Goal: Task Accomplishment & Management: Complete application form

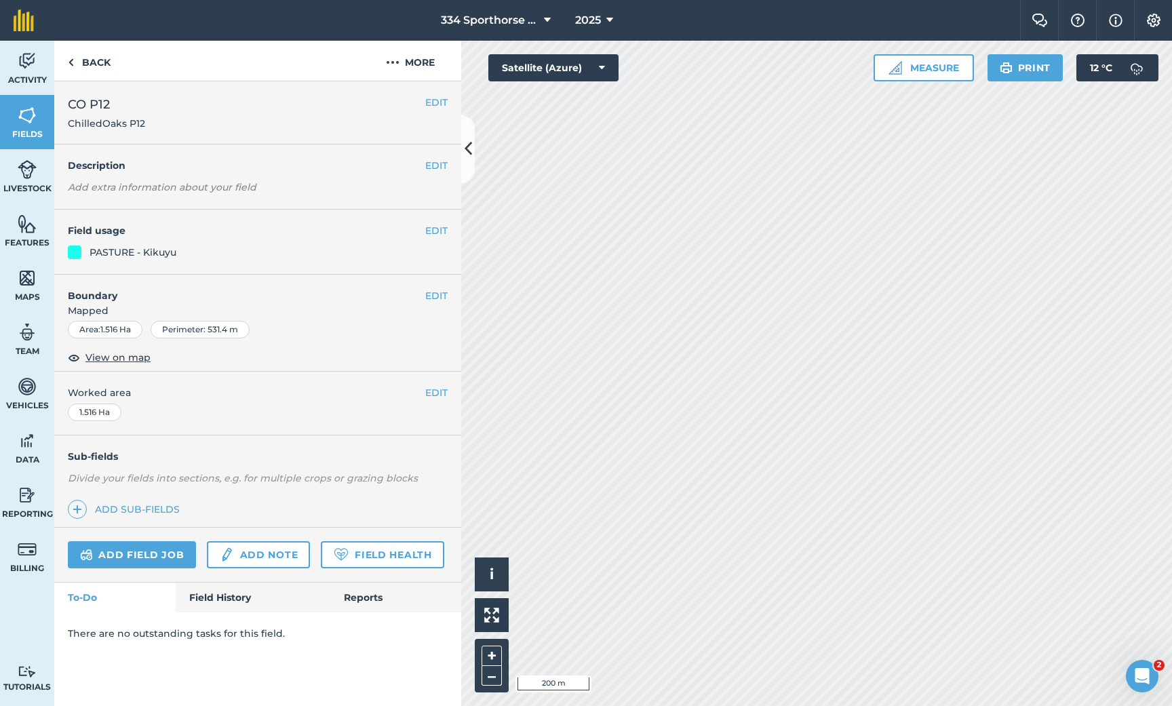
click at [25, 273] on img at bounding box center [27, 278] width 19 height 20
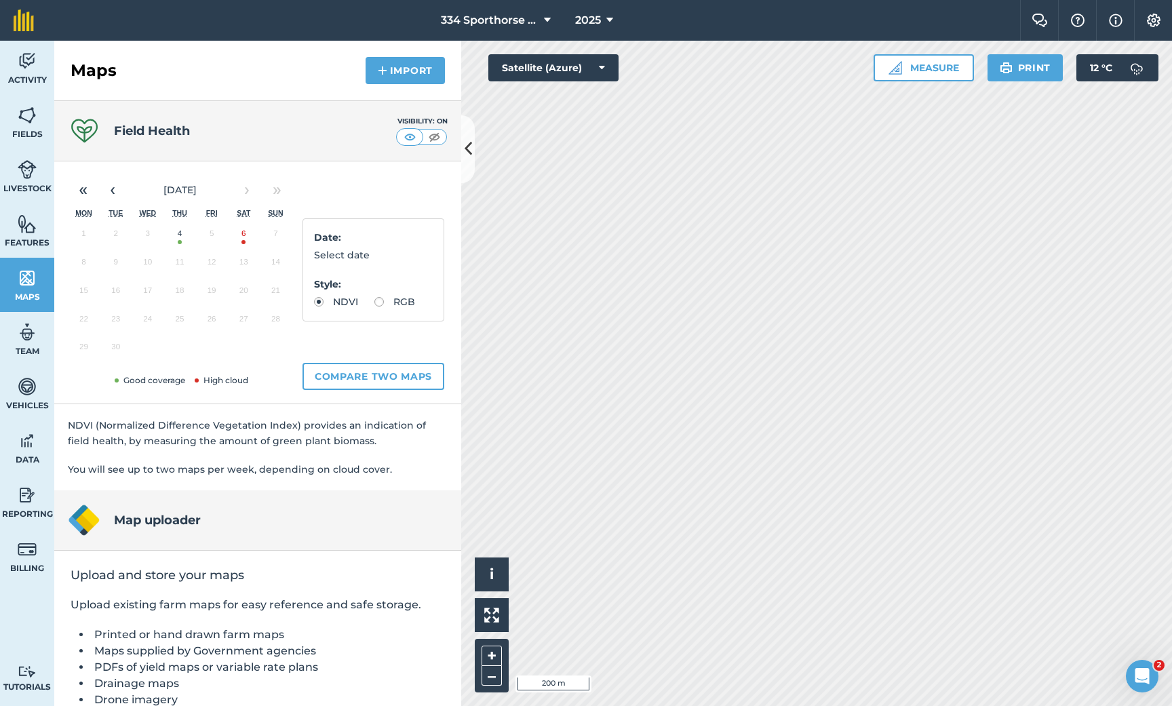
click at [179, 239] on button "4" at bounding box center [179, 236] width 32 height 28
click at [442, 562] on div "Activity Fields Livestock Features Maps Team Vehicles Data Reporting Billing Tu…" at bounding box center [586, 373] width 1172 height 665
click at [118, 187] on button "‹" at bounding box center [113, 190] width 30 height 30
click at [358, 374] on button "Compare two maps" at bounding box center [374, 376] width 142 height 27
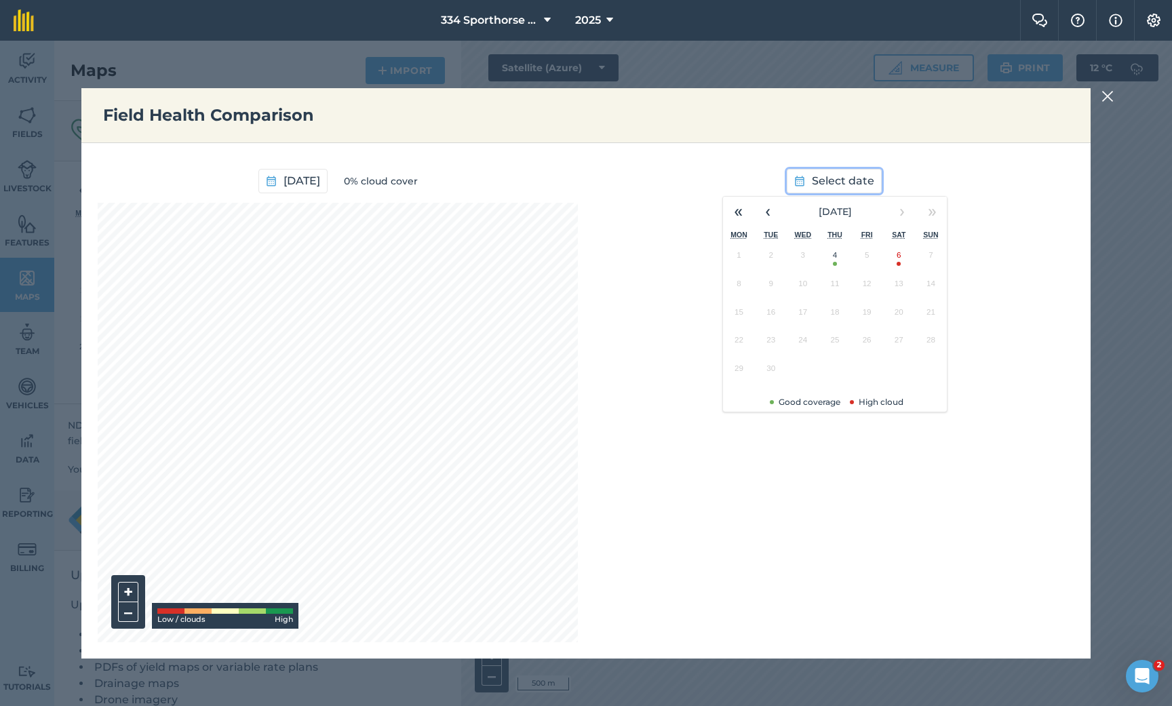
click at [830, 178] on span "Select date" at bounding box center [843, 181] width 62 height 18
click at [770, 210] on button "‹" at bounding box center [768, 212] width 30 height 30
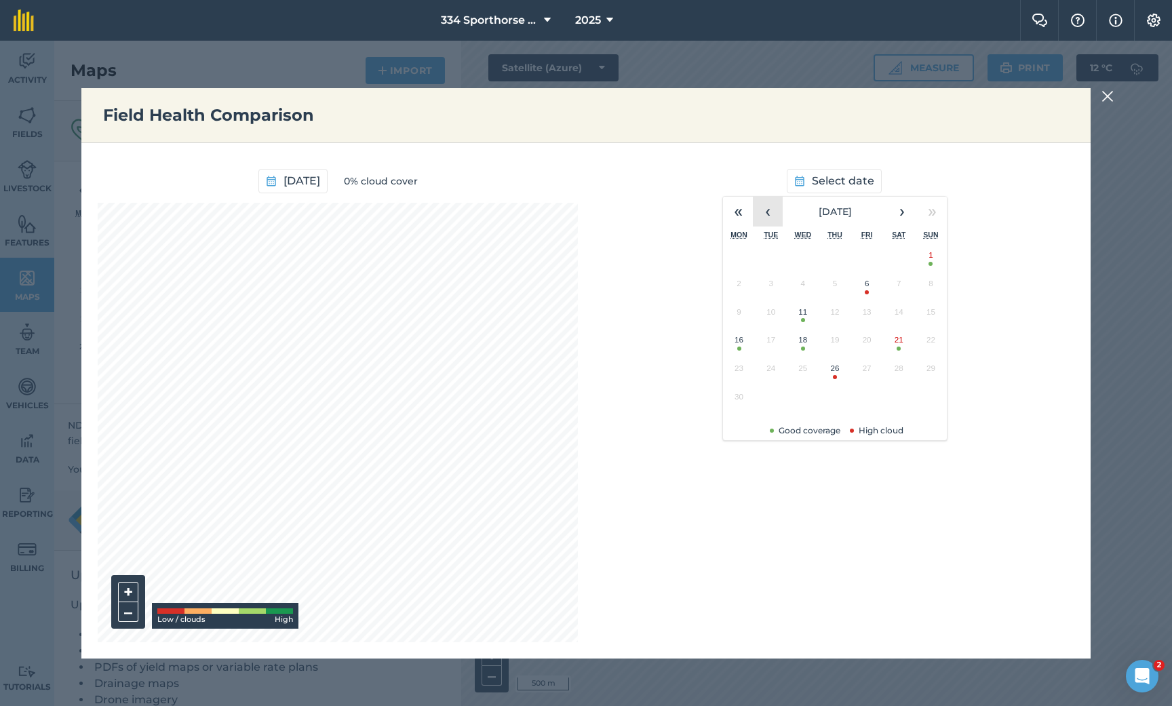
click at [770, 210] on button "‹" at bounding box center [768, 212] width 30 height 30
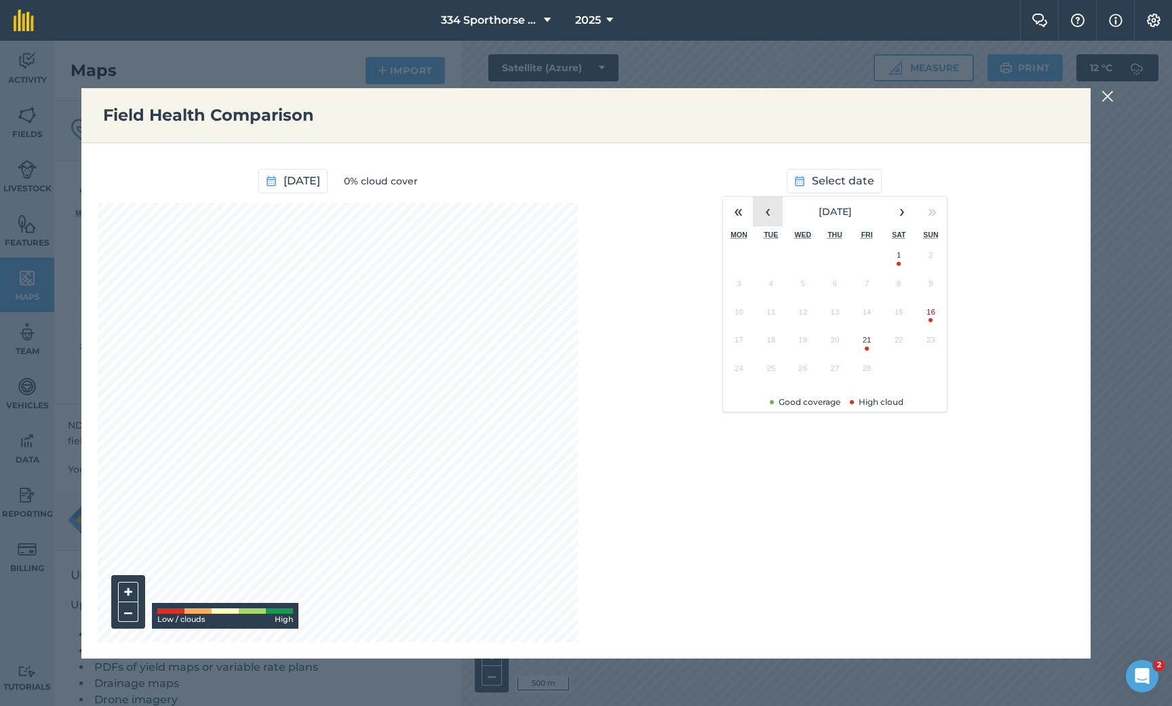
click at [770, 210] on button "‹" at bounding box center [768, 212] width 30 height 30
click at [804, 291] on button "4" at bounding box center [803, 287] width 32 height 28
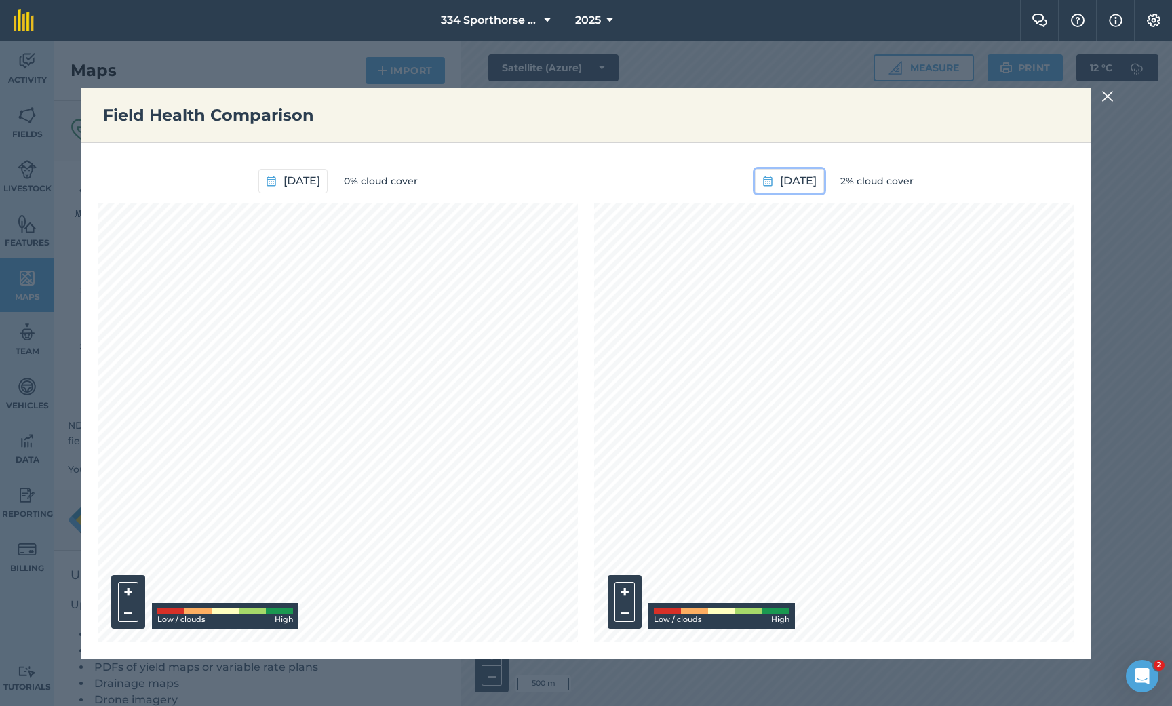
click at [808, 175] on span "[DATE]" at bounding box center [798, 181] width 37 height 18
click at [728, 214] on button "‹" at bounding box center [723, 212] width 30 height 30
click at [888, 342] on button "25" at bounding box center [886, 343] width 32 height 28
click at [526, 194] on div "[DATE] 0% cloud cover + – Low / clouds High" at bounding box center [338, 400] width 480 height 483
click at [1104, 99] on img at bounding box center [1108, 96] width 12 height 16
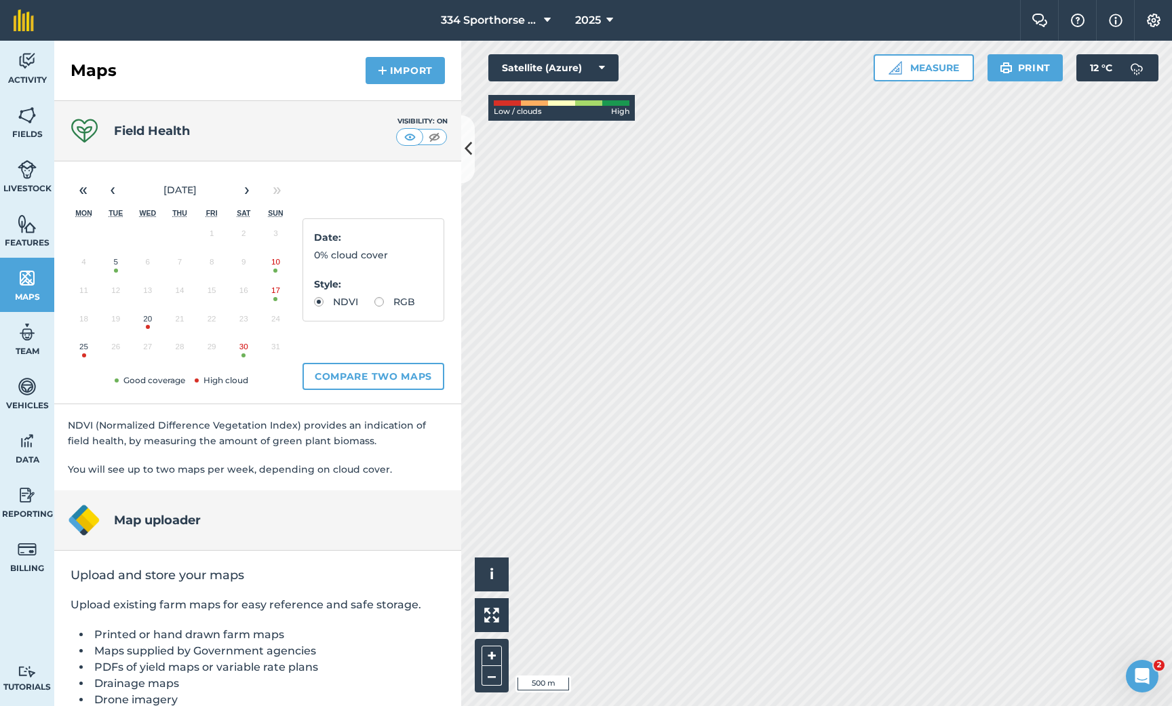
click at [437, 139] on img at bounding box center [434, 137] width 17 height 14
click at [470, 151] on icon at bounding box center [468, 149] width 7 height 24
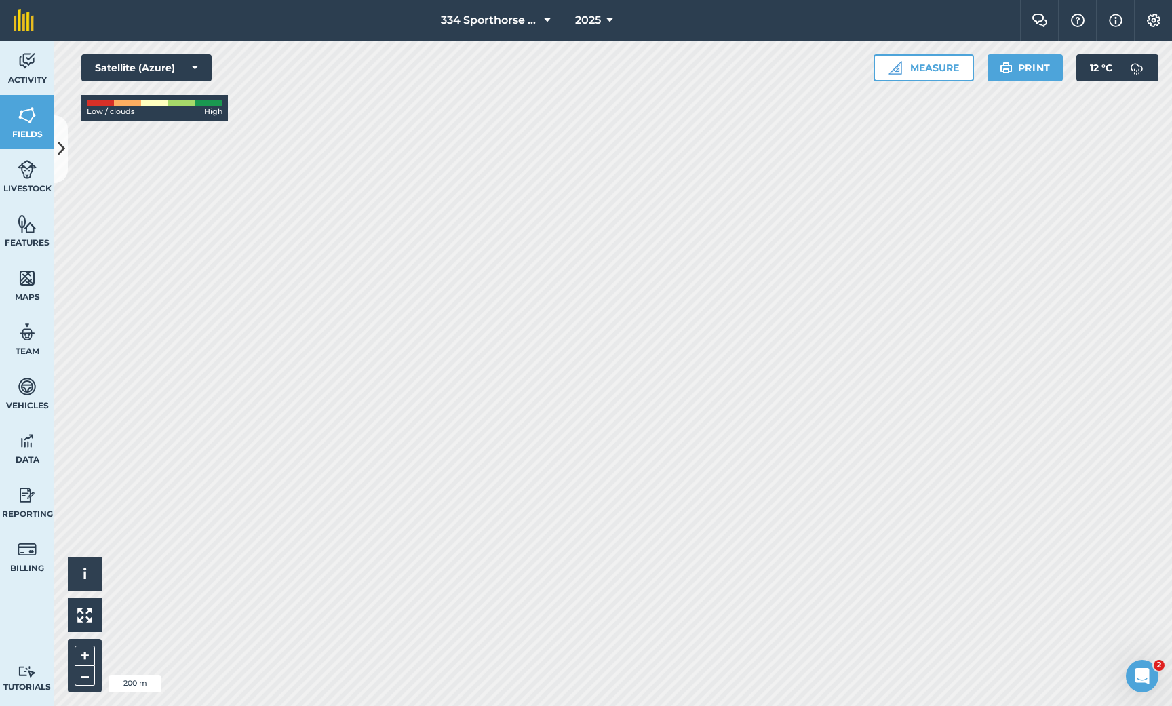
click at [62, 159] on icon at bounding box center [61, 149] width 7 height 24
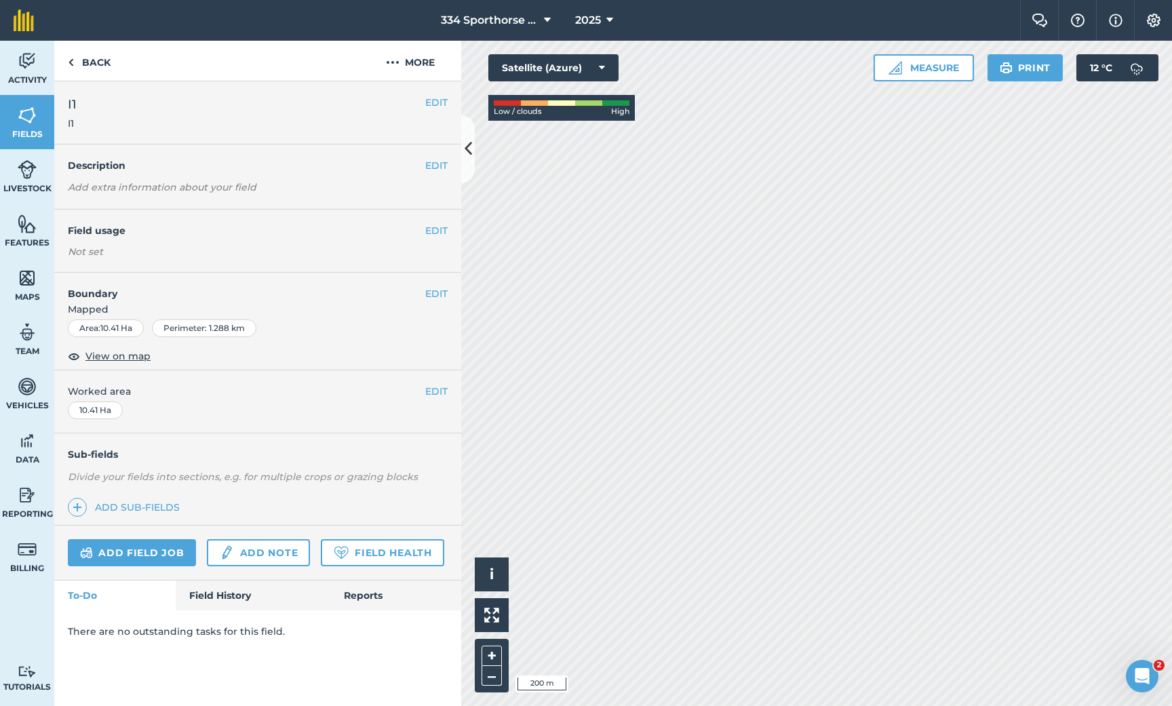
click at [158, 549] on link "Add field job" at bounding box center [132, 552] width 128 height 27
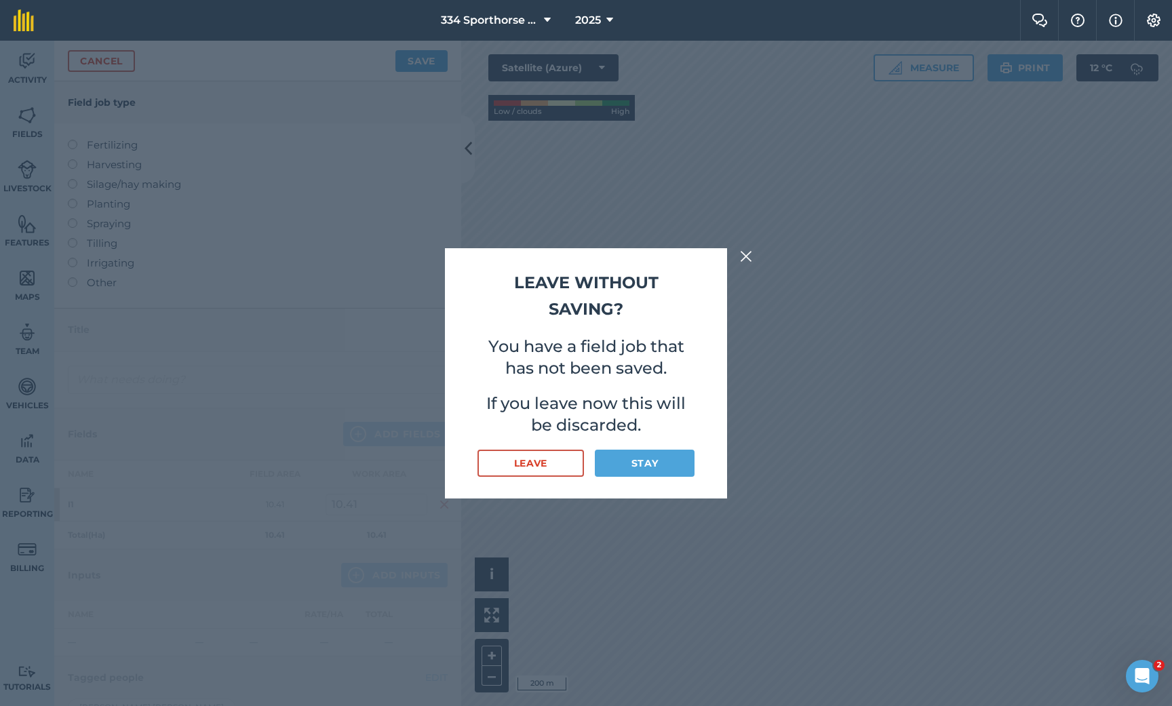
click at [653, 466] on button "Stay" at bounding box center [645, 463] width 100 height 27
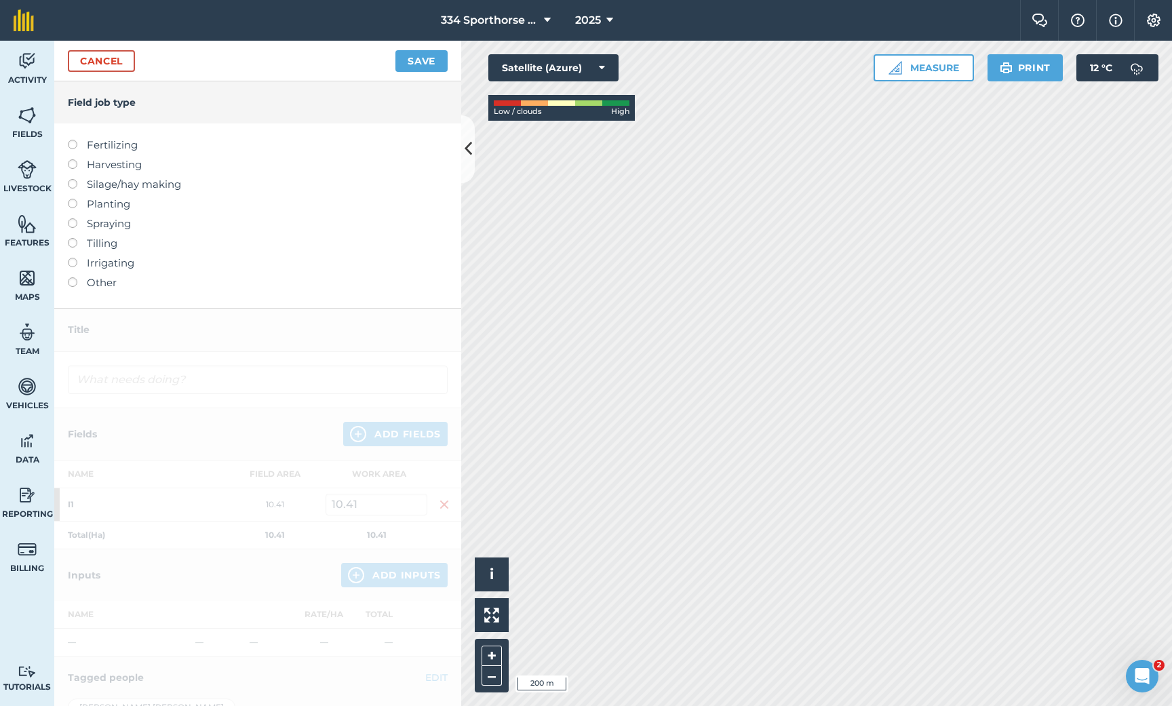
click at [70, 140] on label at bounding box center [77, 140] width 19 height 0
type input "Fertilizing"
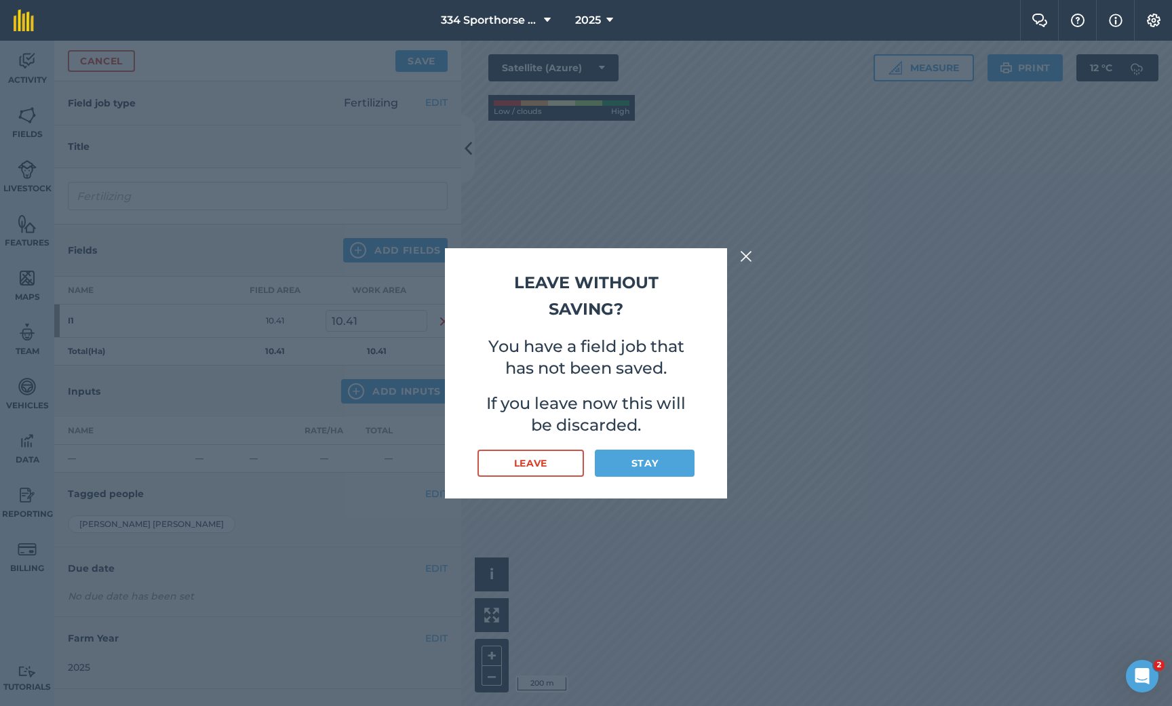
click at [654, 459] on button "Stay" at bounding box center [645, 463] width 100 height 27
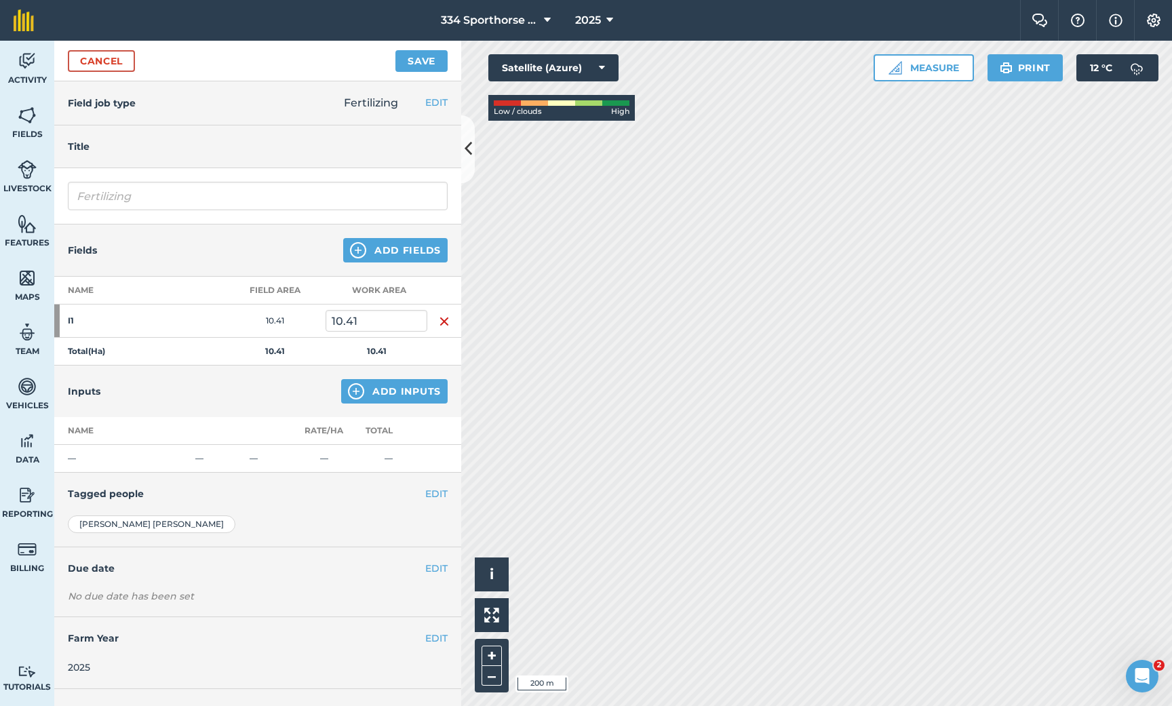
click at [377, 249] on button "Add Fields" at bounding box center [395, 250] width 104 height 24
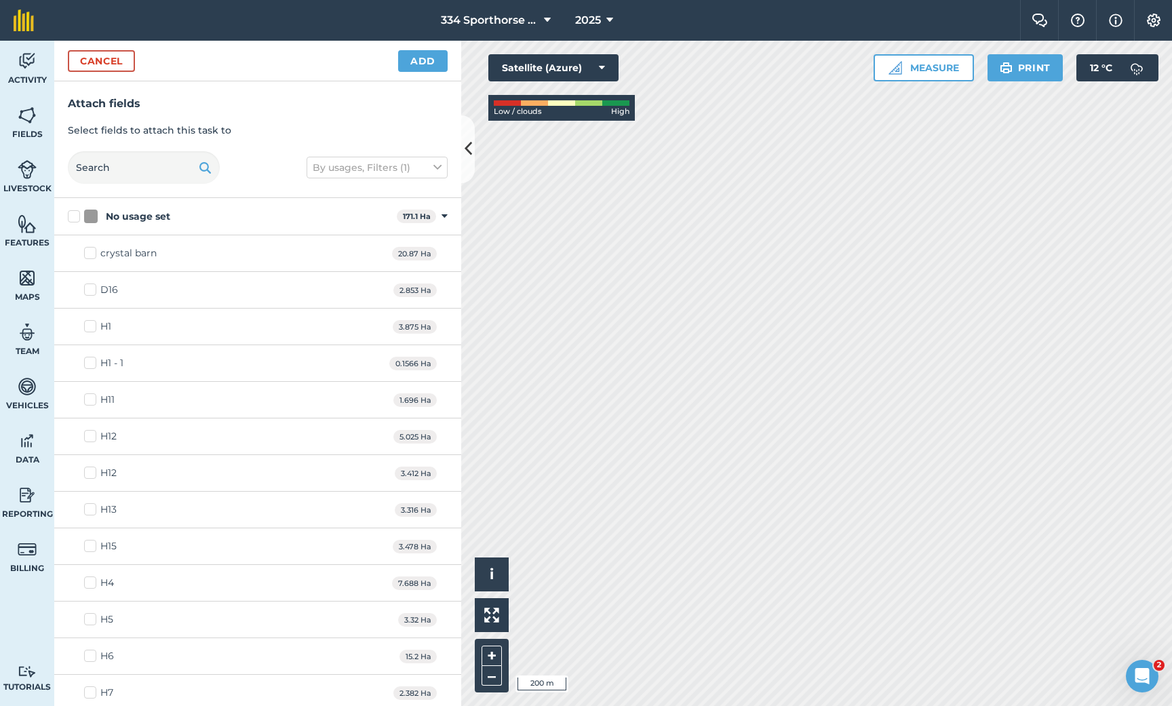
checkbox input "true"
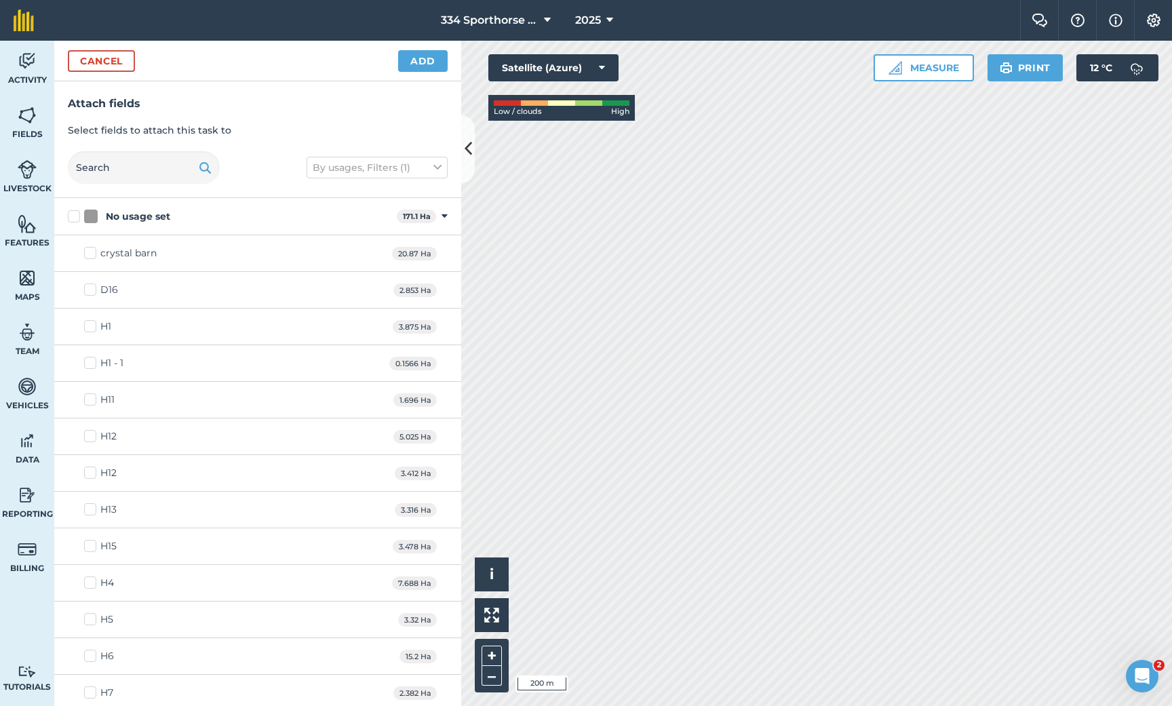
checkbox input "true"
click at [417, 62] on button "Add" at bounding box center [423, 61] width 50 height 22
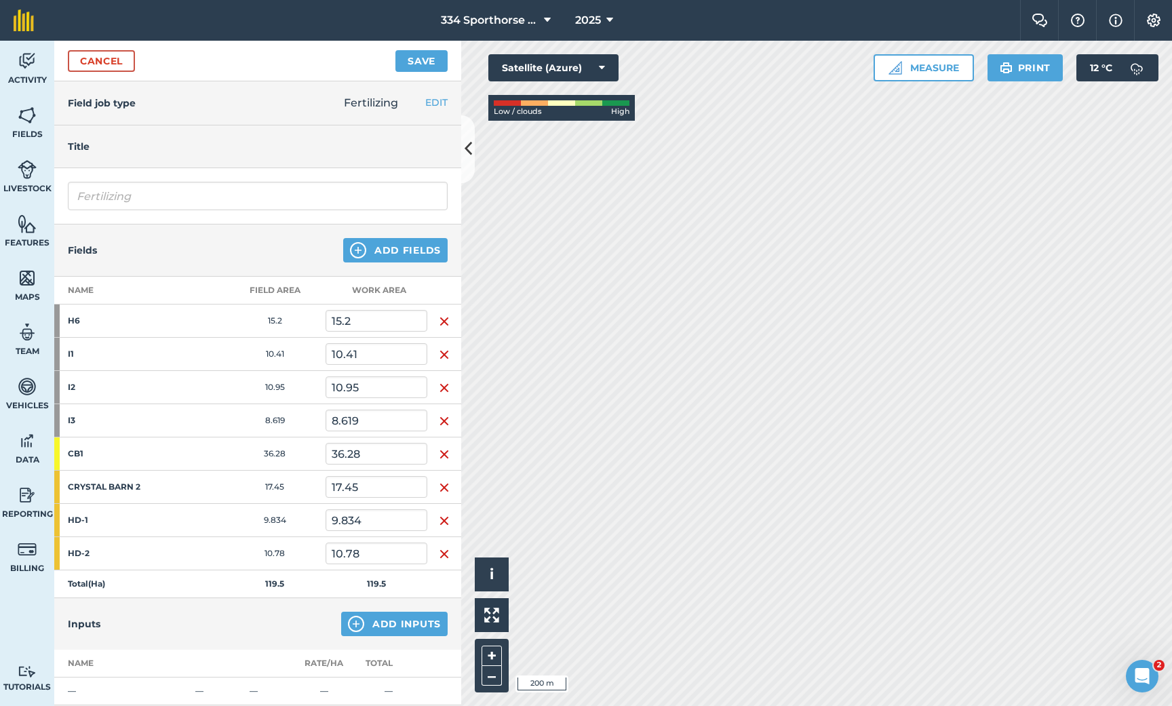
click at [386, 251] on button "Add Fields" at bounding box center [395, 250] width 104 height 24
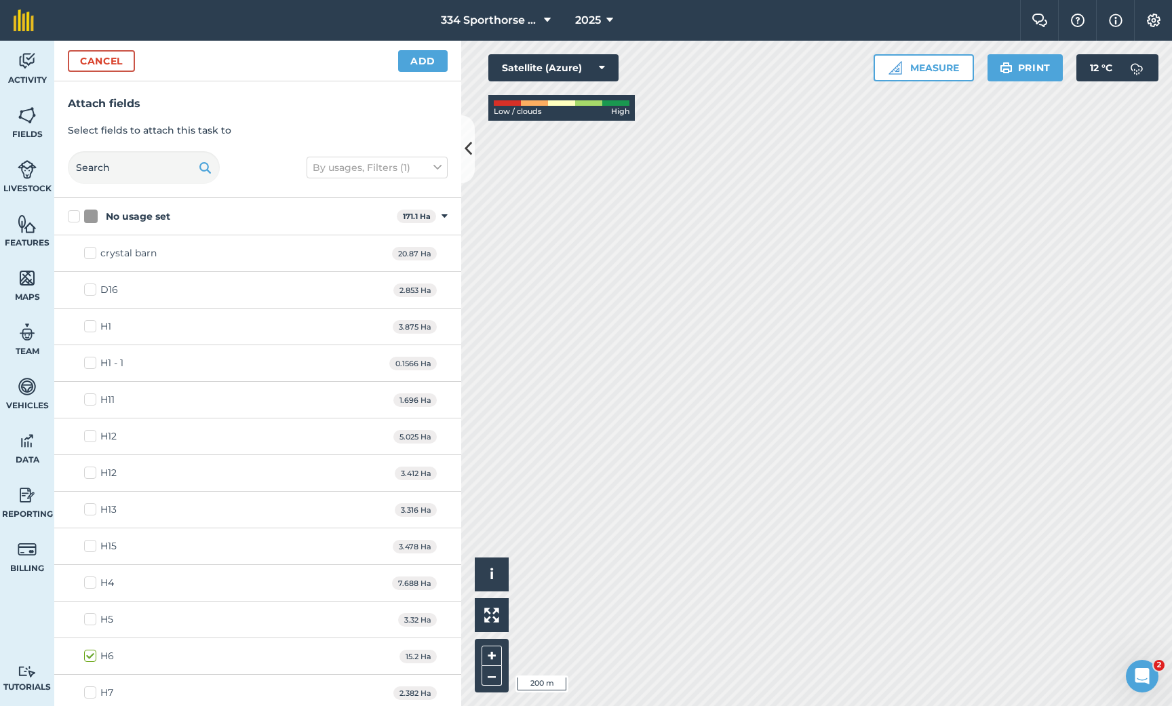
click at [418, 63] on button "Add" at bounding box center [423, 61] width 50 height 22
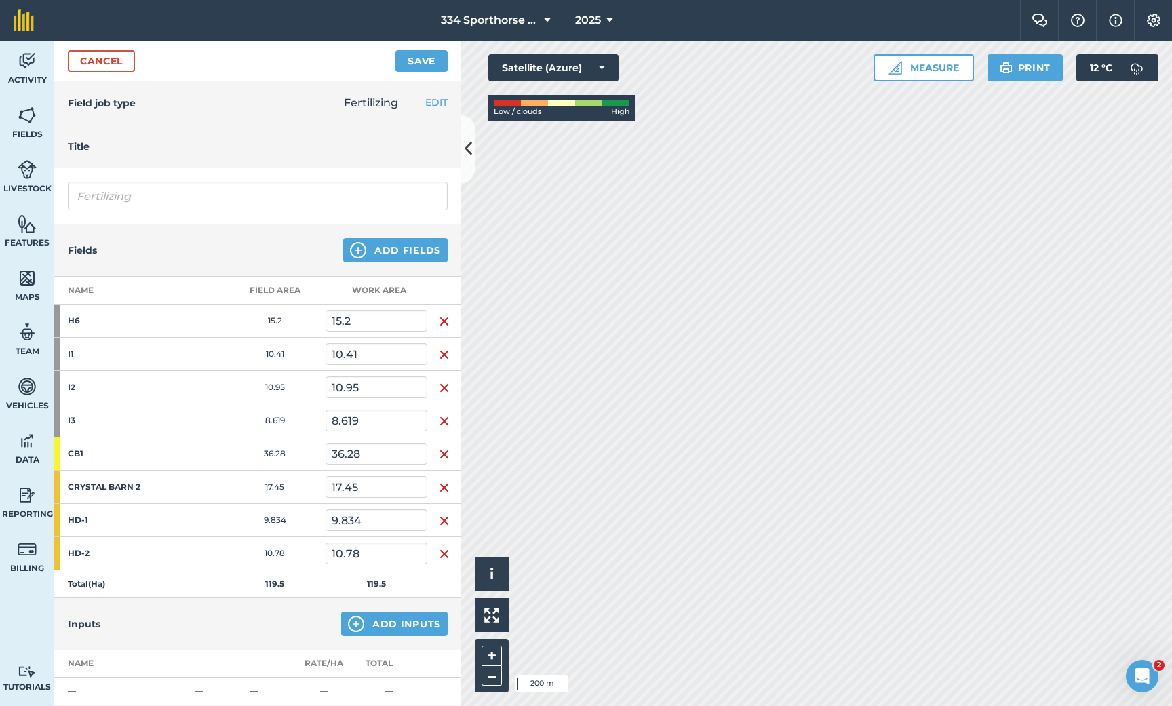
click at [377, 248] on button "Add Fields" at bounding box center [395, 250] width 104 height 24
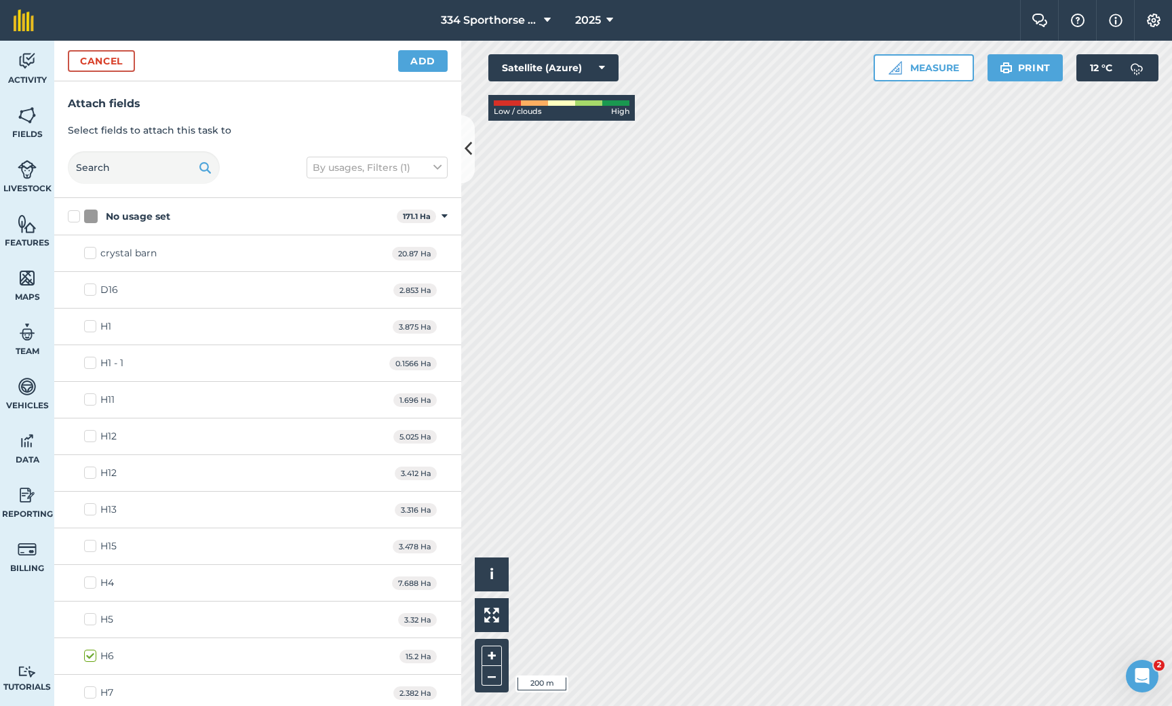
click at [94, 64] on button "Cancel" at bounding box center [101, 61] width 67 height 22
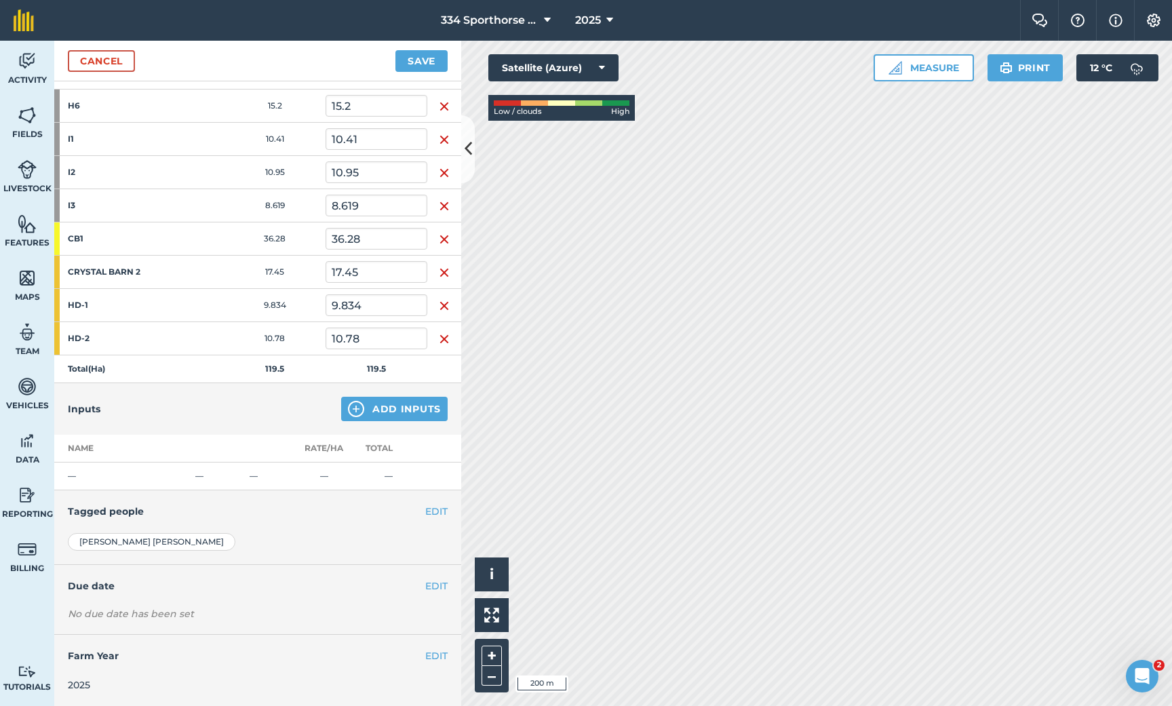
scroll to position [214, 0]
click at [398, 412] on button "Add Inputs" at bounding box center [394, 409] width 106 height 24
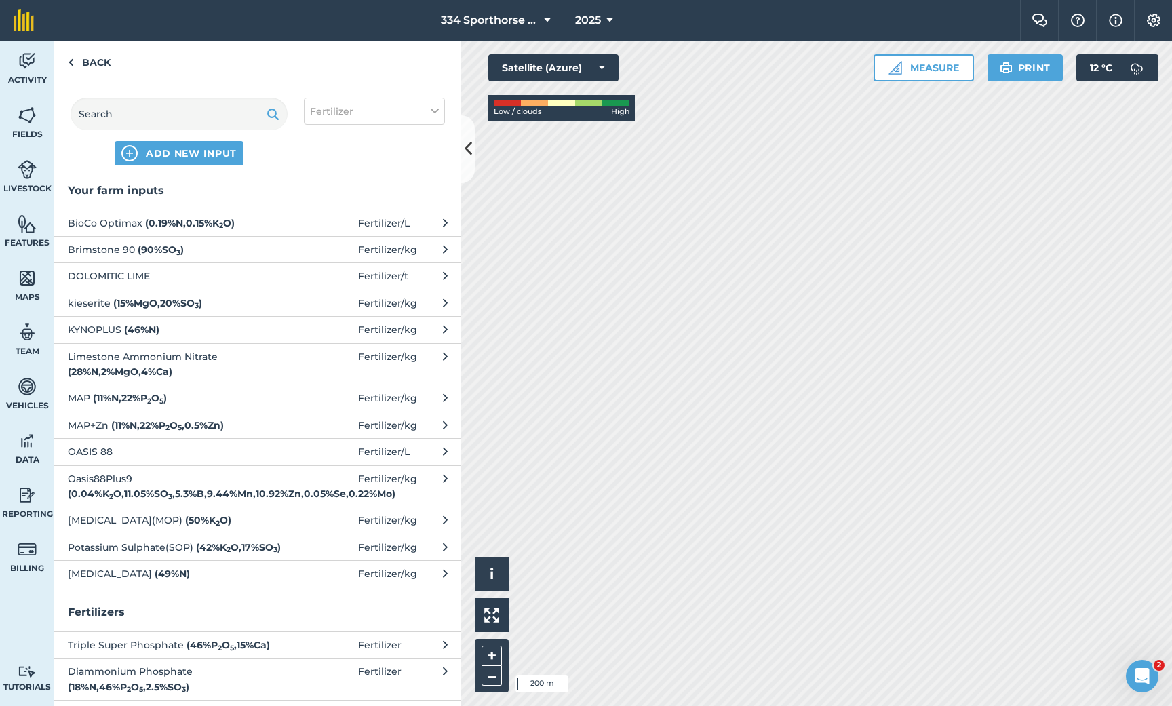
click at [106, 395] on strong "( 11 % N , 22 % P 2 O 5 )" at bounding box center [130, 398] width 74 height 12
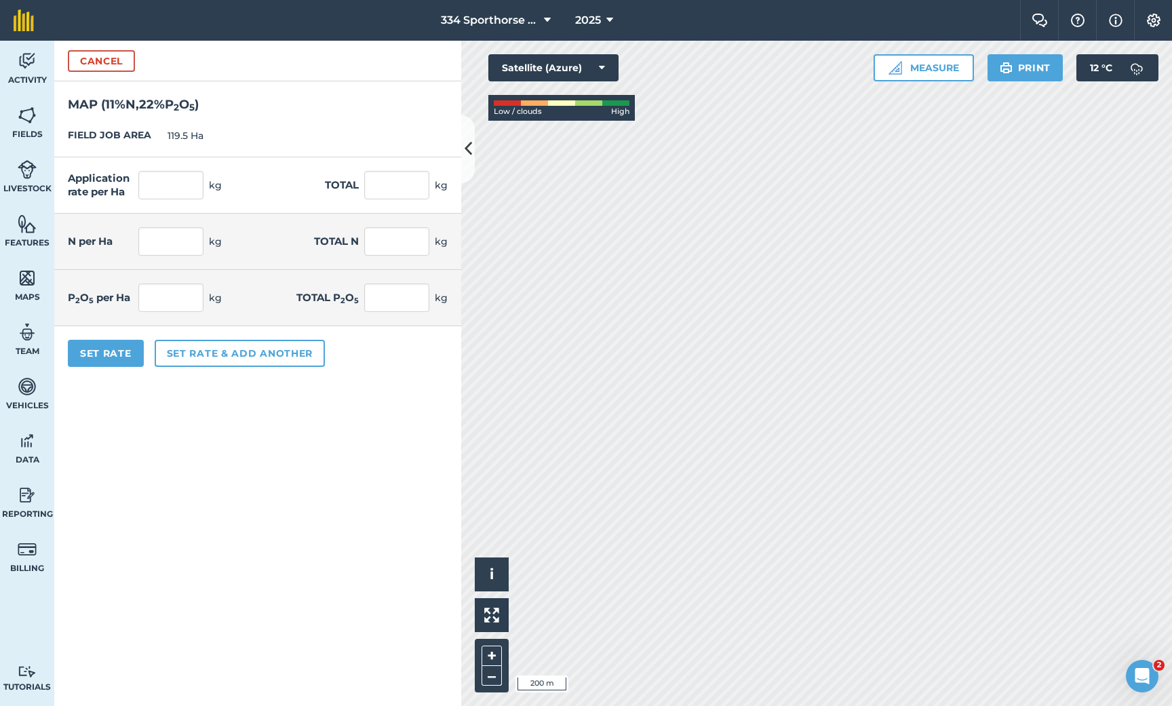
click at [111, 70] on button "Cancel" at bounding box center [101, 61] width 67 height 22
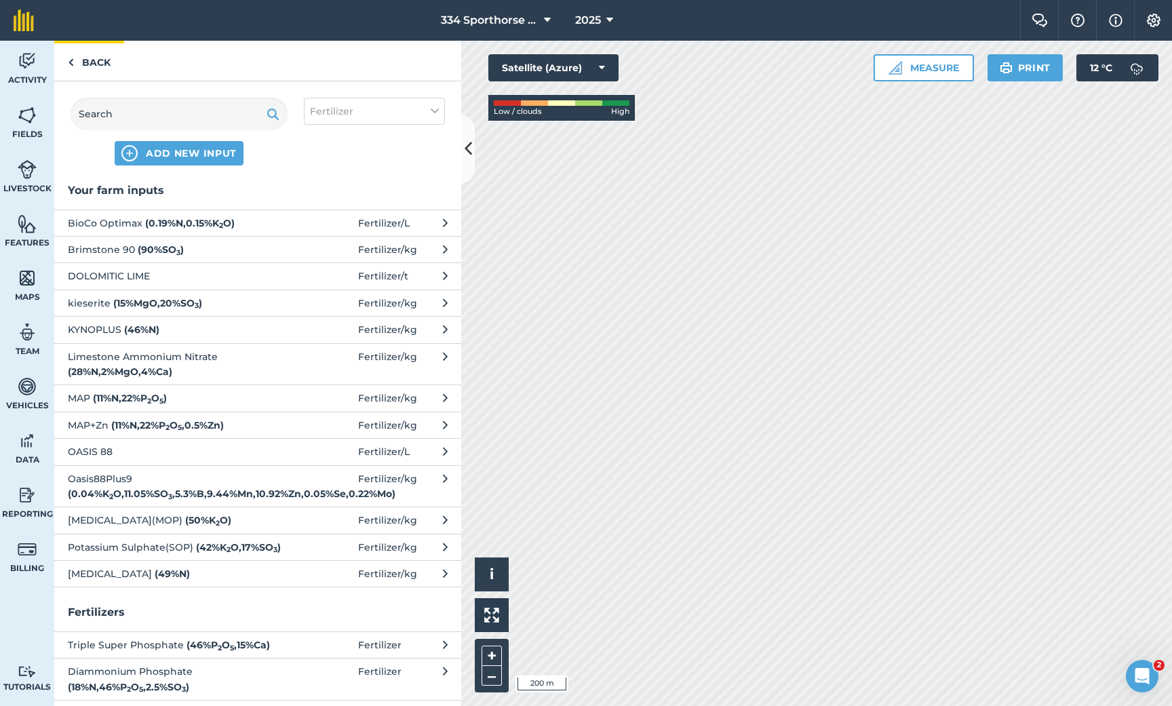
click at [101, 64] on link "Back" at bounding box center [89, 61] width 70 height 40
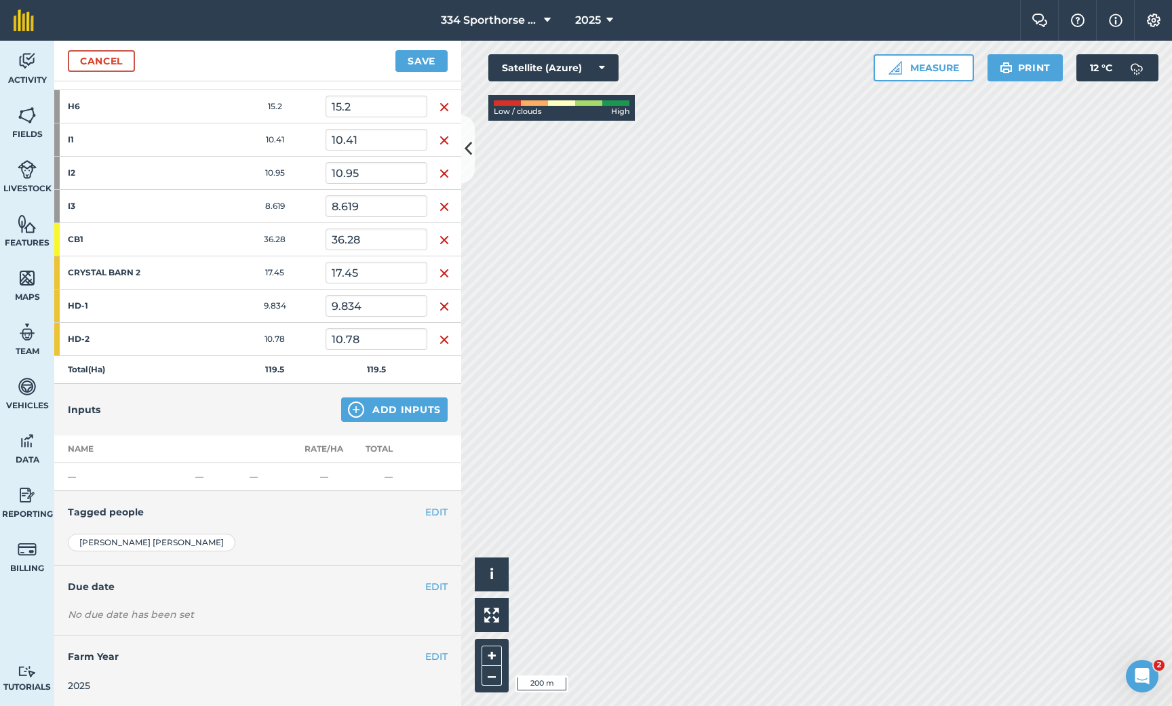
click at [423, 57] on button "Save" at bounding box center [421, 61] width 52 height 22
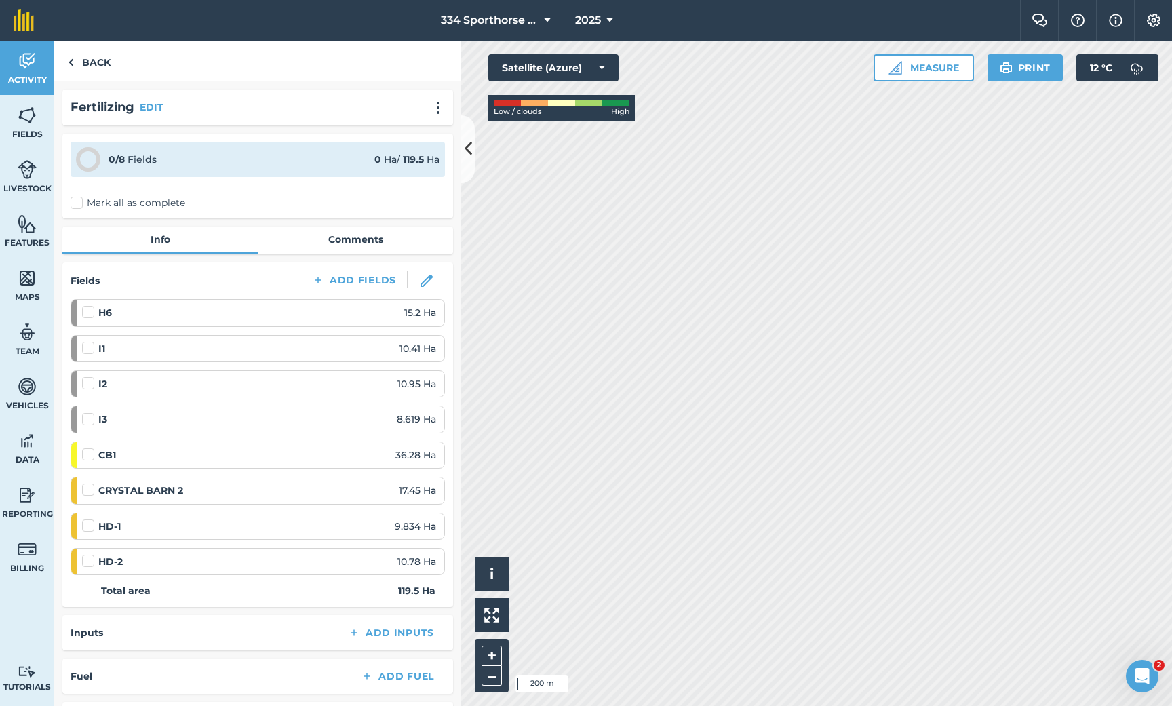
click at [87, 305] on label at bounding box center [90, 305] width 16 height 0
click at [87, 312] on input "checkbox" at bounding box center [86, 309] width 9 height 9
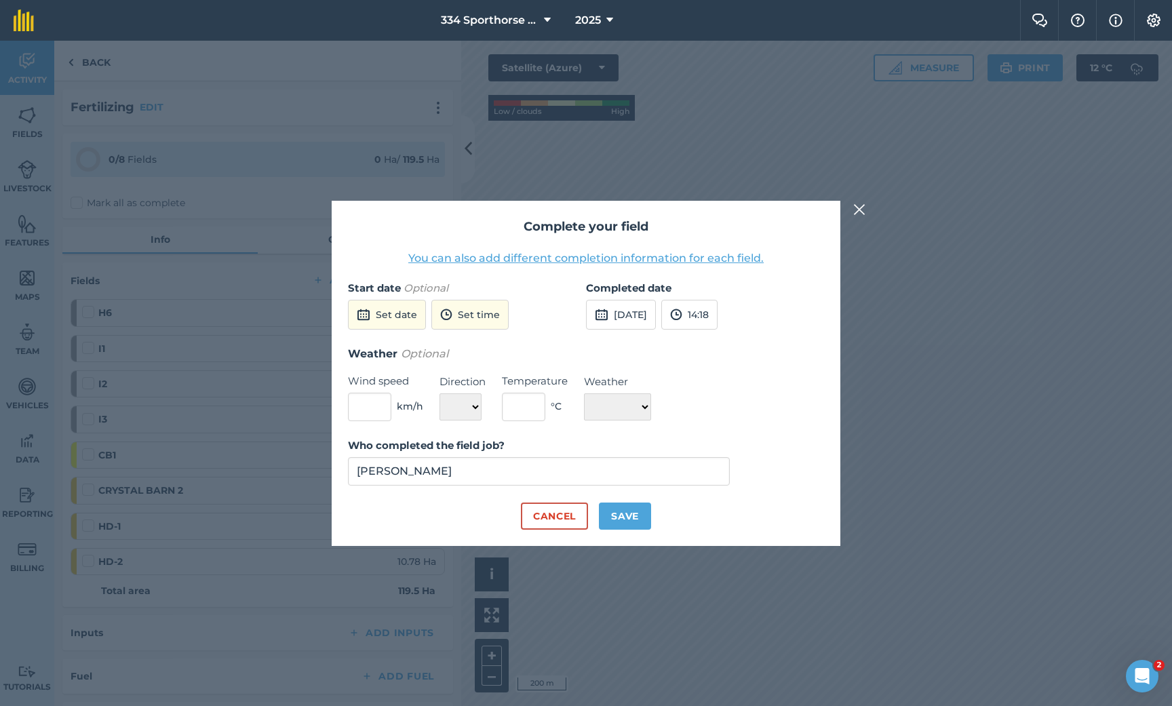
click at [560, 515] on button "Cancel" at bounding box center [554, 516] width 67 height 27
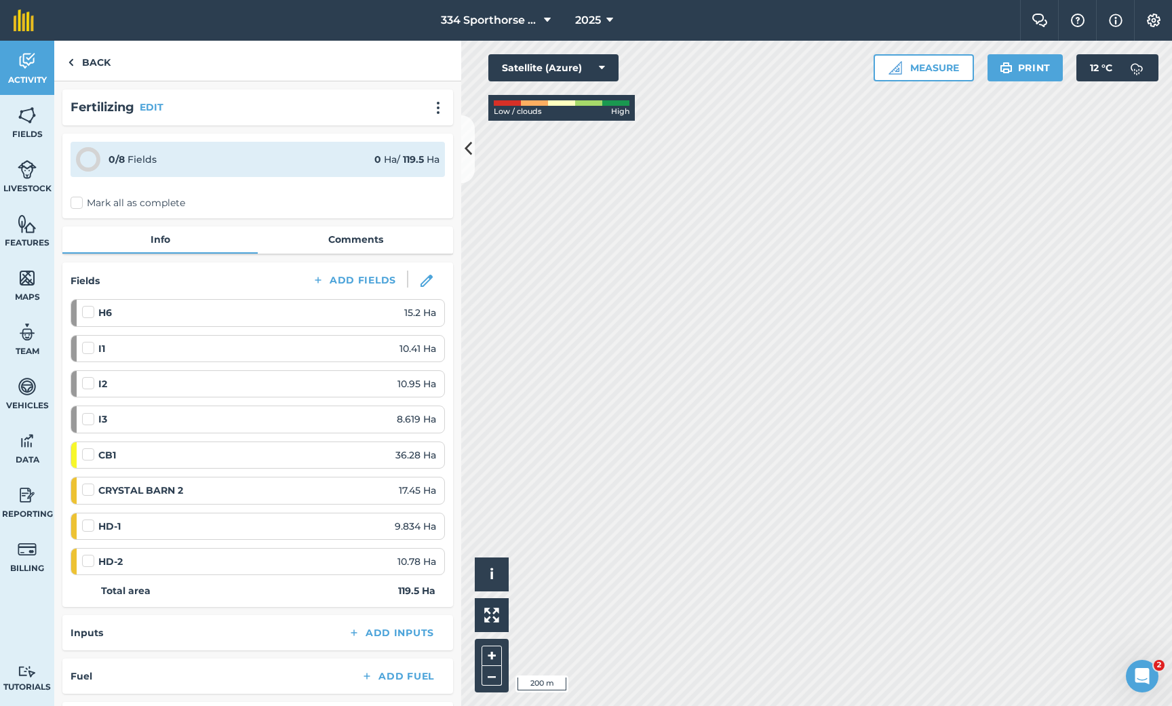
click at [91, 305] on label at bounding box center [90, 305] width 16 height 0
click at [91, 311] on input "checkbox" at bounding box center [86, 309] width 9 height 9
checkbox input "false"
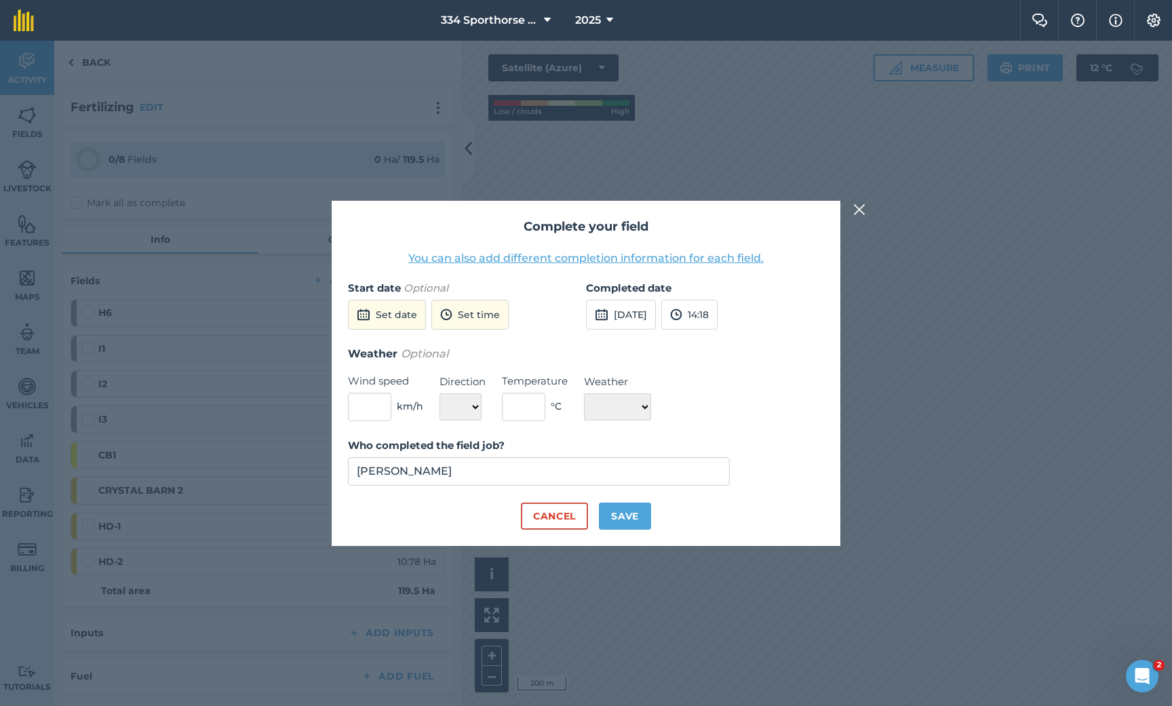
click at [561, 519] on button "Cancel" at bounding box center [554, 516] width 67 height 27
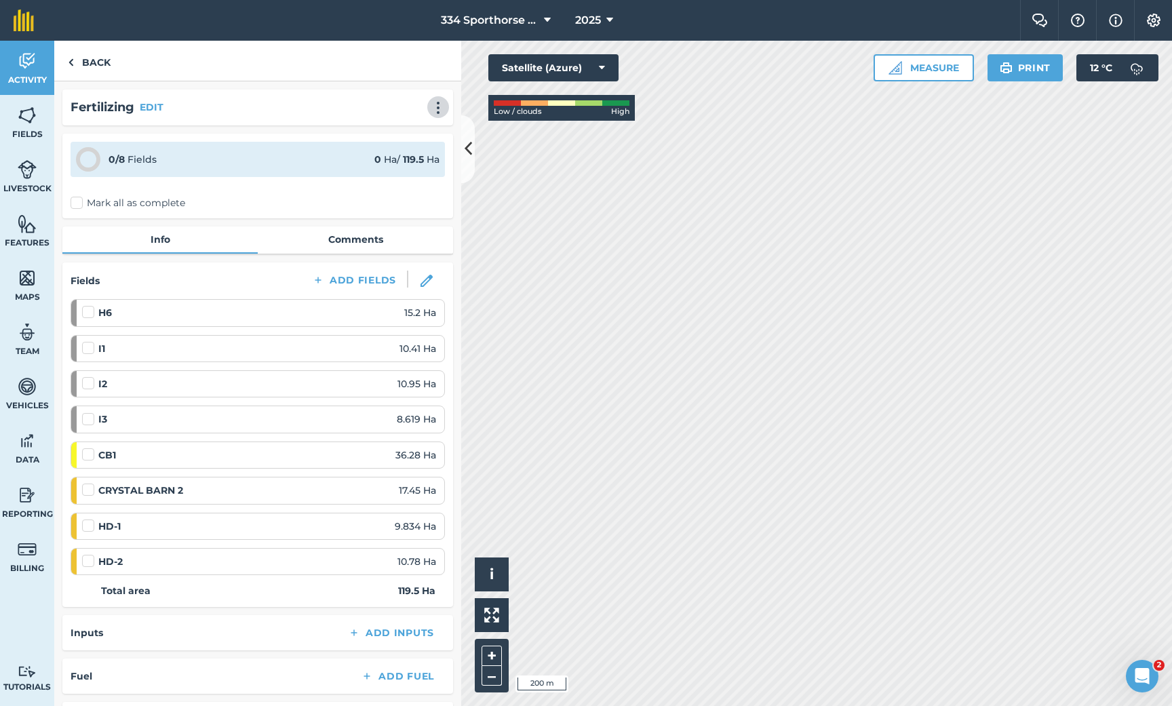
click at [438, 113] on img at bounding box center [438, 108] width 16 height 14
click at [409, 170] on link "Delete" at bounding box center [409, 169] width 87 height 27
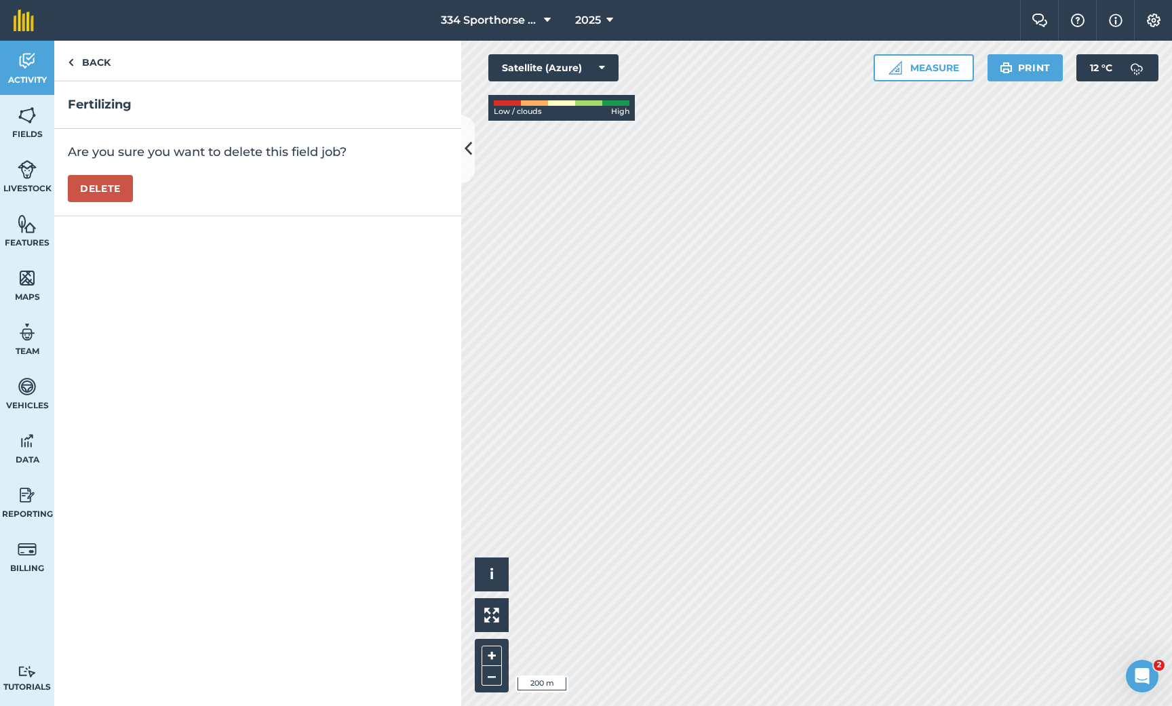
click at [108, 184] on button "Delete" at bounding box center [100, 188] width 65 height 27
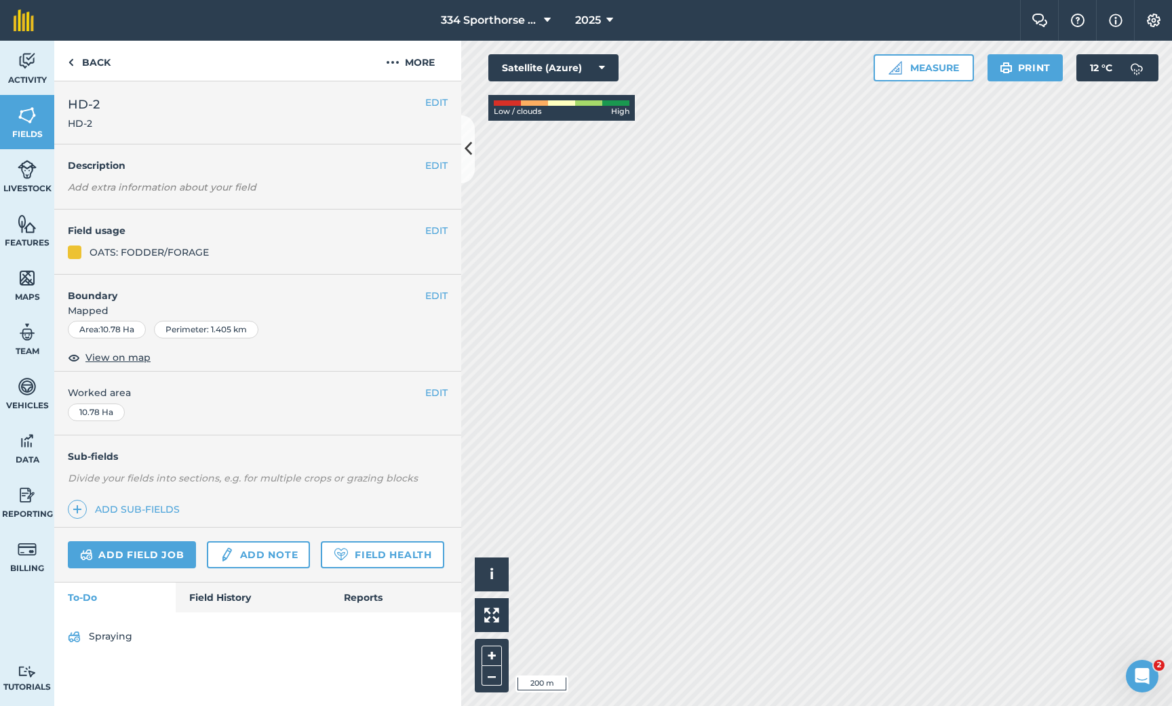
click at [153, 549] on link "Add field job" at bounding box center [132, 554] width 128 height 27
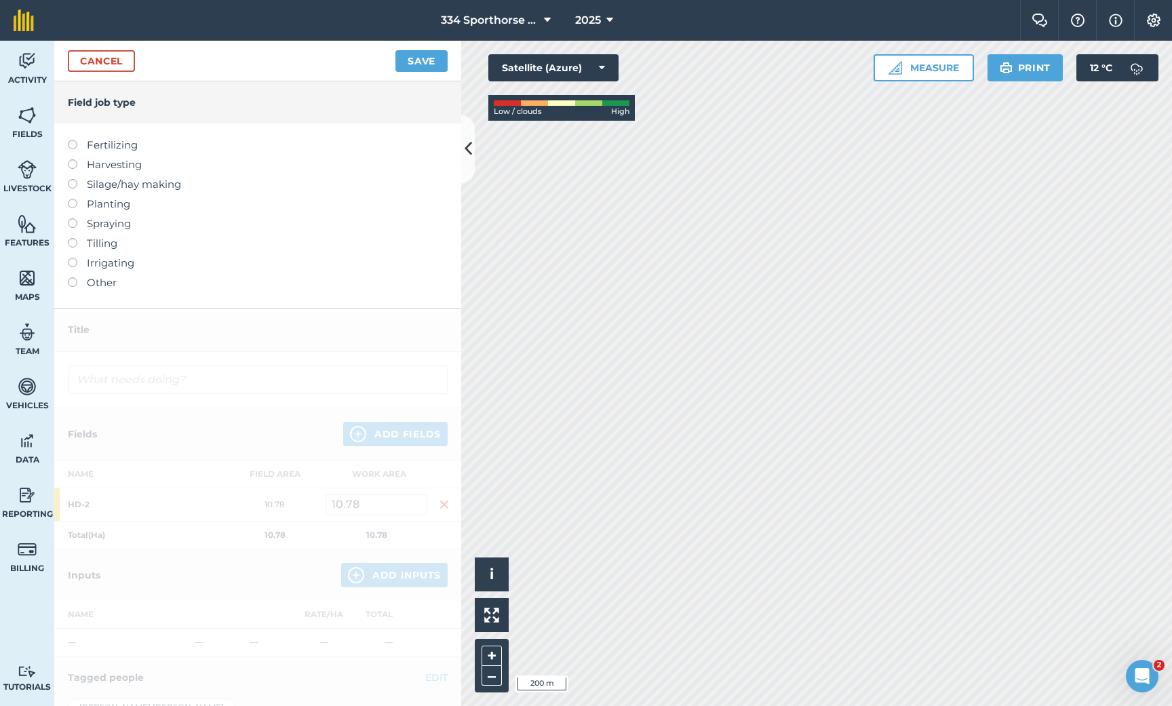
click at [113, 65] on link "Cancel" at bounding box center [101, 61] width 67 height 22
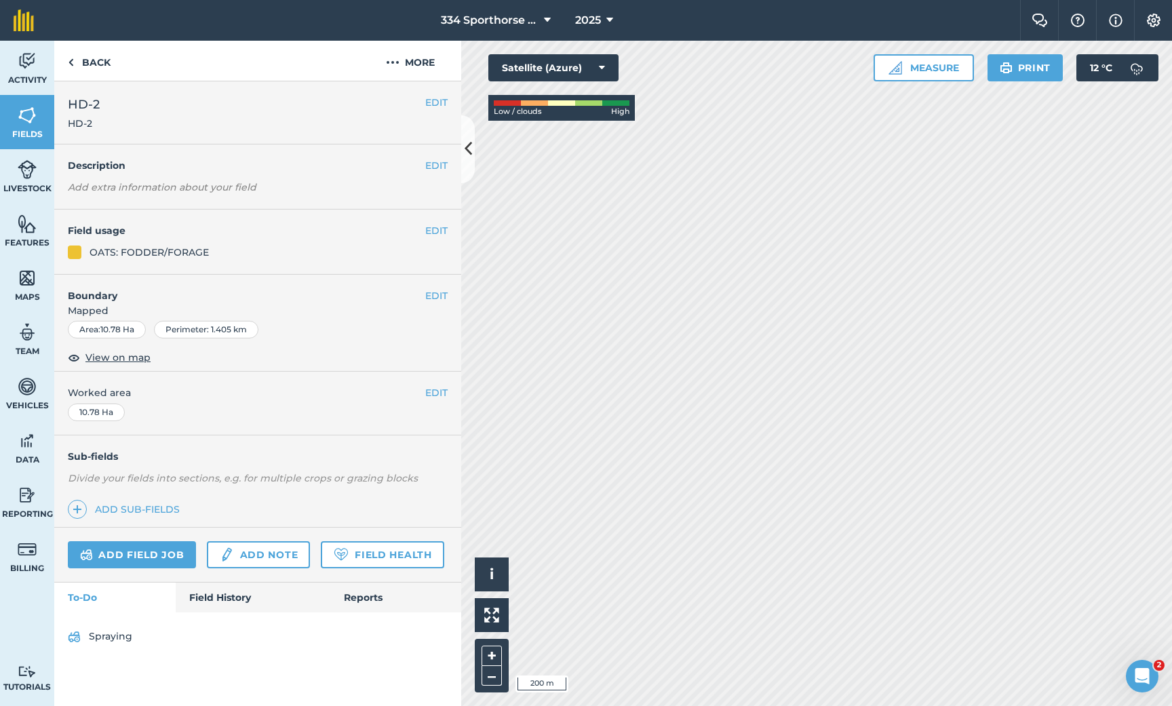
click at [157, 555] on link "Add field job" at bounding box center [132, 554] width 128 height 27
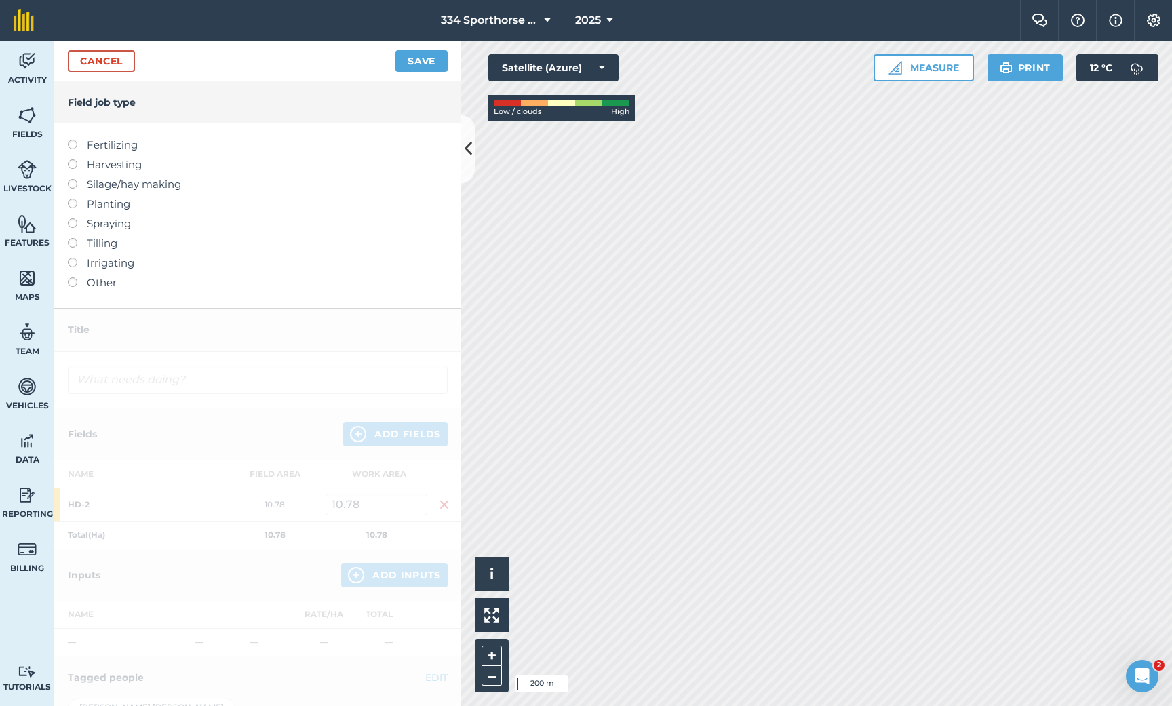
click at [71, 238] on label at bounding box center [77, 238] width 19 height 0
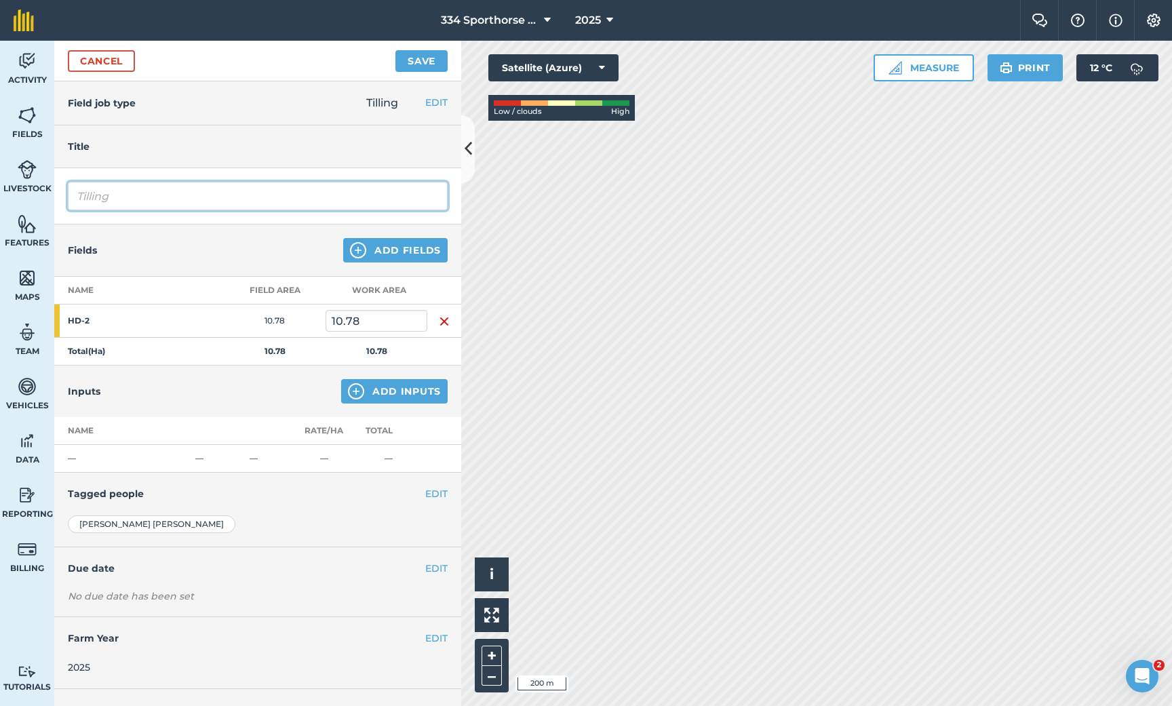
click at [169, 198] on input "Tilling" at bounding box center [258, 196] width 380 height 28
type input "T"
type input "Discing"
click at [392, 253] on button "Add Fields" at bounding box center [395, 250] width 104 height 24
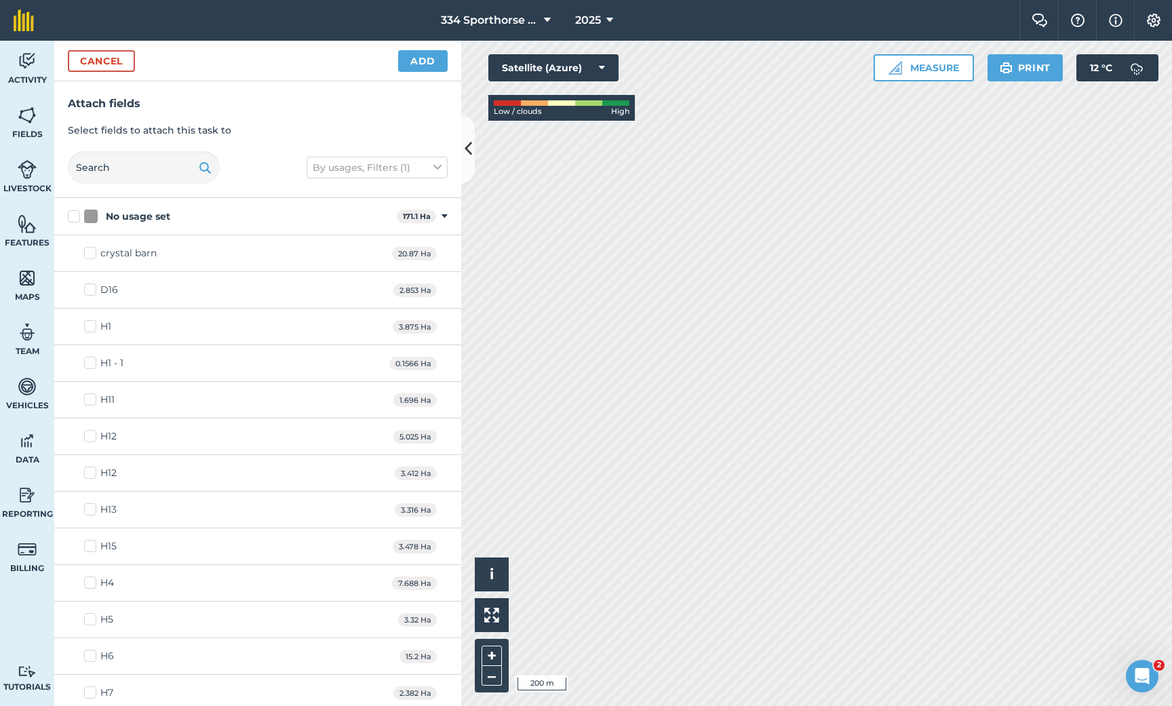
checkbox input "true"
click at [416, 62] on button "Add" at bounding box center [423, 61] width 50 height 22
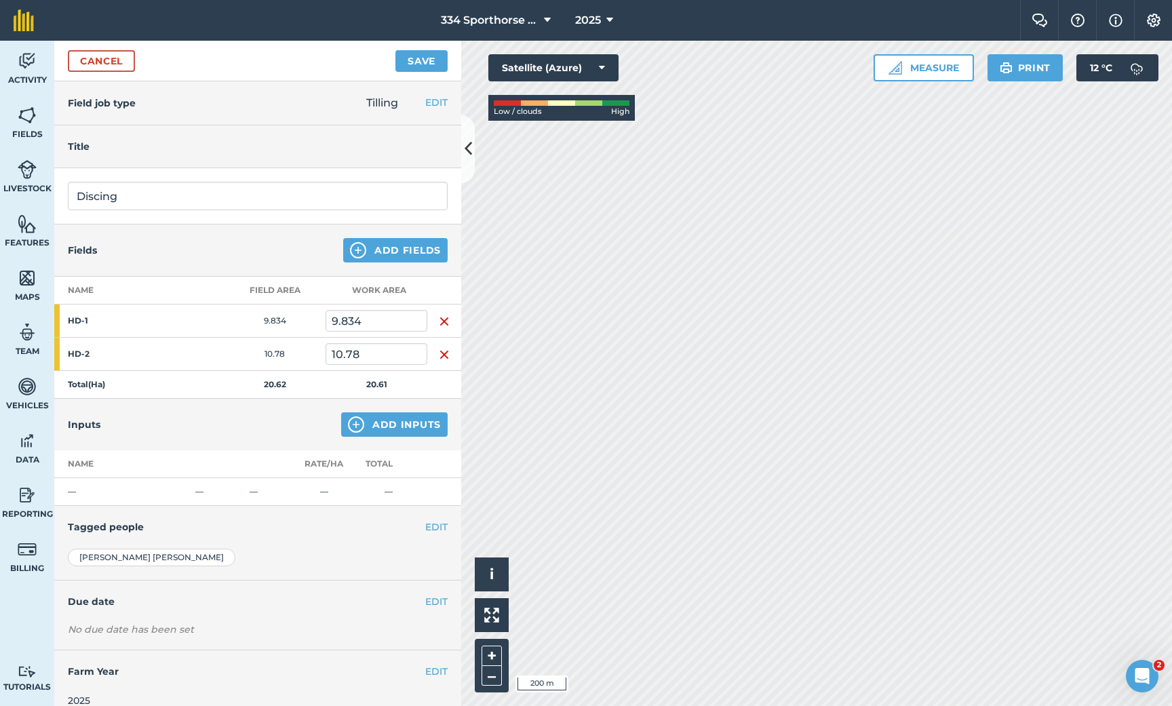
click at [431, 62] on button "Save" at bounding box center [421, 61] width 52 height 22
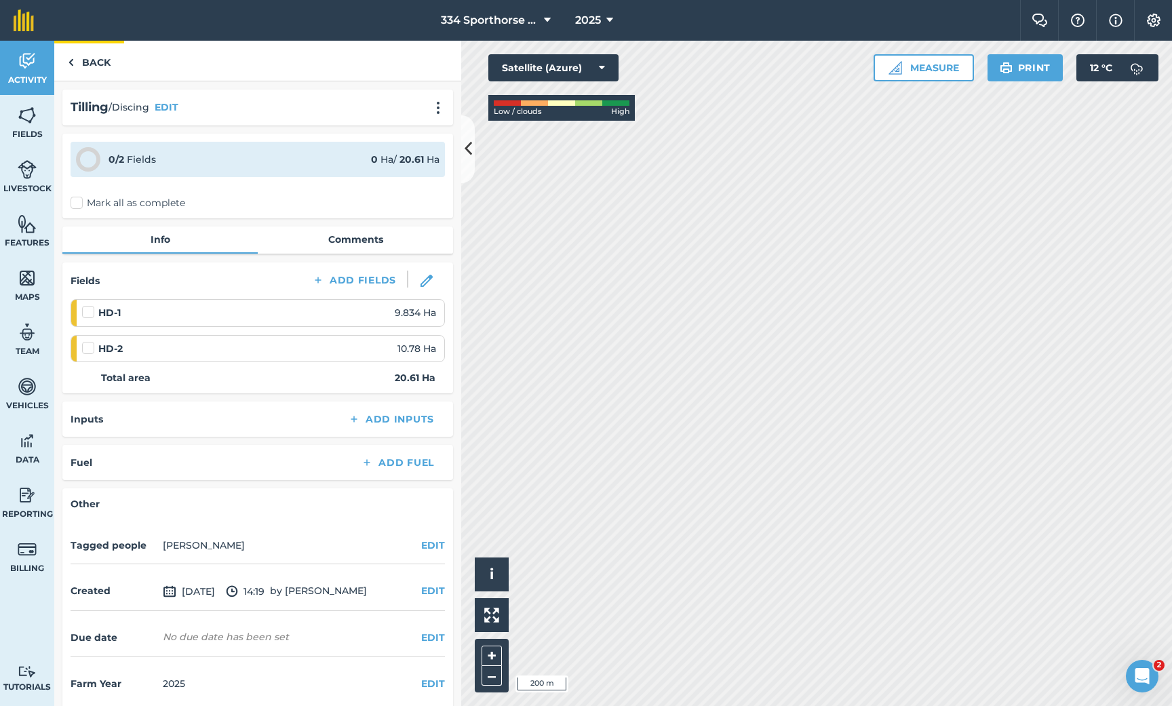
click at [85, 61] on link "Back" at bounding box center [89, 61] width 70 height 40
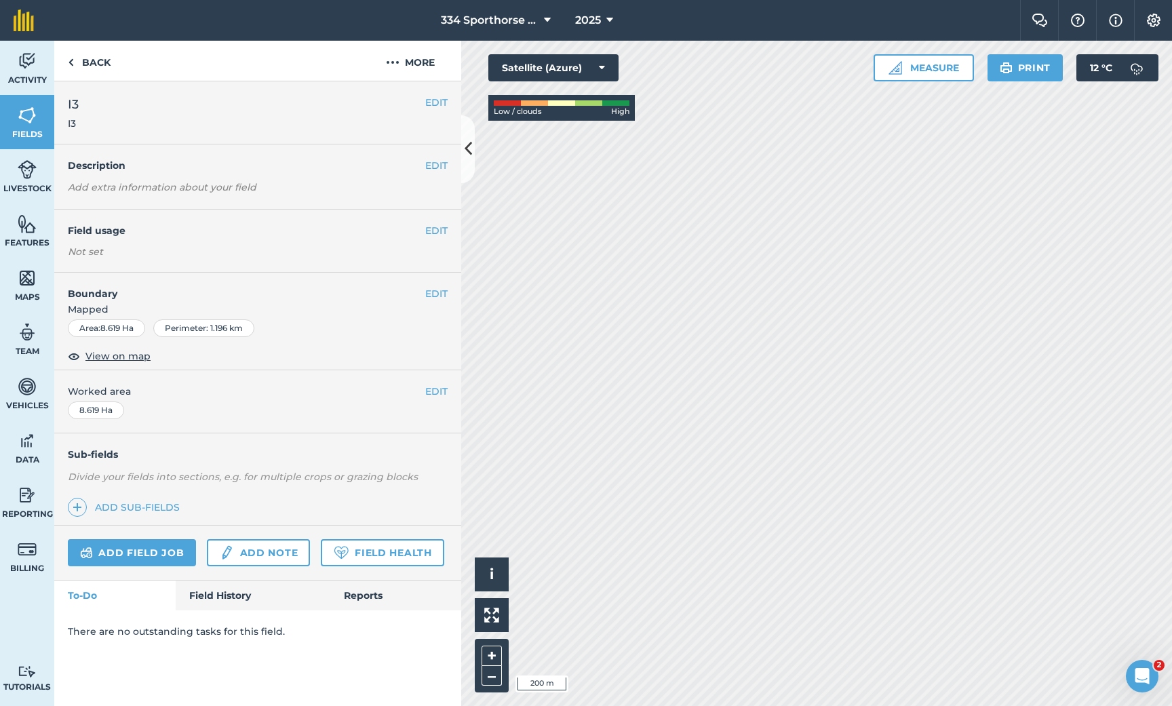
click at [125, 556] on link "Add field job" at bounding box center [132, 552] width 128 height 27
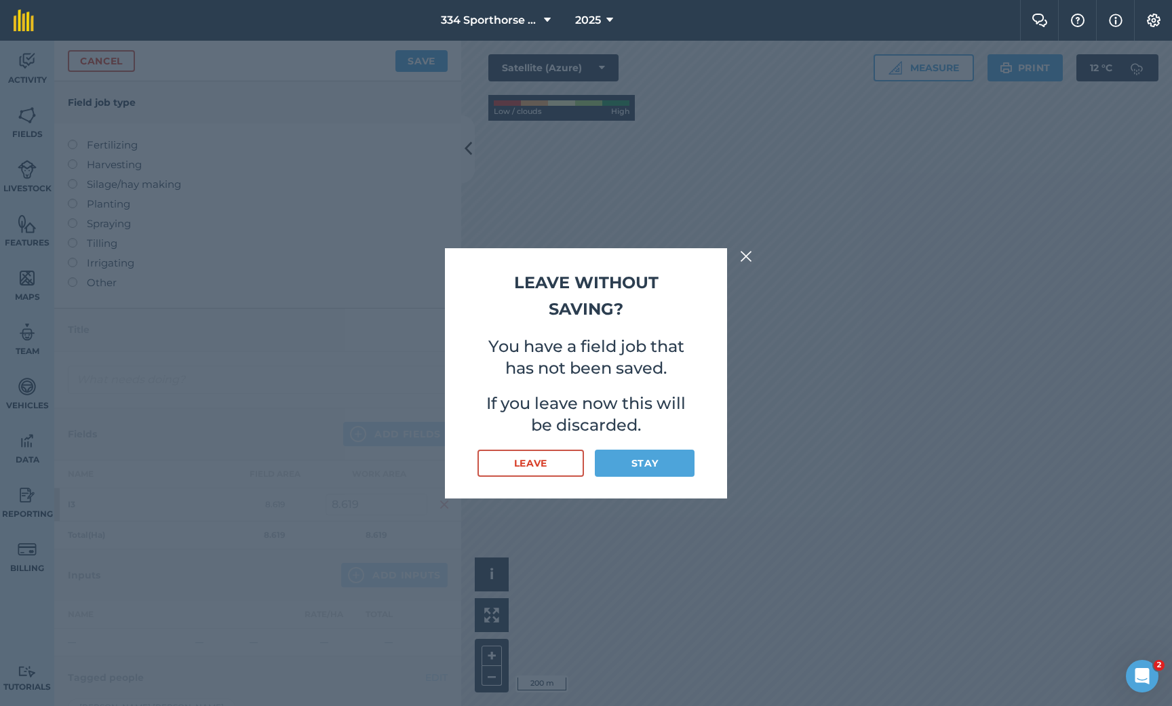
click at [634, 465] on button "Stay" at bounding box center [645, 463] width 100 height 27
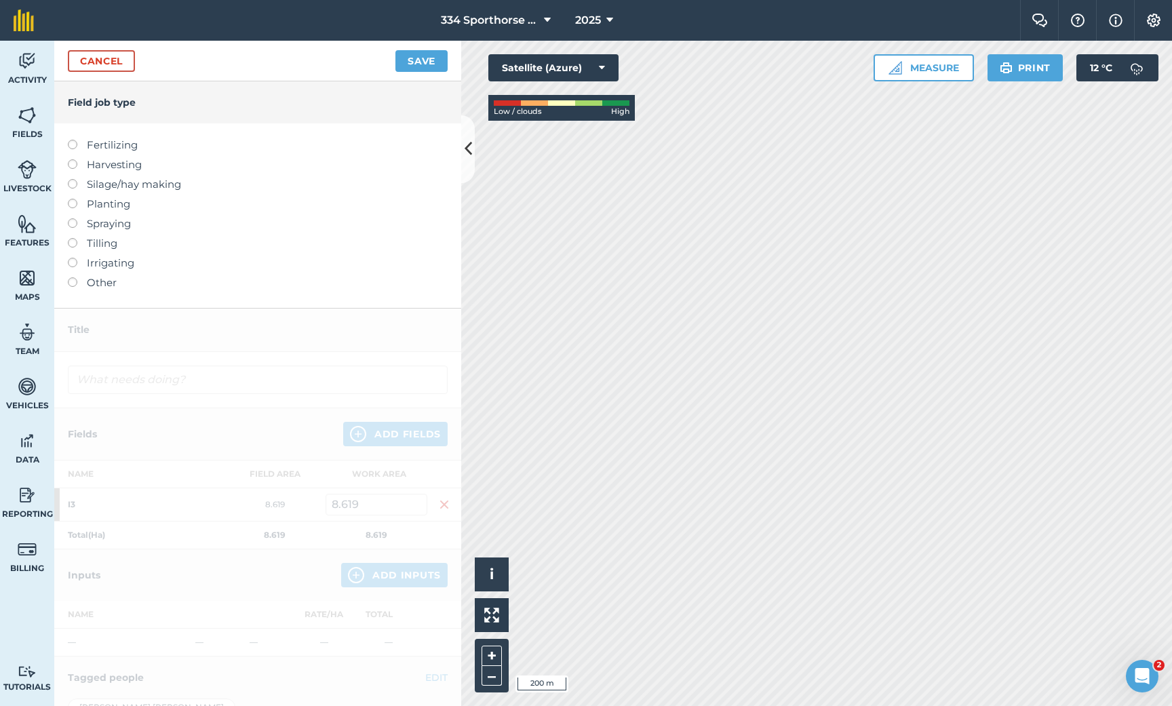
click at [74, 199] on label at bounding box center [77, 199] width 19 height 0
type input "Planting"
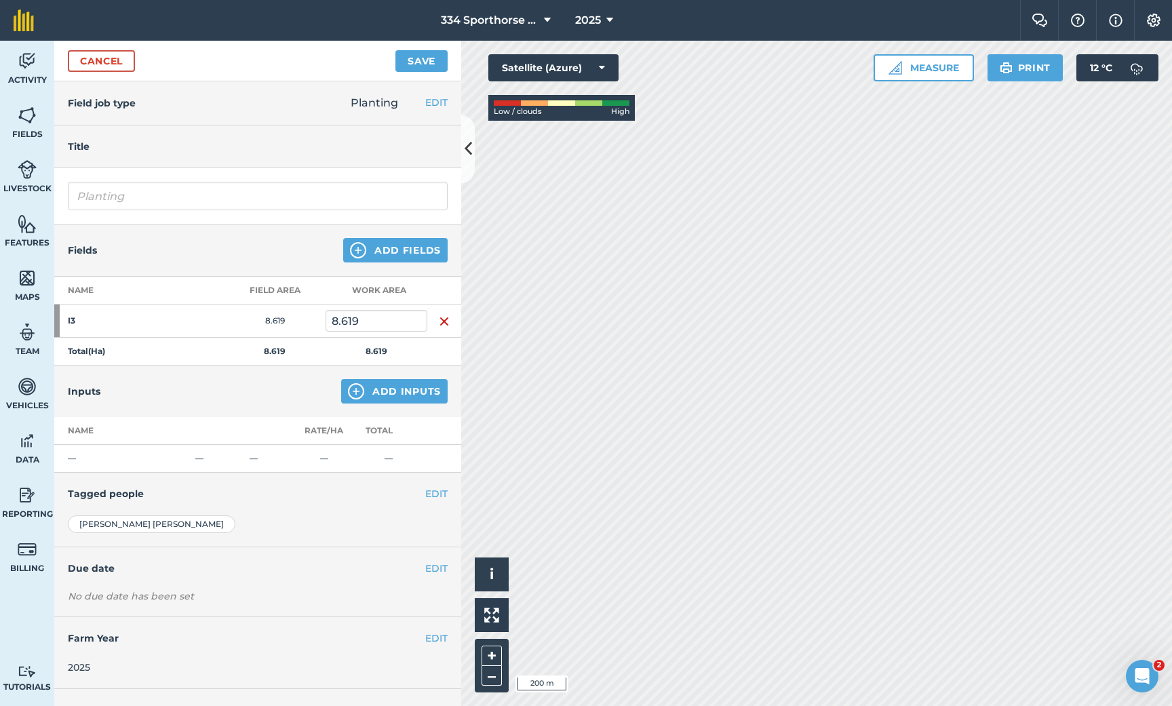
click at [389, 253] on button "Add Fields" at bounding box center [395, 250] width 104 height 24
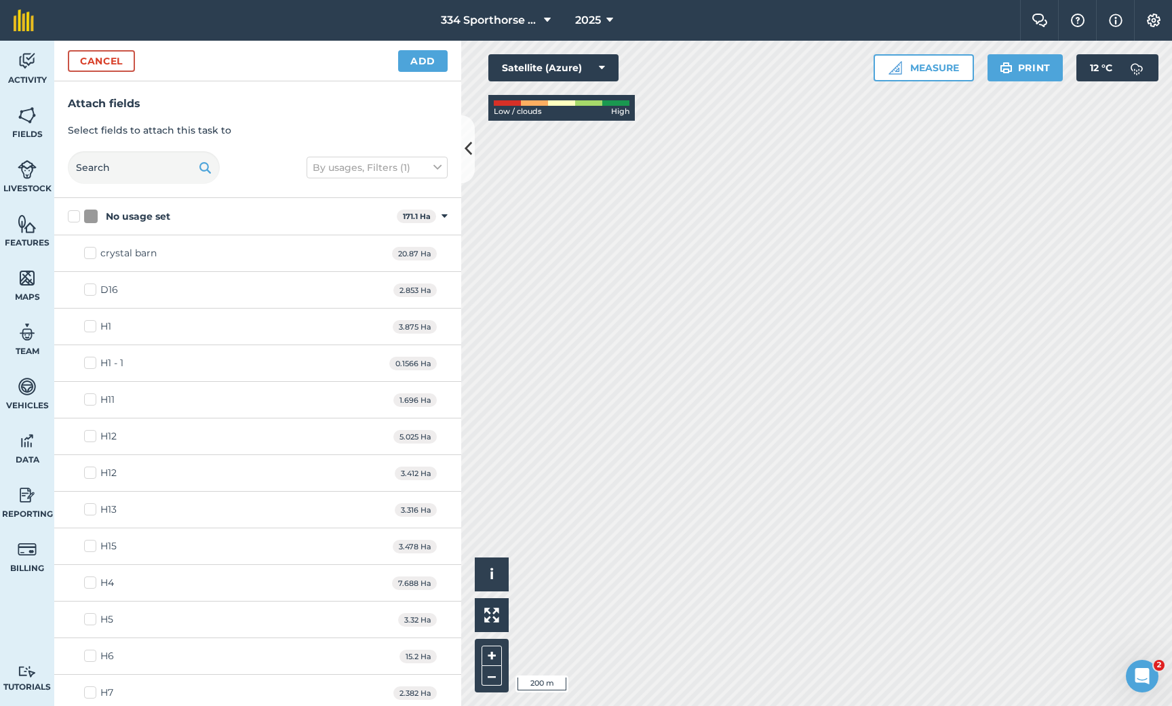
checkbox input "true"
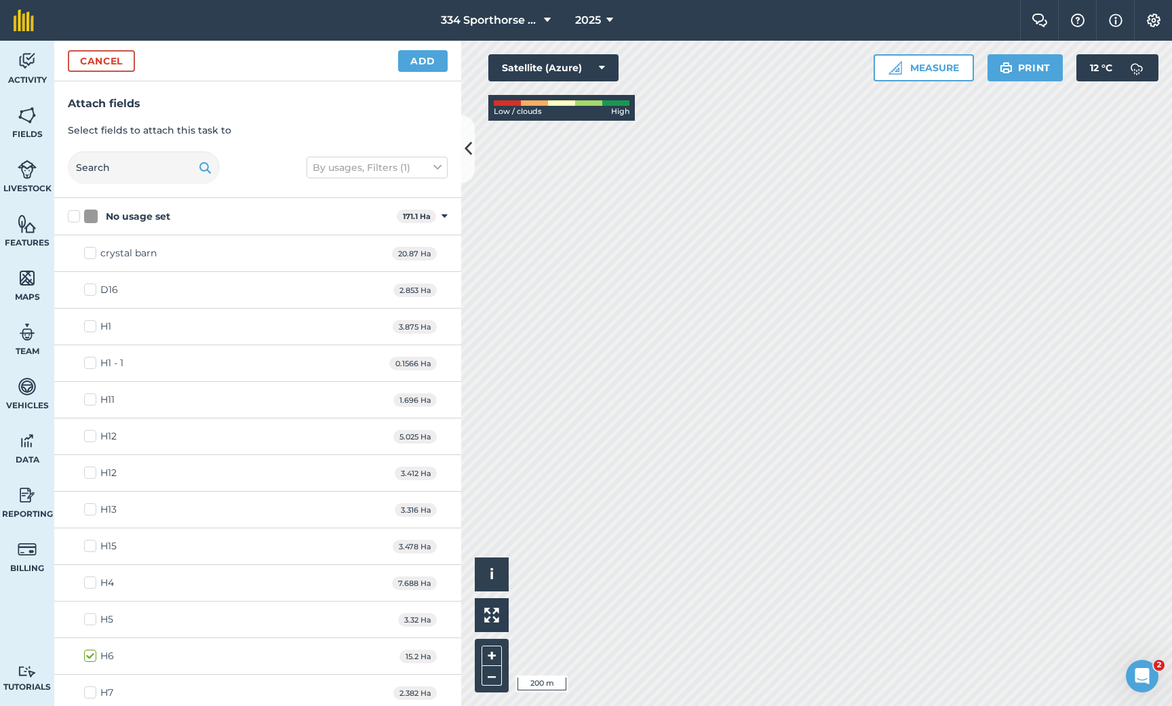
click at [117, 56] on button "Cancel" at bounding box center [101, 61] width 67 height 22
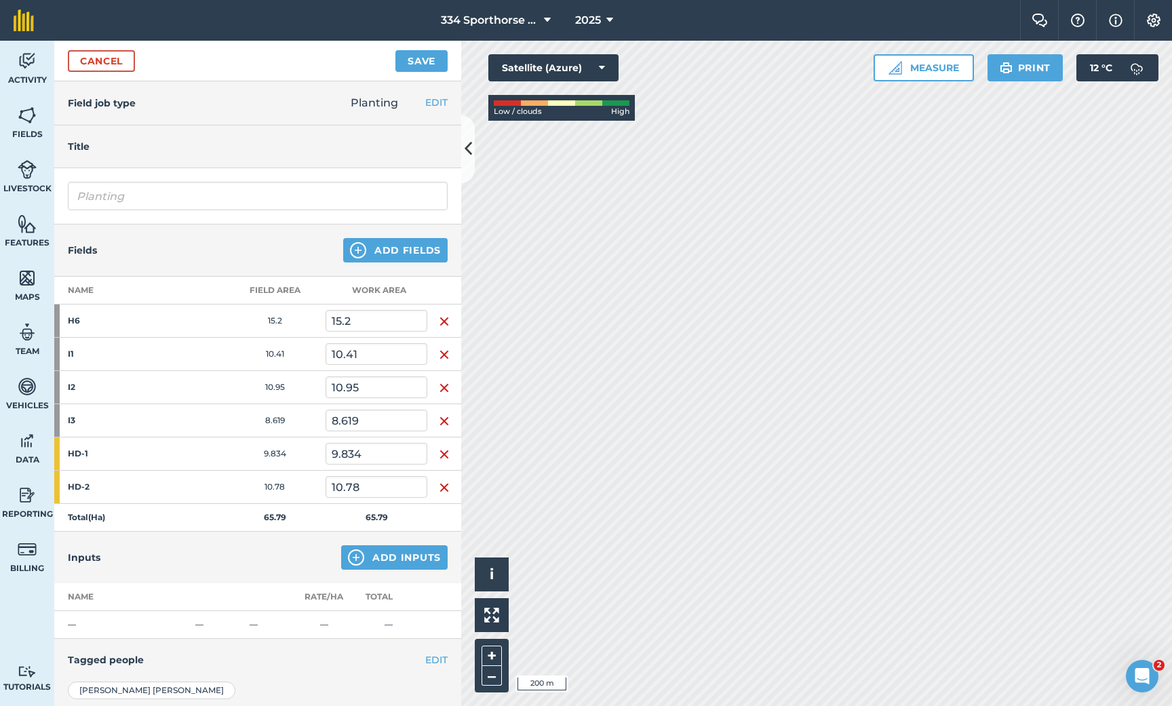
click at [96, 62] on link "Cancel" at bounding box center [101, 61] width 67 height 22
click at [108, 60] on link "Cancel" at bounding box center [101, 61] width 67 height 22
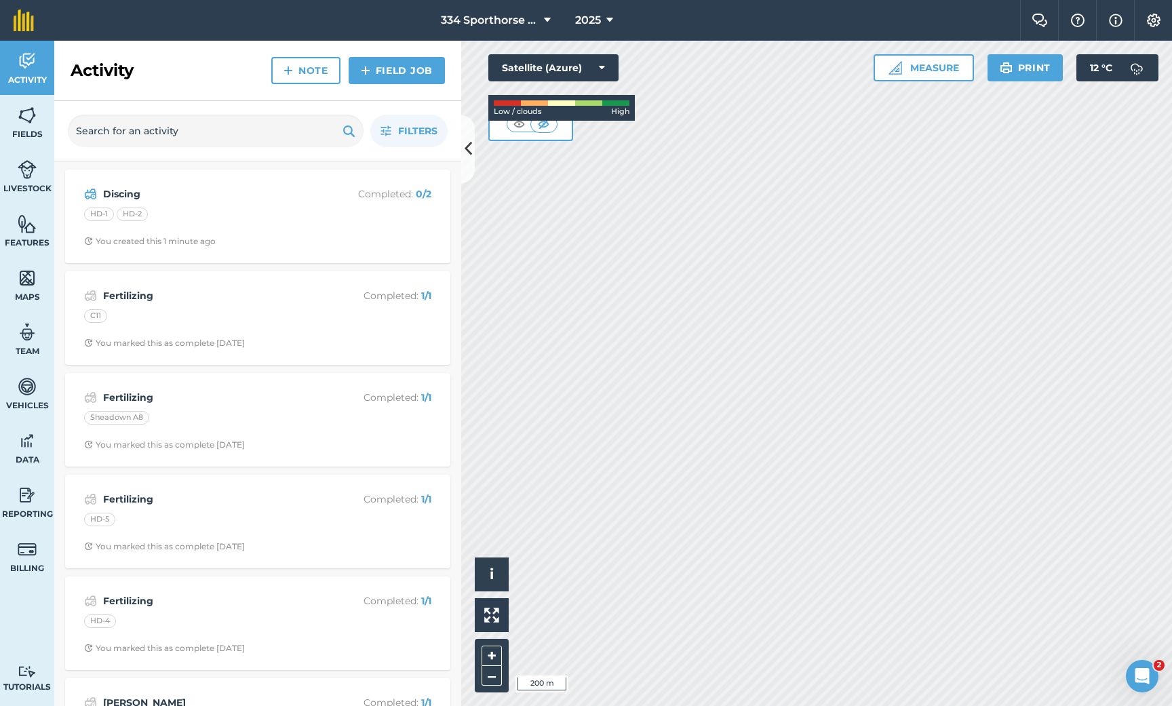
click at [35, 121] on img at bounding box center [27, 115] width 19 height 20
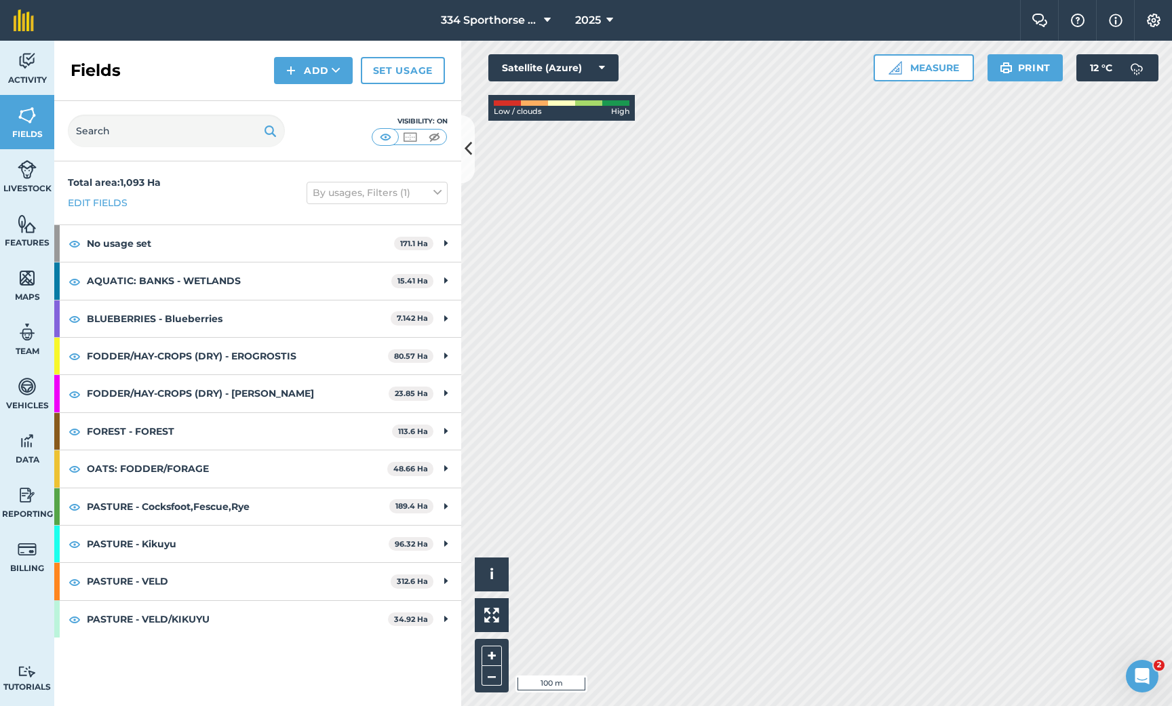
click at [314, 74] on button "Add" at bounding box center [313, 70] width 79 height 27
click at [309, 100] on link "Draw" at bounding box center [313, 101] width 75 height 30
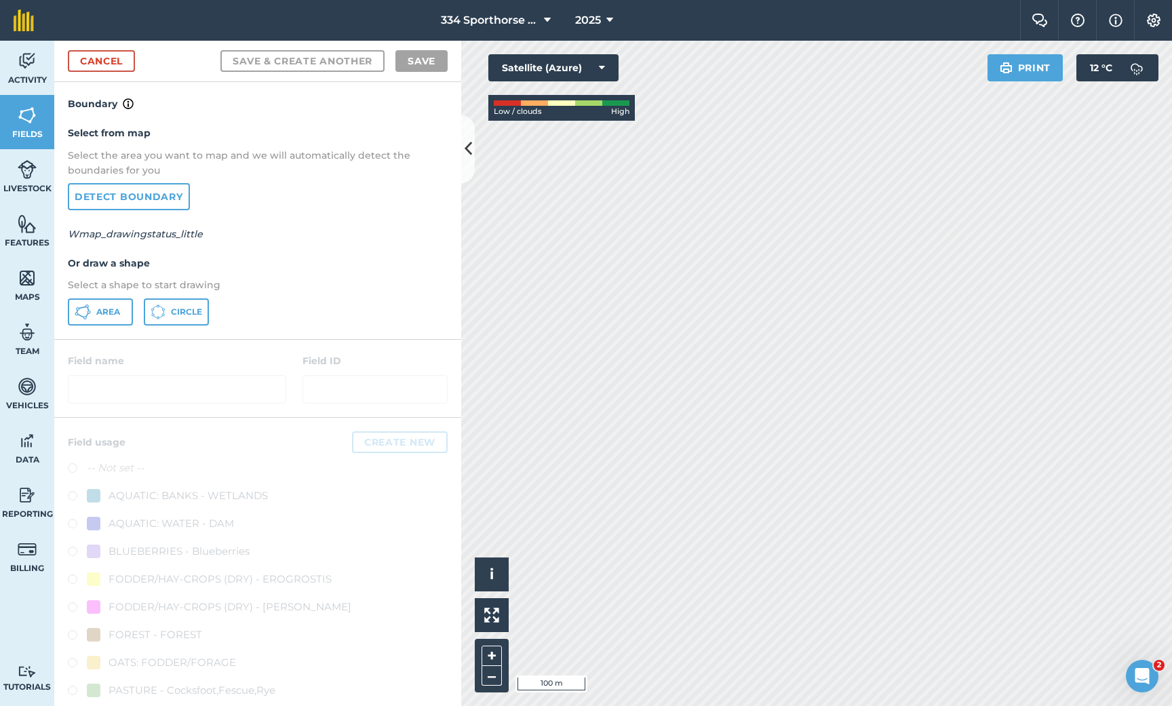
click at [103, 313] on span "Area" at bounding box center [108, 312] width 24 height 11
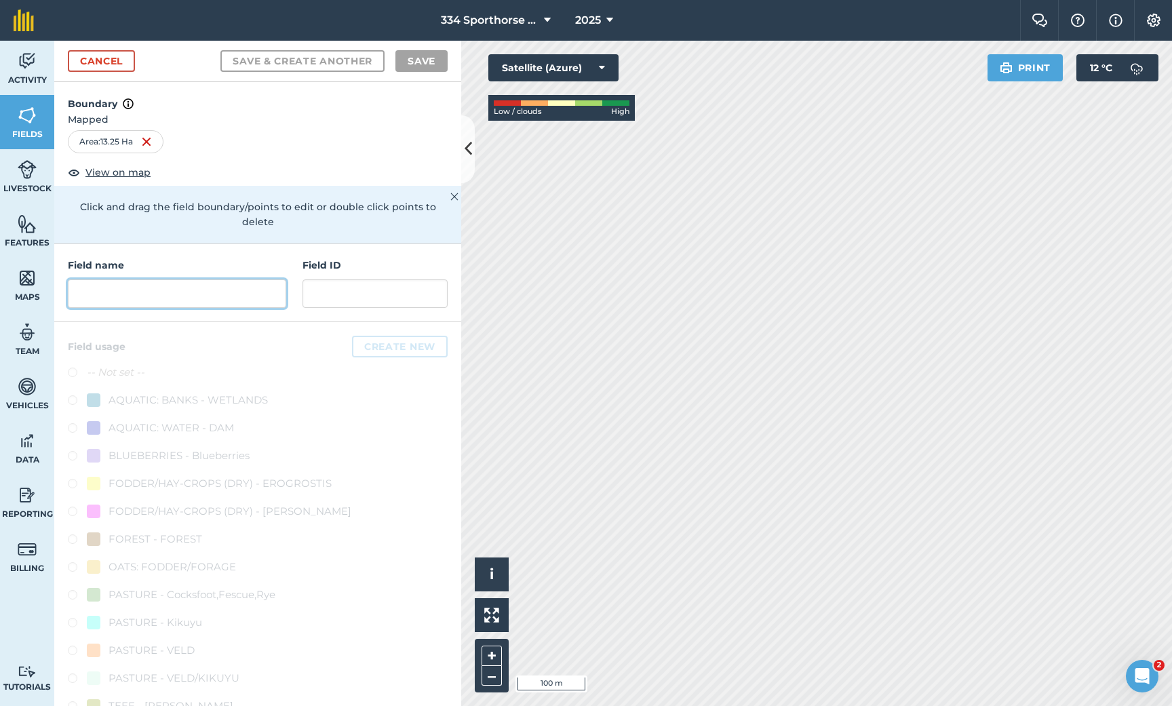
click at [115, 279] on input "text" at bounding box center [177, 293] width 218 height 28
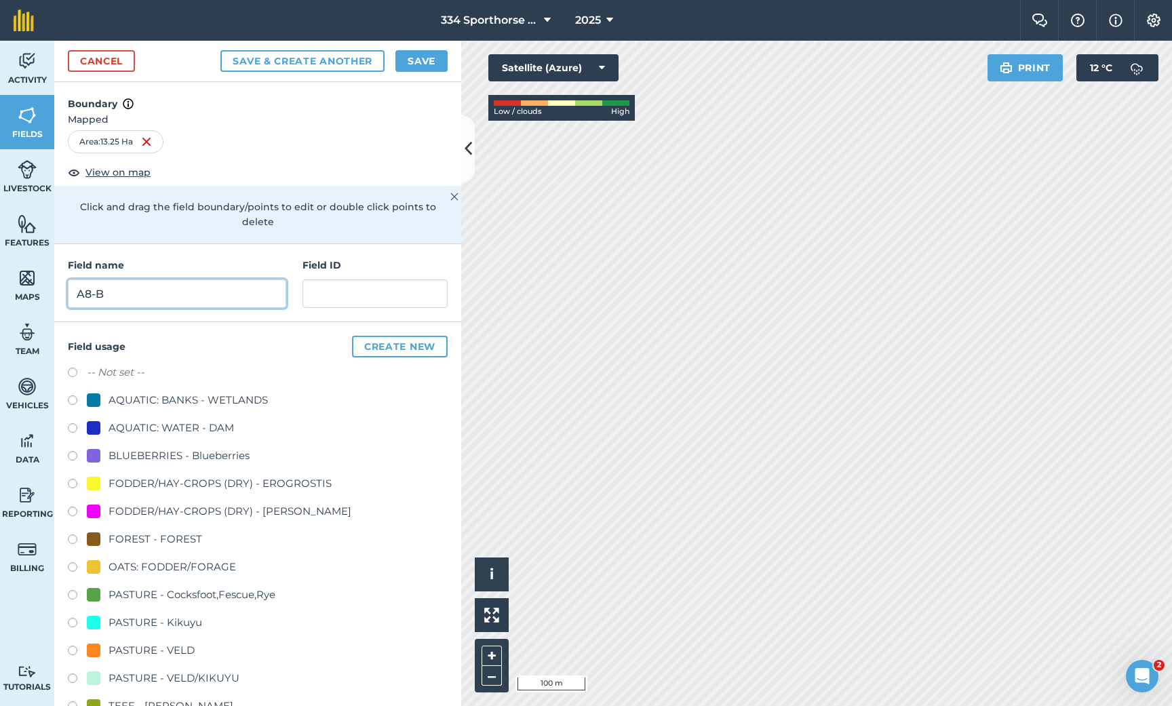
type input "A8-B"
click at [332, 280] on input "text" at bounding box center [375, 293] width 145 height 28
type input "a"
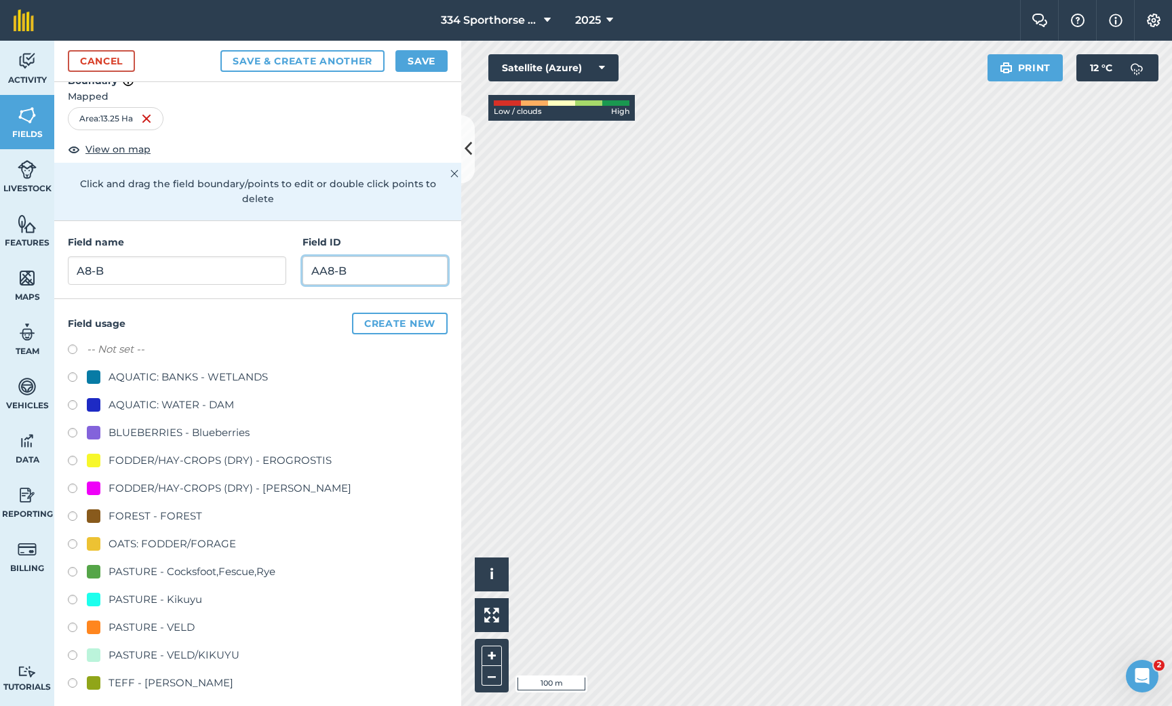
scroll to position [18, 0]
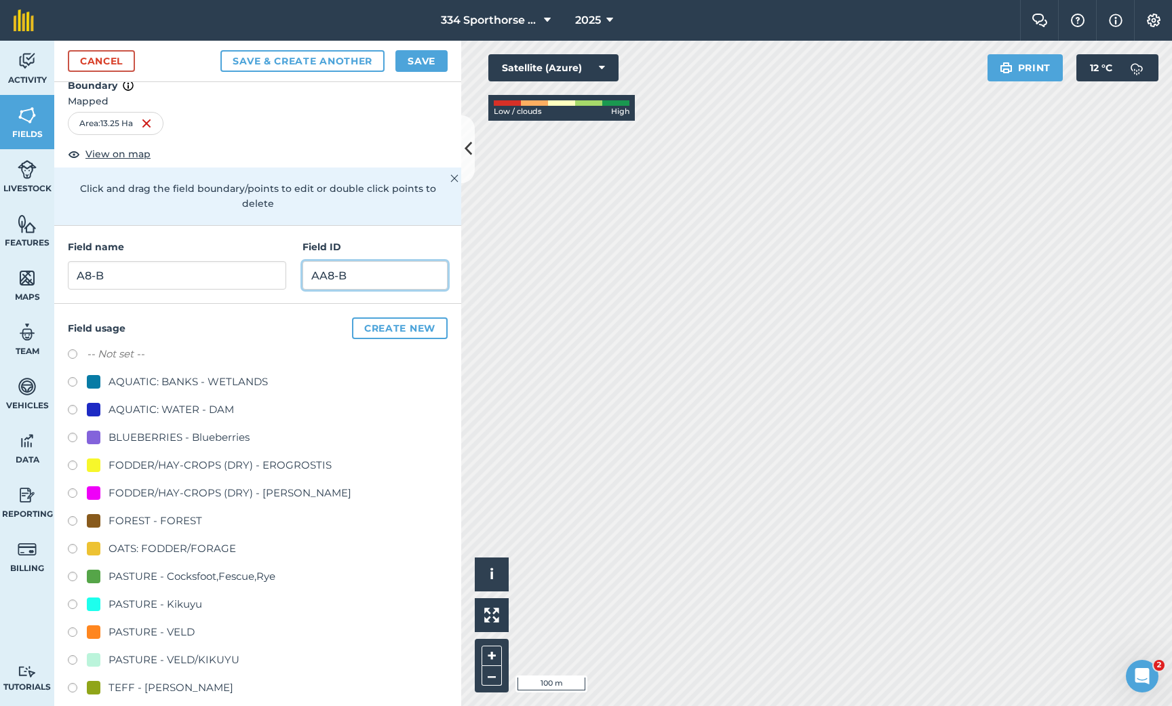
type input "AA8-B"
click at [73, 461] on label at bounding box center [77, 468] width 19 height 14
radio input "true"
click at [415, 62] on button "Save" at bounding box center [421, 61] width 52 height 22
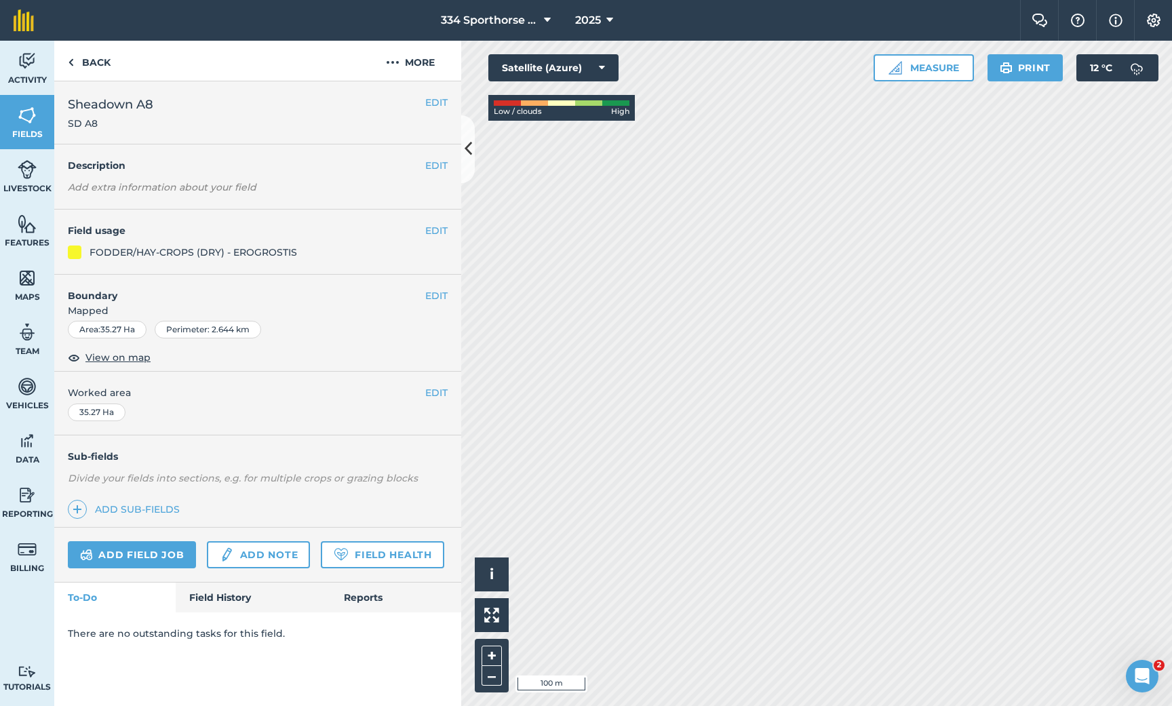
click at [433, 294] on button "EDIT" at bounding box center [436, 295] width 22 height 15
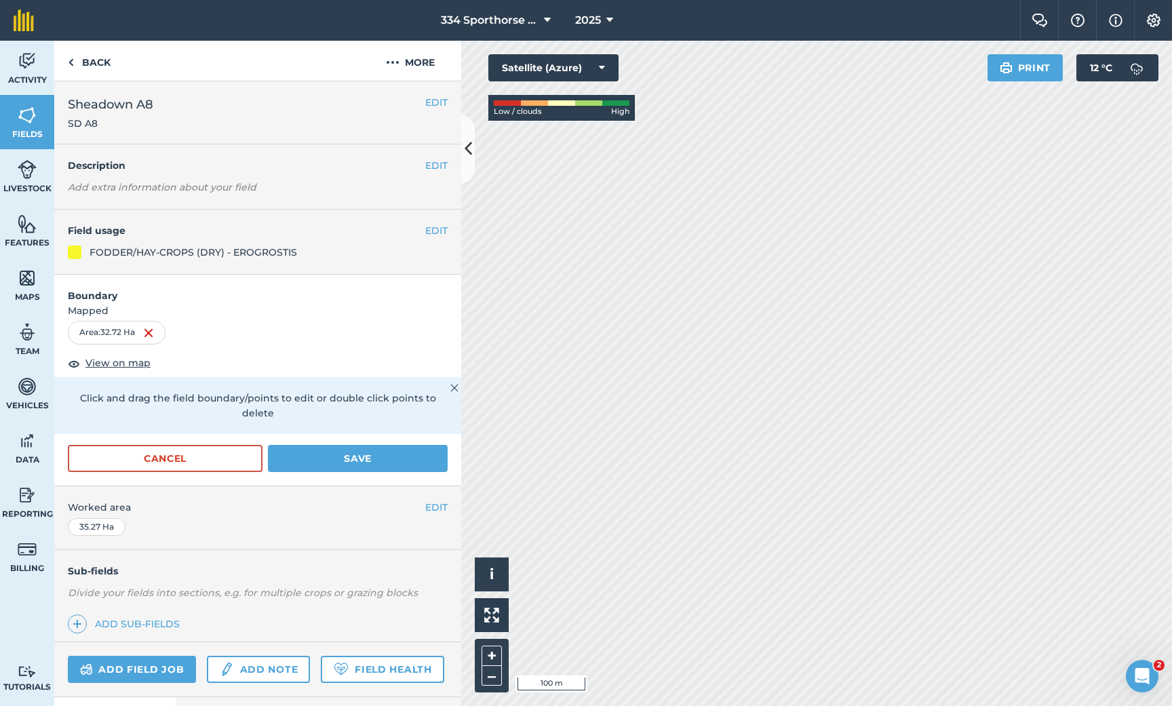
click at [333, 445] on button "Save" at bounding box center [358, 458] width 180 height 27
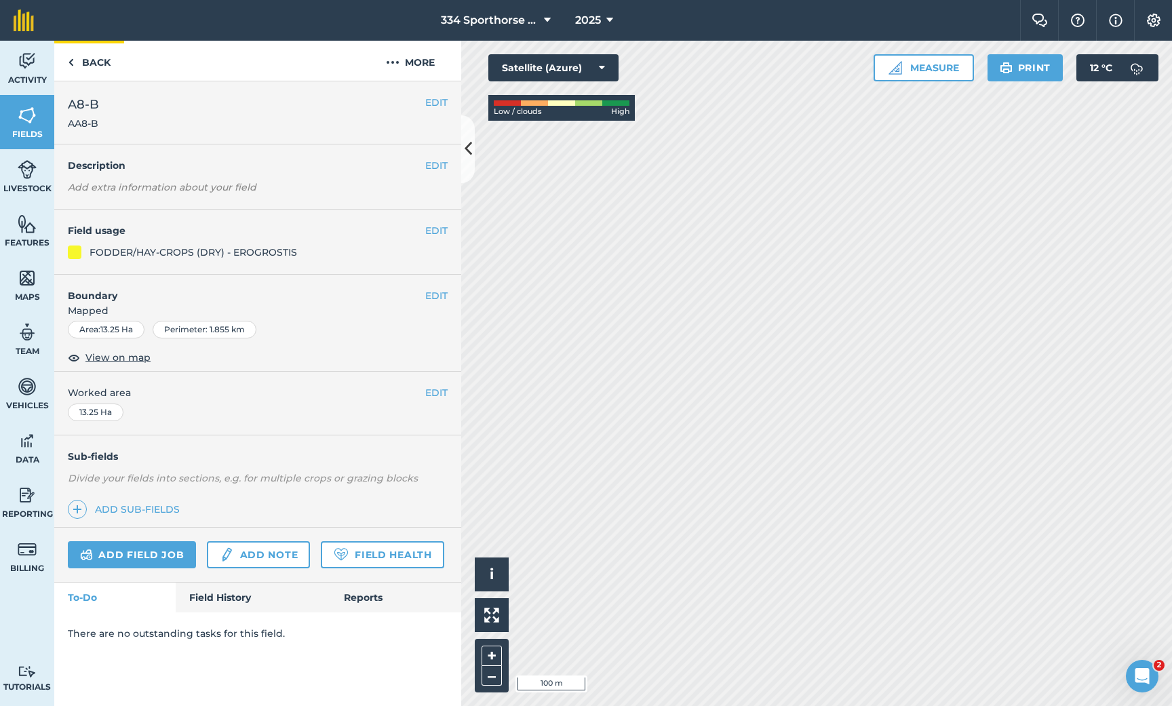
click at [90, 71] on link "Back" at bounding box center [89, 61] width 70 height 40
click at [466, 154] on icon at bounding box center [468, 149] width 7 height 24
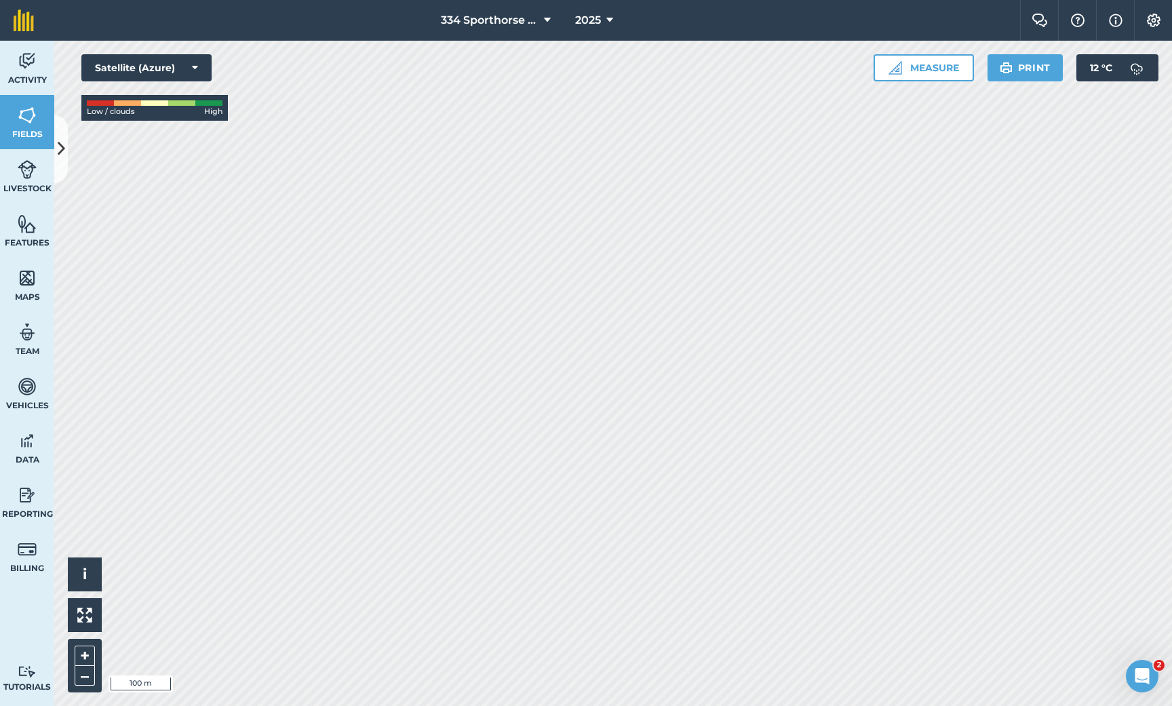
click at [64, 151] on icon at bounding box center [61, 149] width 7 height 24
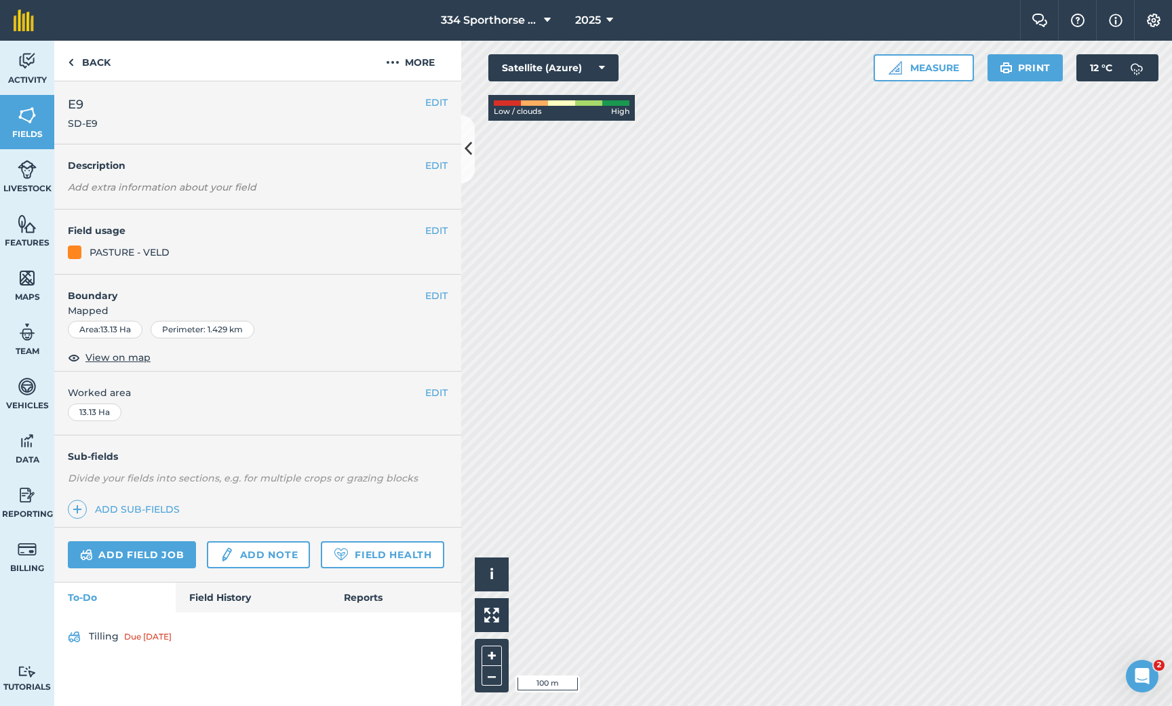
click at [108, 632] on link "Tilling Due [DATE]" at bounding box center [258, 637] width 380 height 22
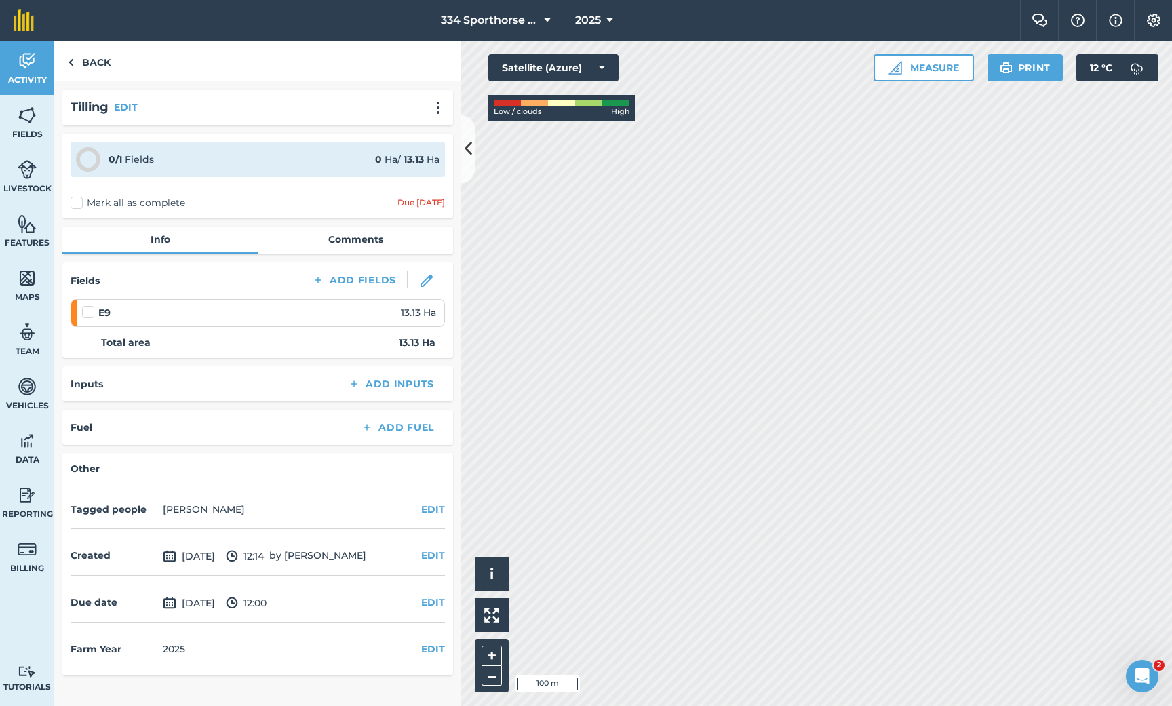
click at [419, 203] on div "Due [DATE]" at bounding box center [420, 202] width 47 height 11
click at [124, 111] on button "EDIT" at bounding box center [126, 107] width 24 height 15
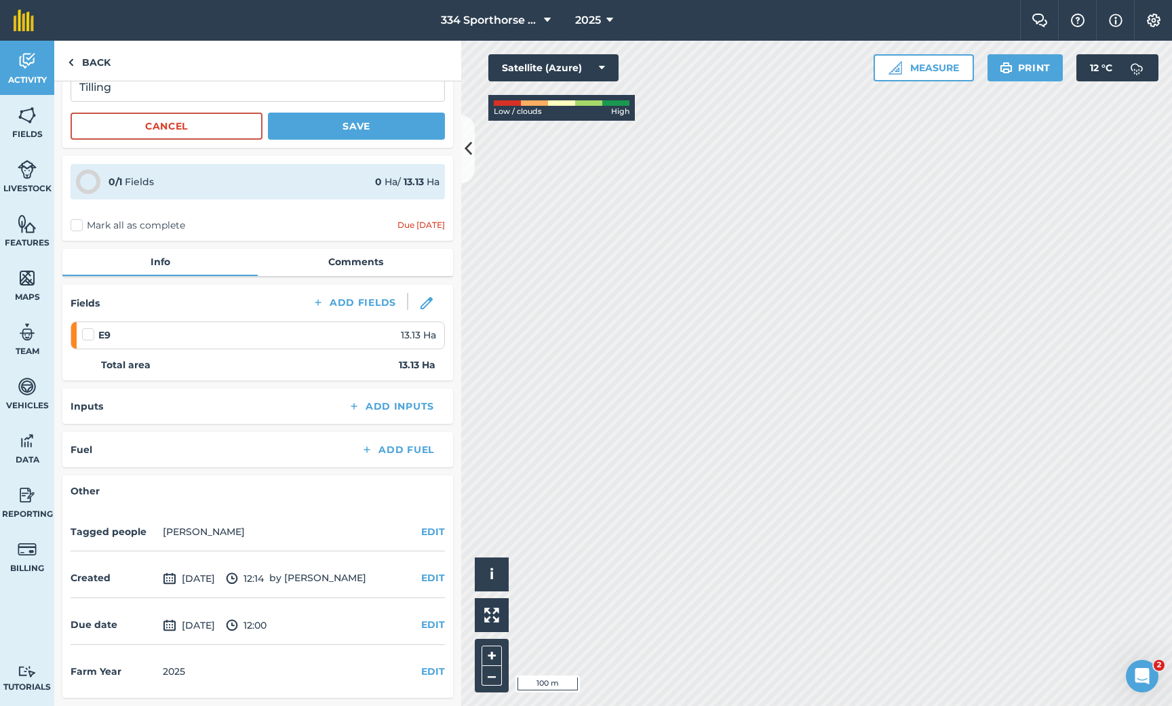
scroll to position [234, 0]
click at [437, 625] on button "EDIT" at bounding box center [433, 626] width 24 height 15
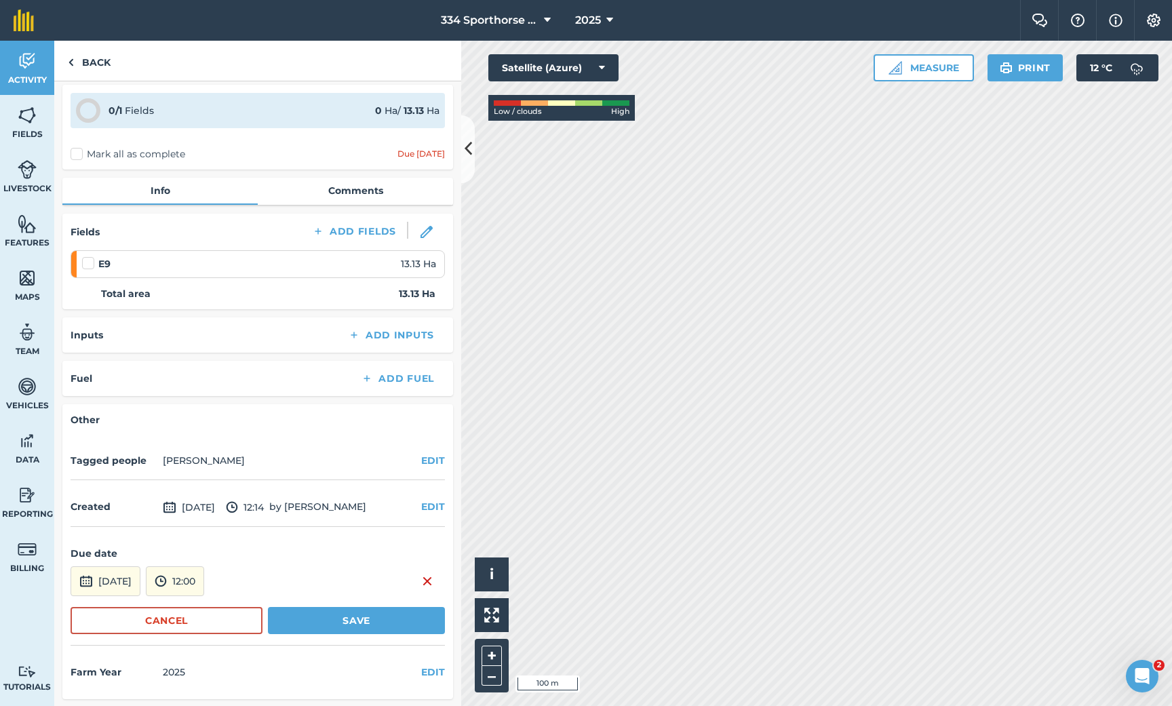
scroll to position [306, 0]
click at [132, 579] on button "[DATE]" at bounding box center [106, 583] width 70 height 30
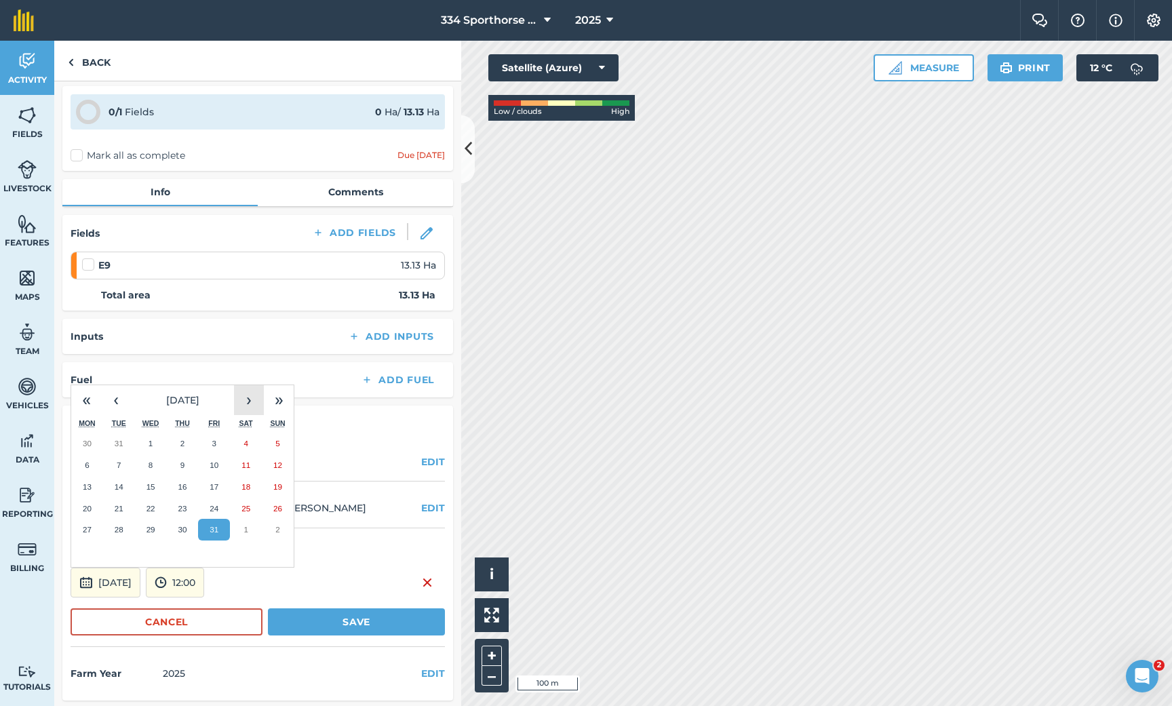
click at [252, 394] on button "›" at bounding box center [249, 400] width 30 height 30
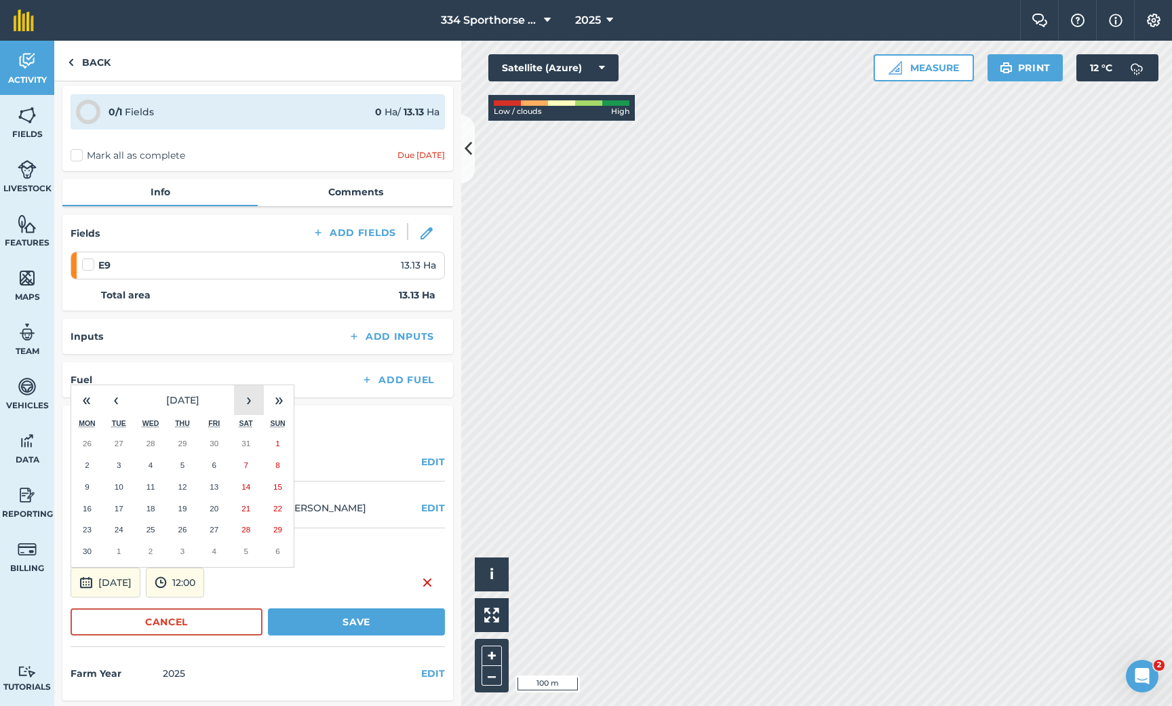
click at [252, 394] on button "›" at bounding box center [249, 400] width 30 height 30
click at [125, 526] on button "30" at bounding box center [119, 530] width 32 height 22
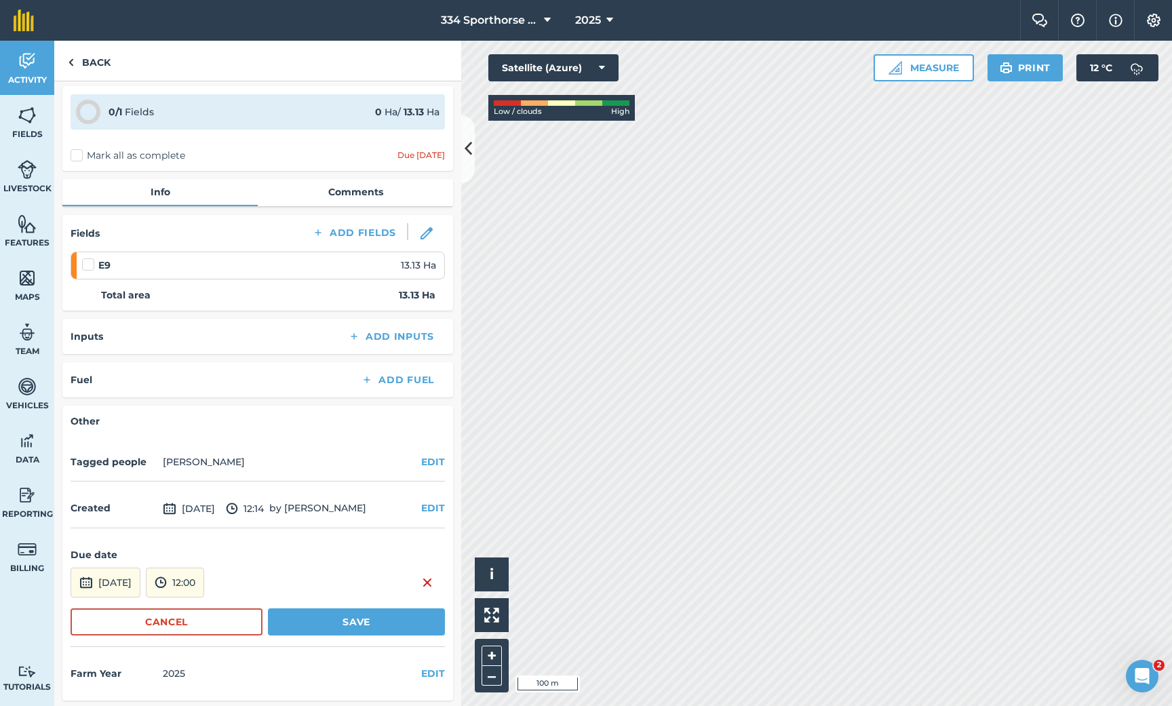
click at [338, 625] on button "Save" at bounding box center [356, 621] width 177 height 27
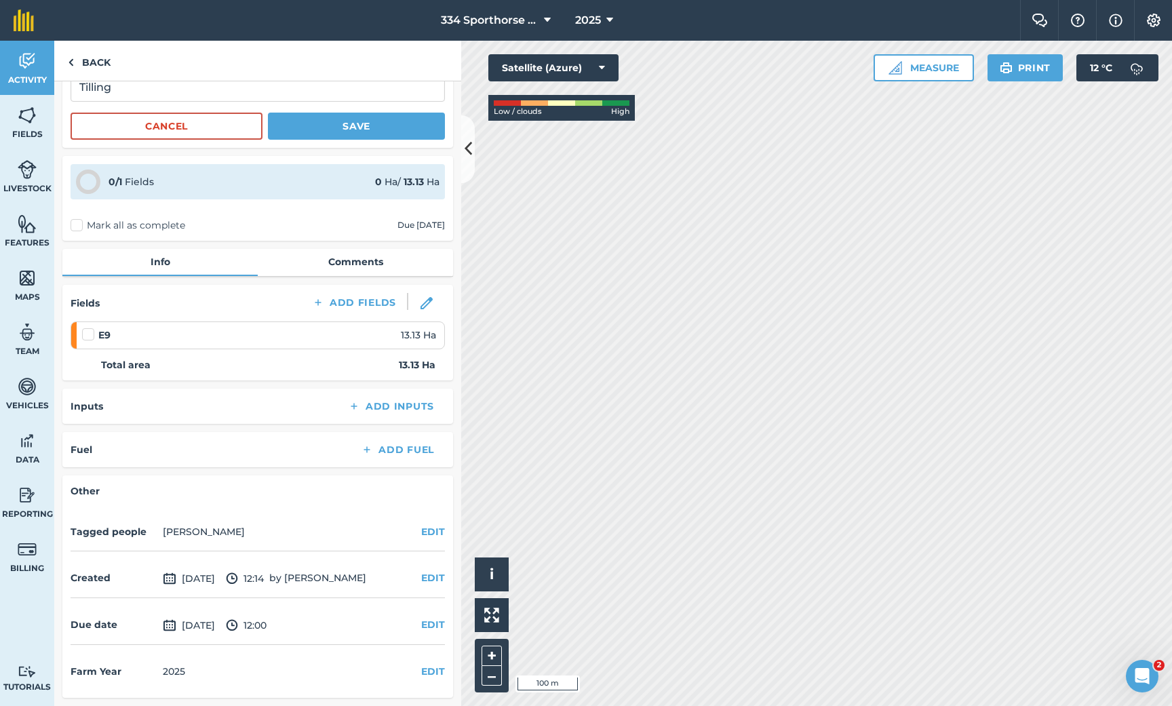
scroll to position [234, 0]
click at [395, 121] on button "Save" at bounding box center [356, 128] width 177 height 27
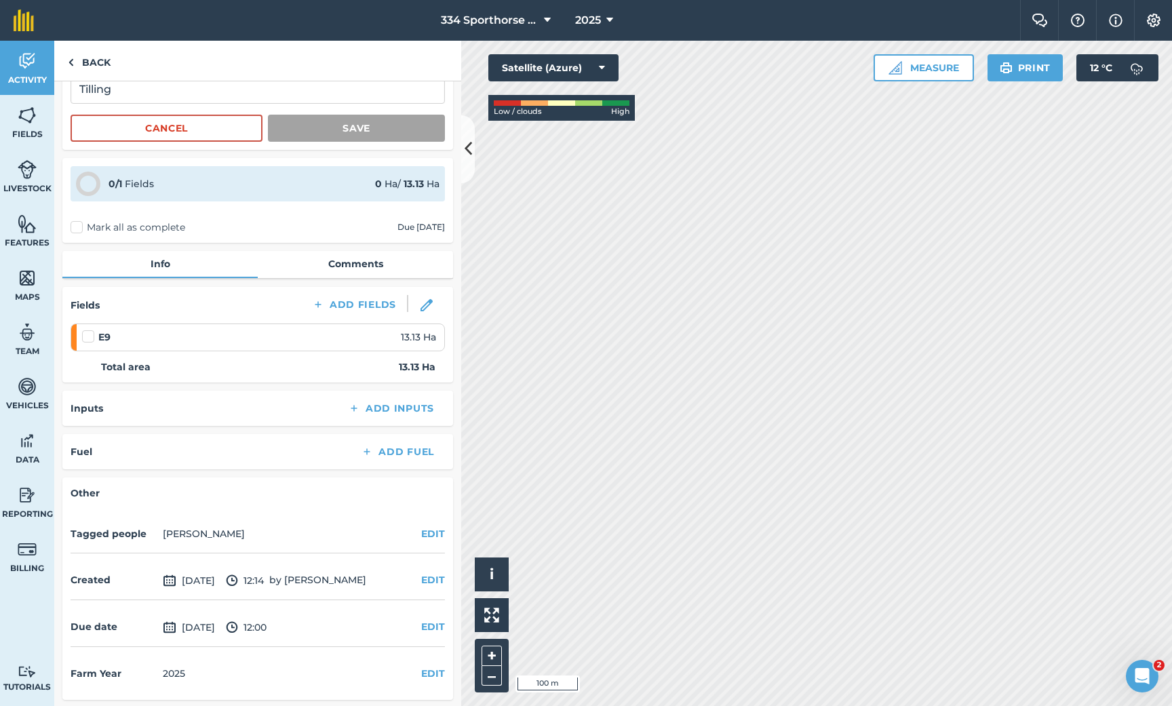
scroll to position [0, 0]
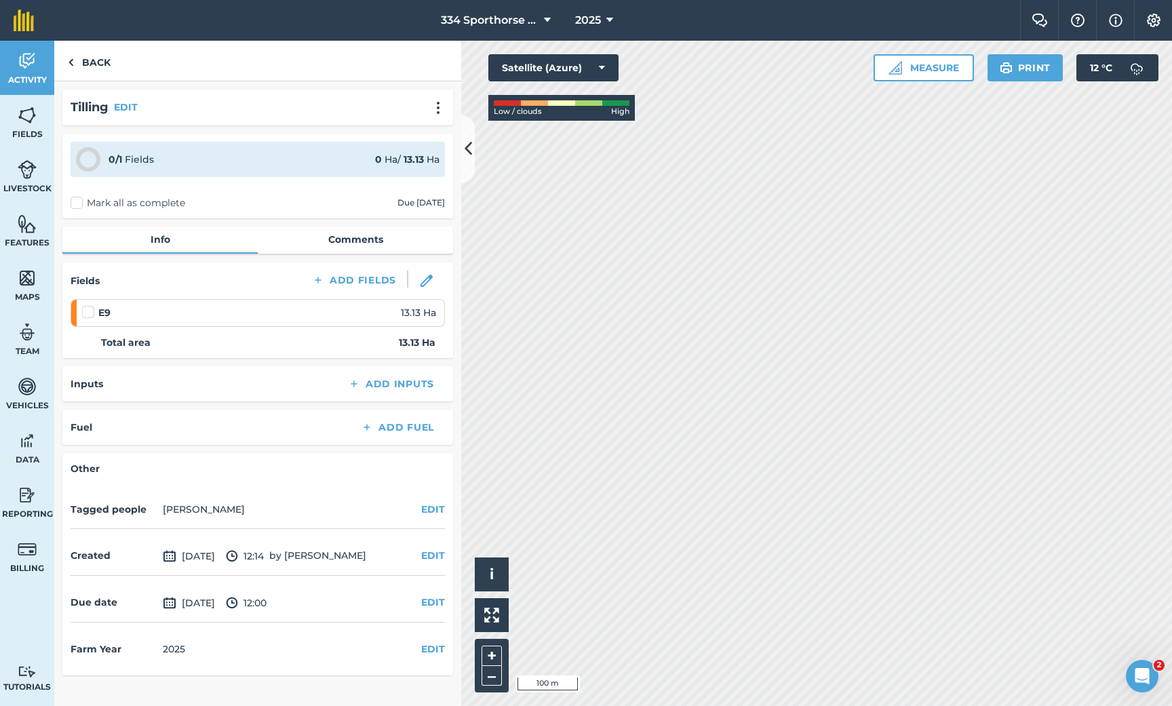
click at [468, 144] on icon at bounding box center [468, 149] width 7 height 24
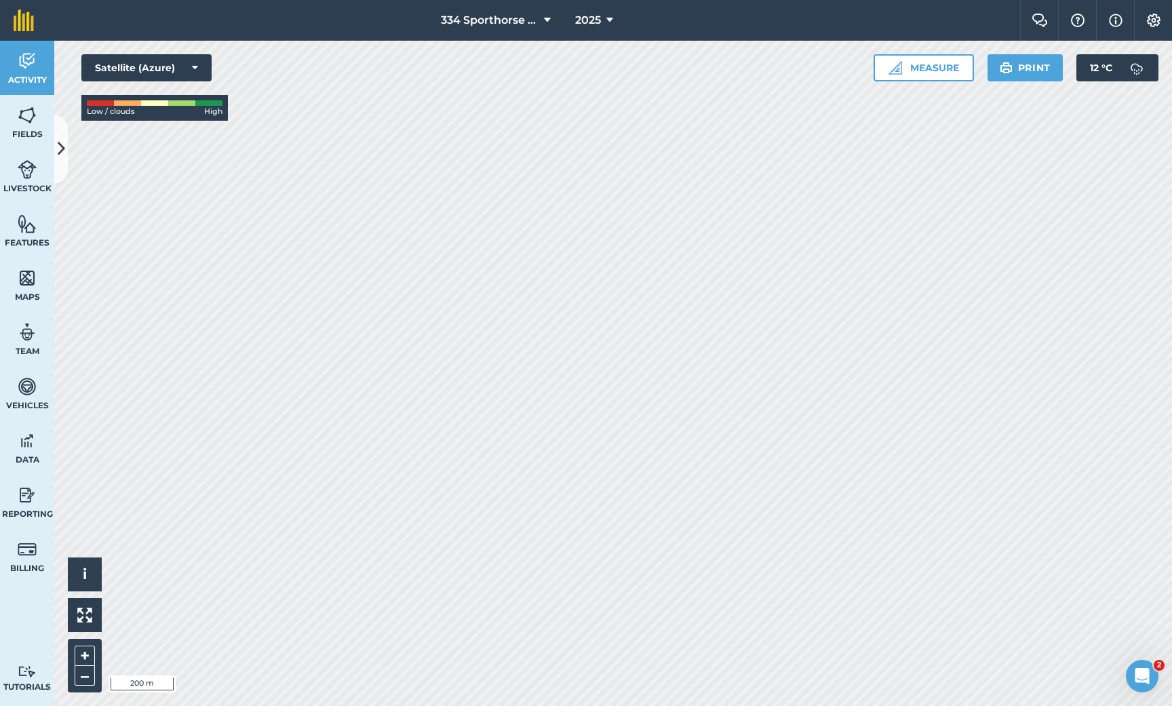
click at [64, 146] on icon at bounding box center [61, 149] width 7 height 24
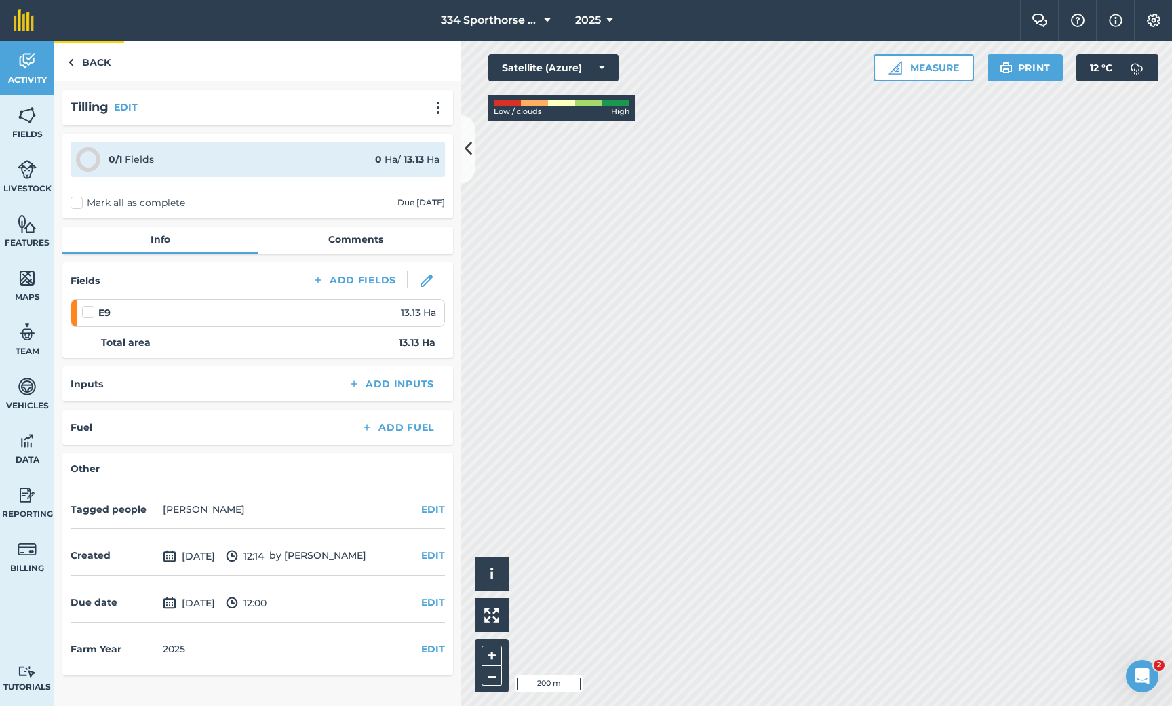
click at [87, 58] on link "Back" at bounding box center [89, 61] width 70 height 40
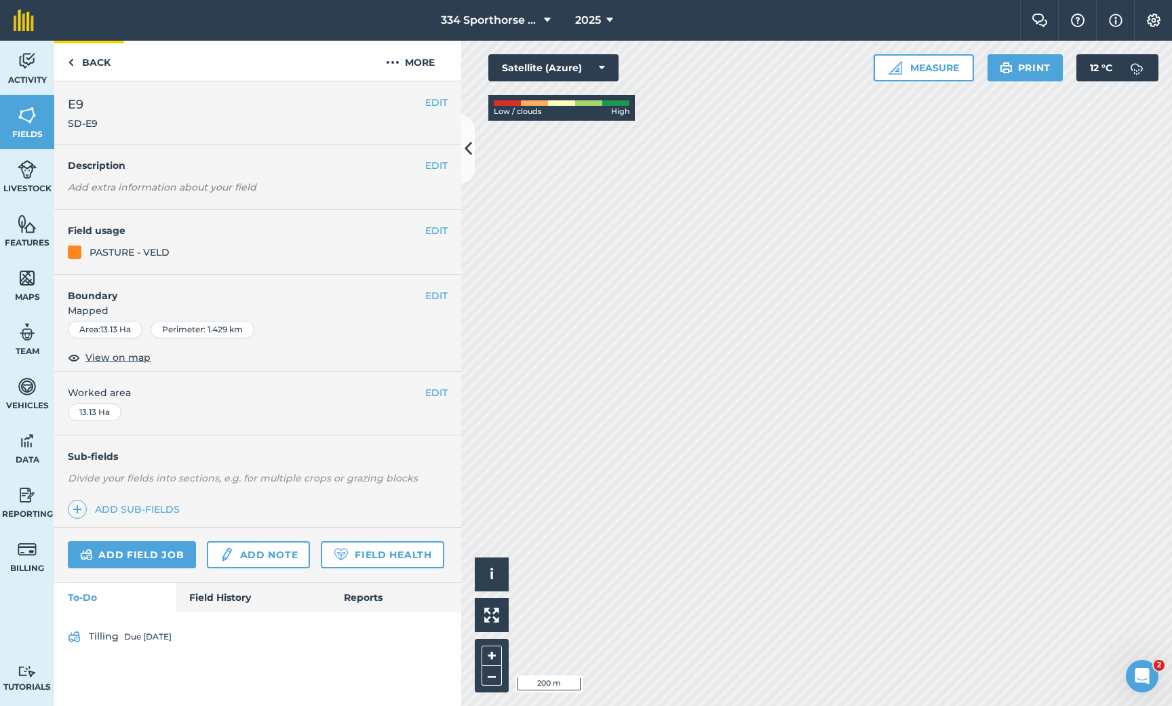
click at [86, 62] on link "Back" at bounding box center [89, 61] width 70 height 40
click at [115, 550] on link "Add field job" at bounding box center [132, 554] width 128 height 27
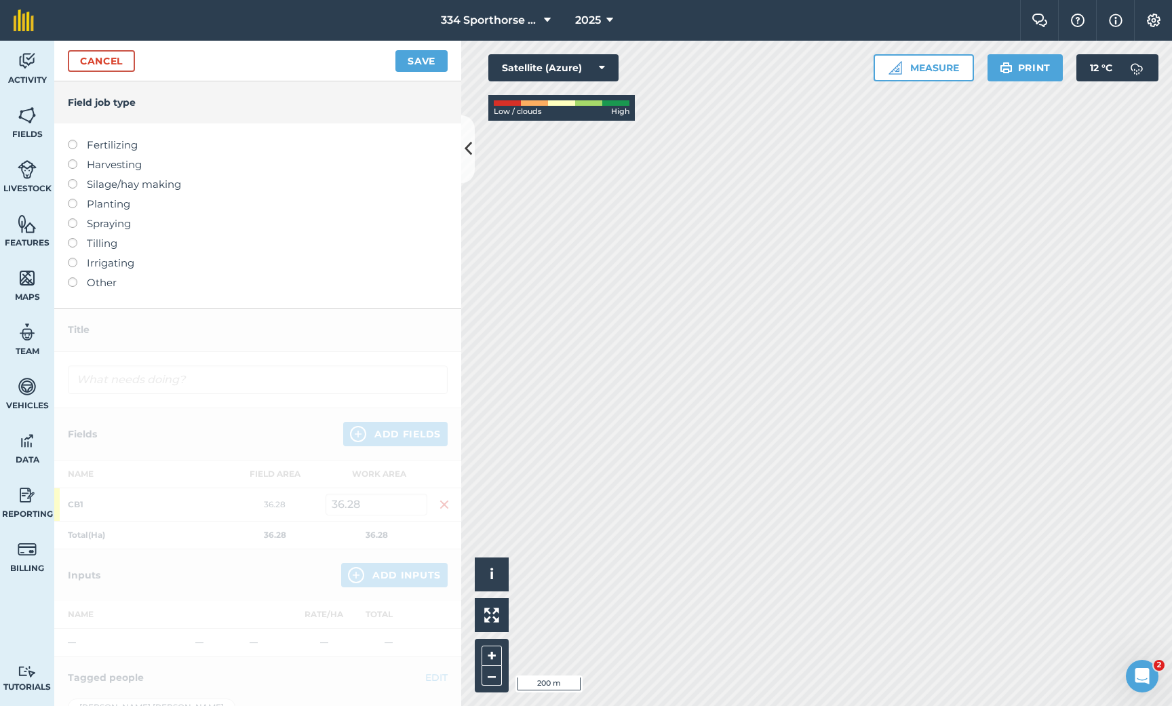
click at [74, 199] on label at bounding box center [77, 199] width 19 height 0
type input "Planting"
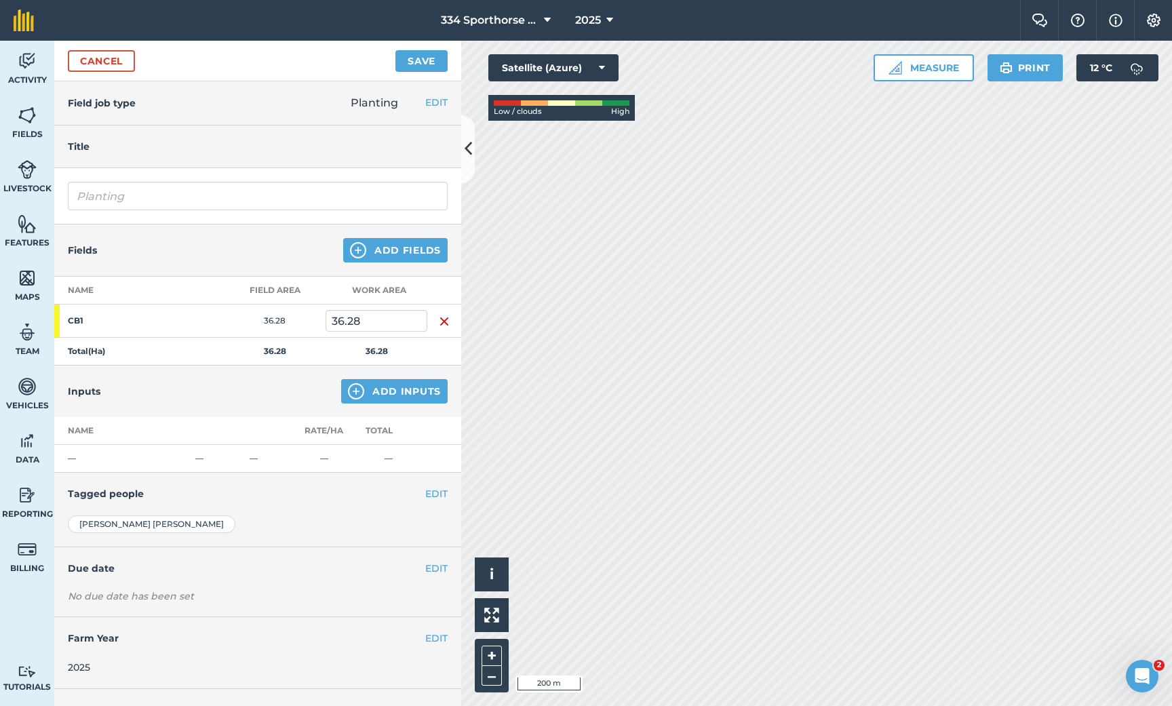
click at [387, 391] on button "Add Inputs" at bounding box center [394, 391] width 106 height 24
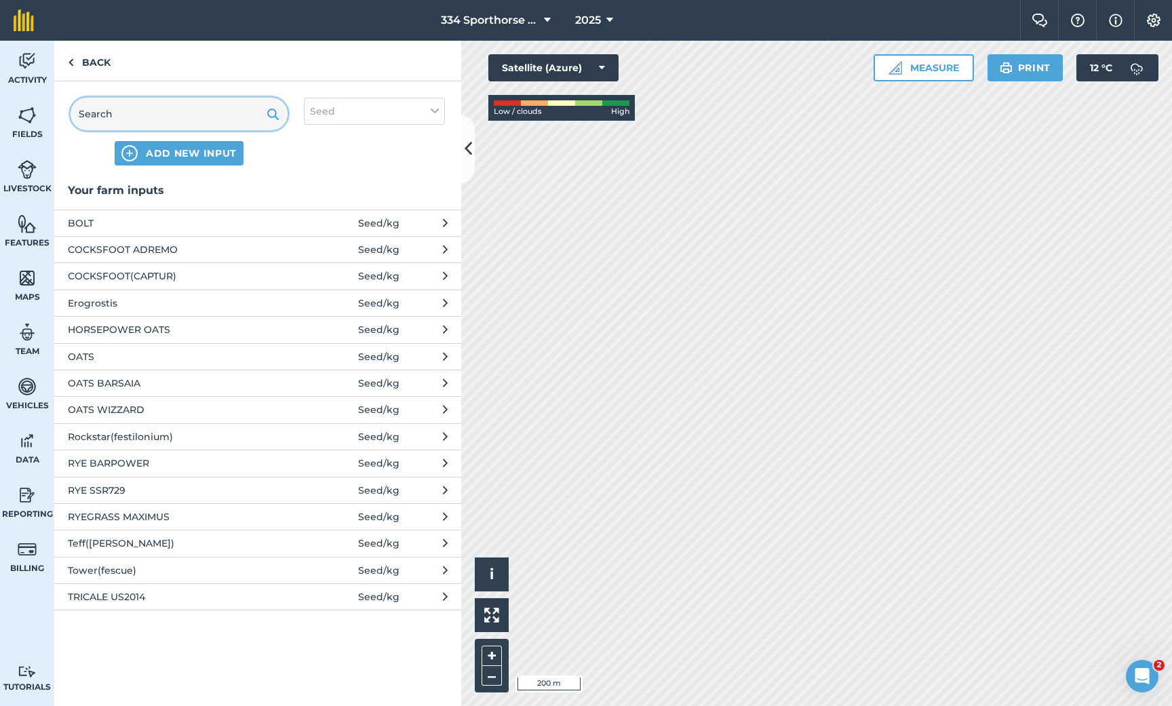
click at [165, 116] on input "text" at bounding box center [179, 114] width 217 height 33
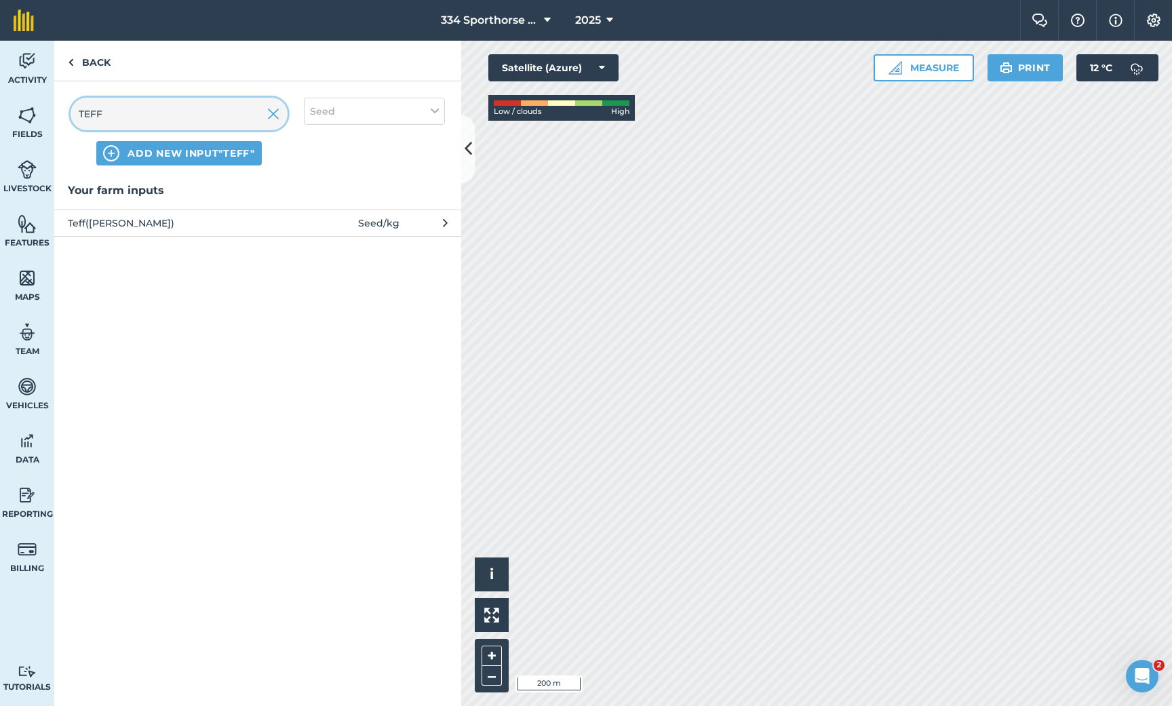
type input "TEFF"
click at [256, 217] on span "Teff([PERSON_NAME])" at bounding box center [179, 223] width 222 height 15
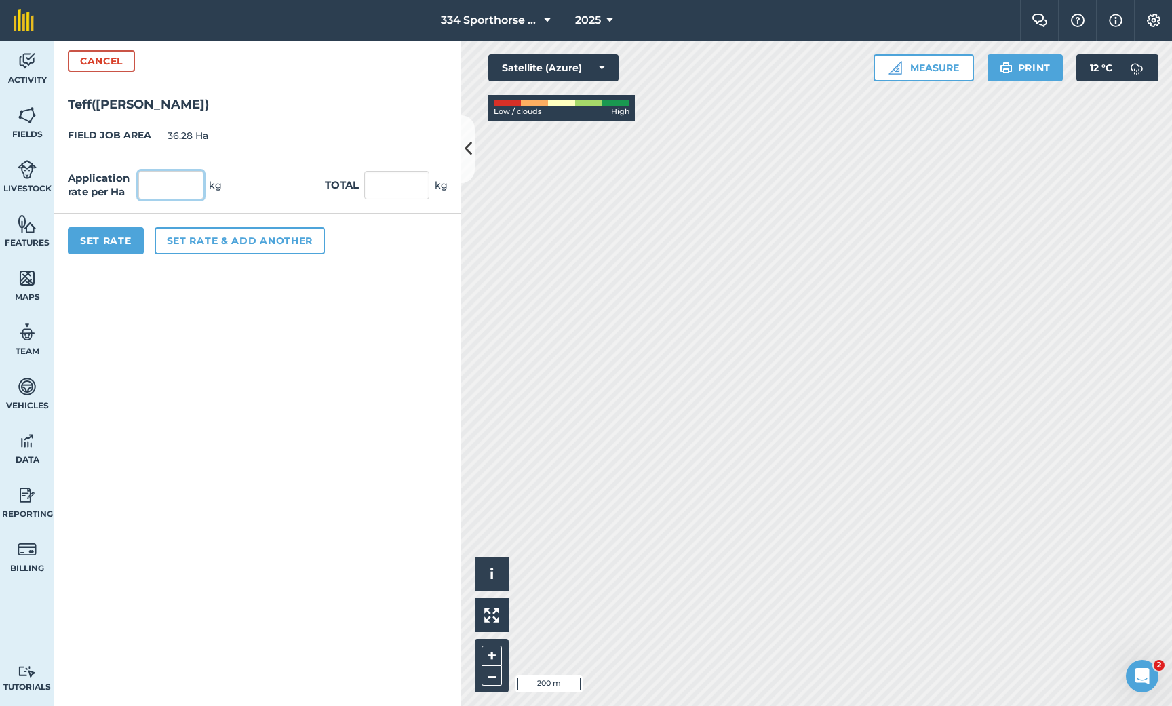
click at [155, 180] on input "text" at bounding box center [170, 185] width 65 height 28
type input "15"
type input "544.2"
click at [129, 242] on button "Set Rate" at bounding box center [106, 240] width 76 height 27
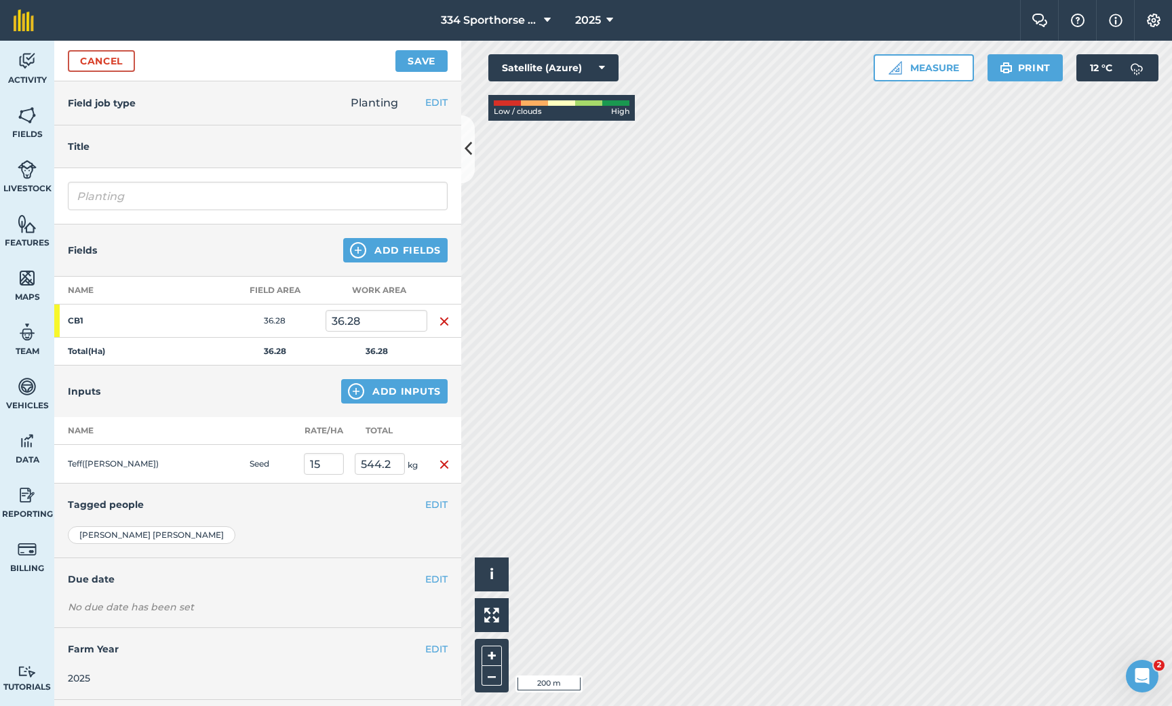
click at [395, 243] on button "Add Fields" at bounding box center [395, 250] width 104 height 24
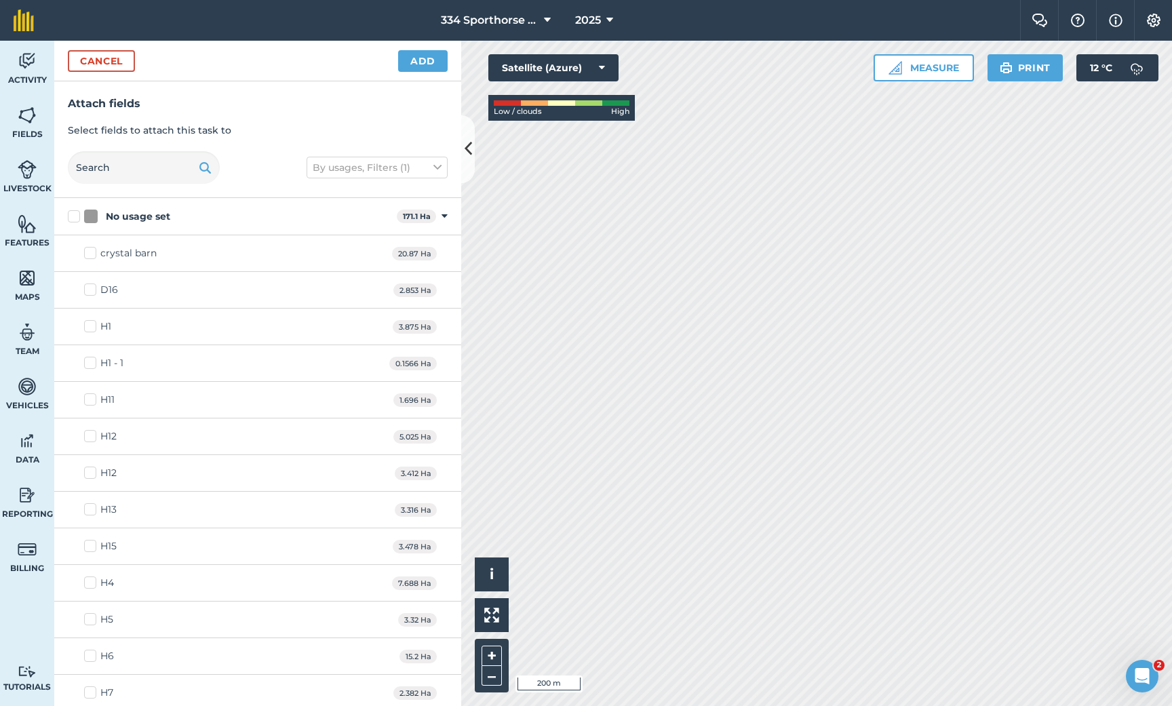
checkbox input "true"
click at [428, 63] on button "Add" at bounding box center [423, 61] width 50 height 22
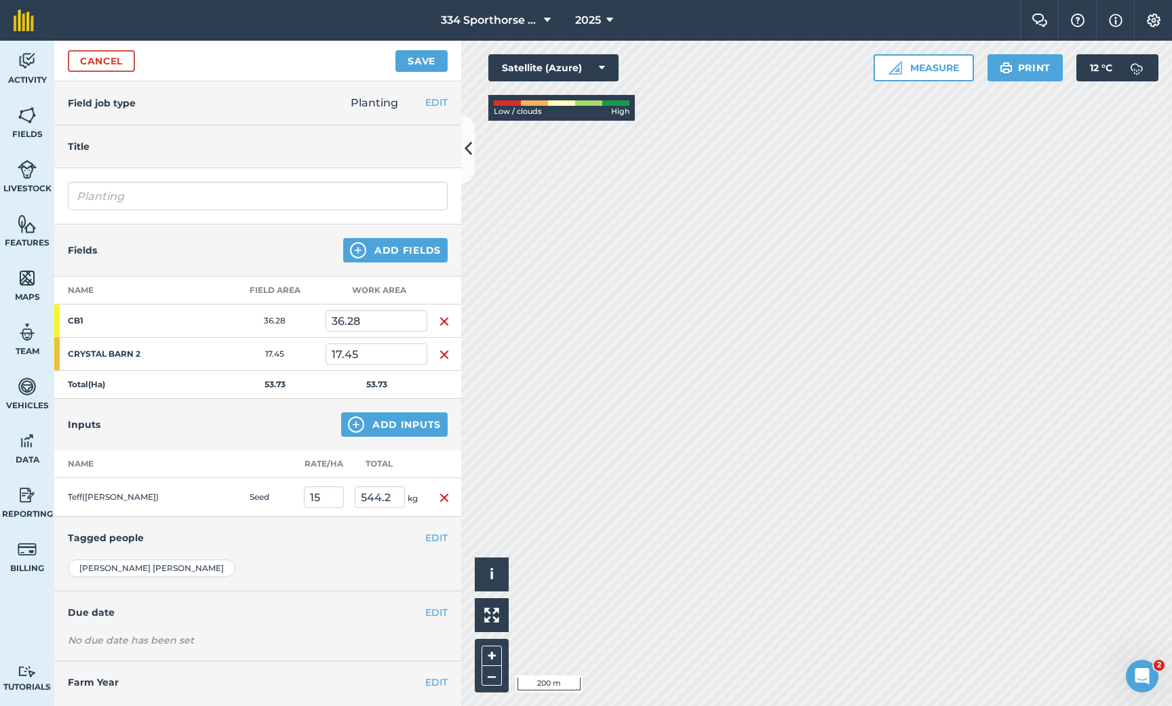
click at [420, 59] on button "Save" at bounding box center [421, 61] width 52 height 22
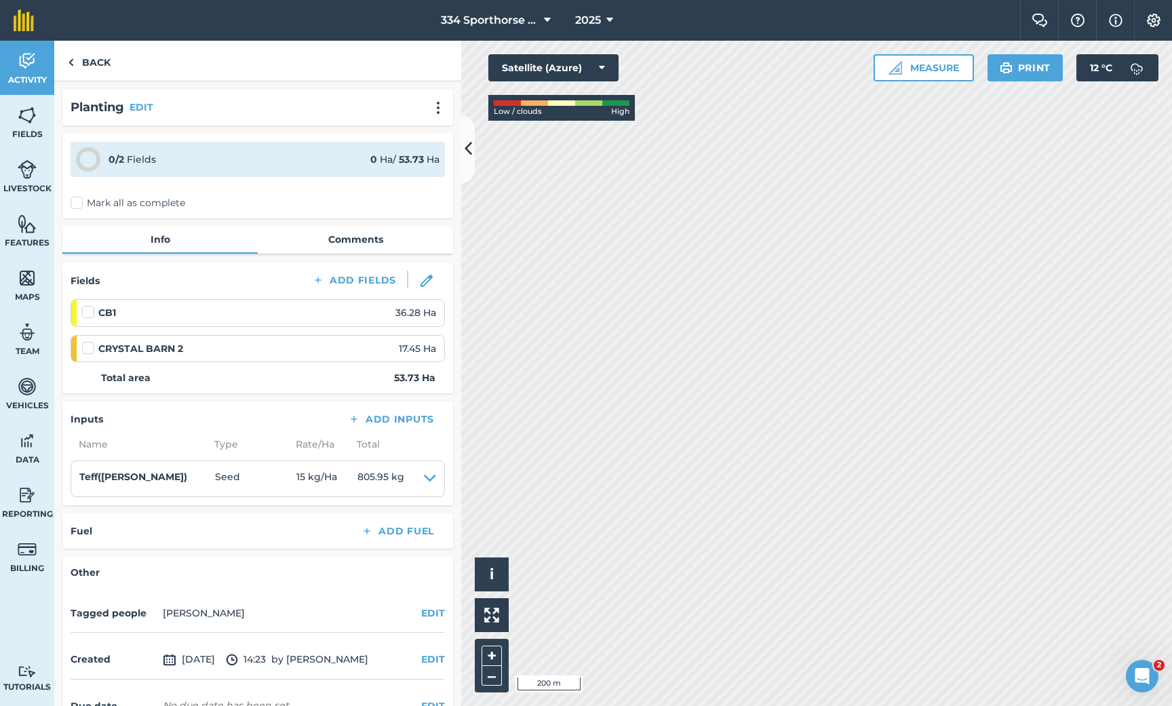
click at [465, 142] on icon at bounding box center [468, 149] width 7 height 24
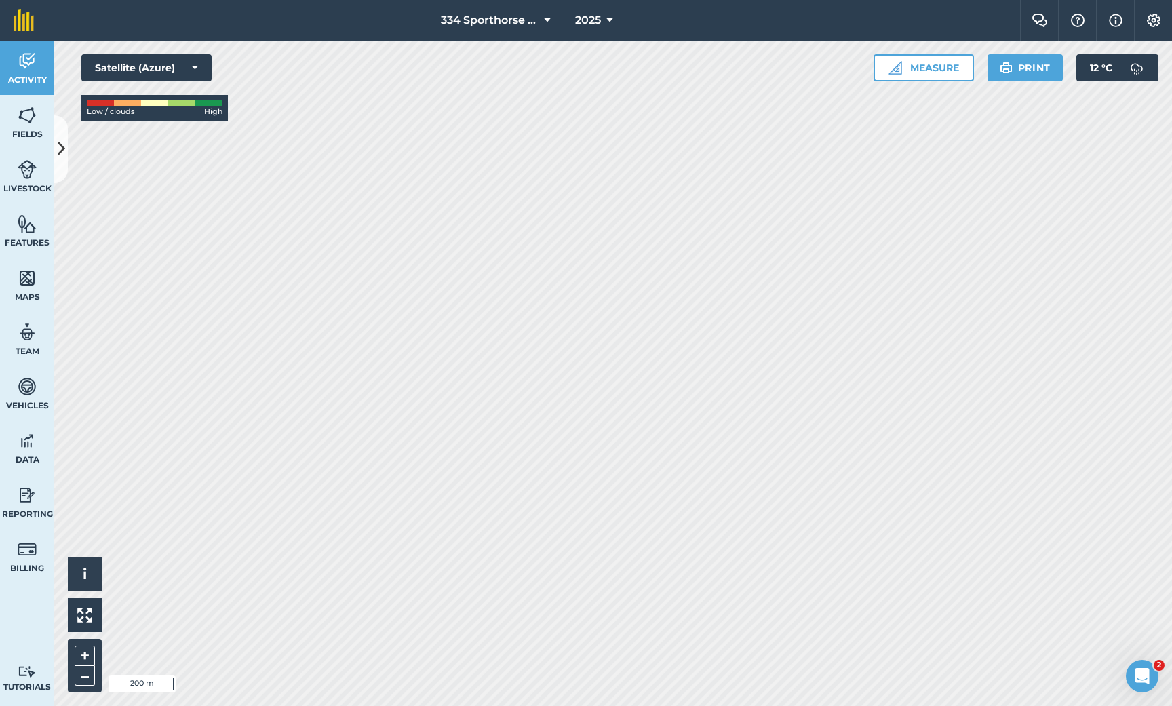
click at [28, 123] on img at bounding box center [27, 115] width 19 height 20
click at [59, 151] on icon at bounding box center [61, 149] width 7 height 24
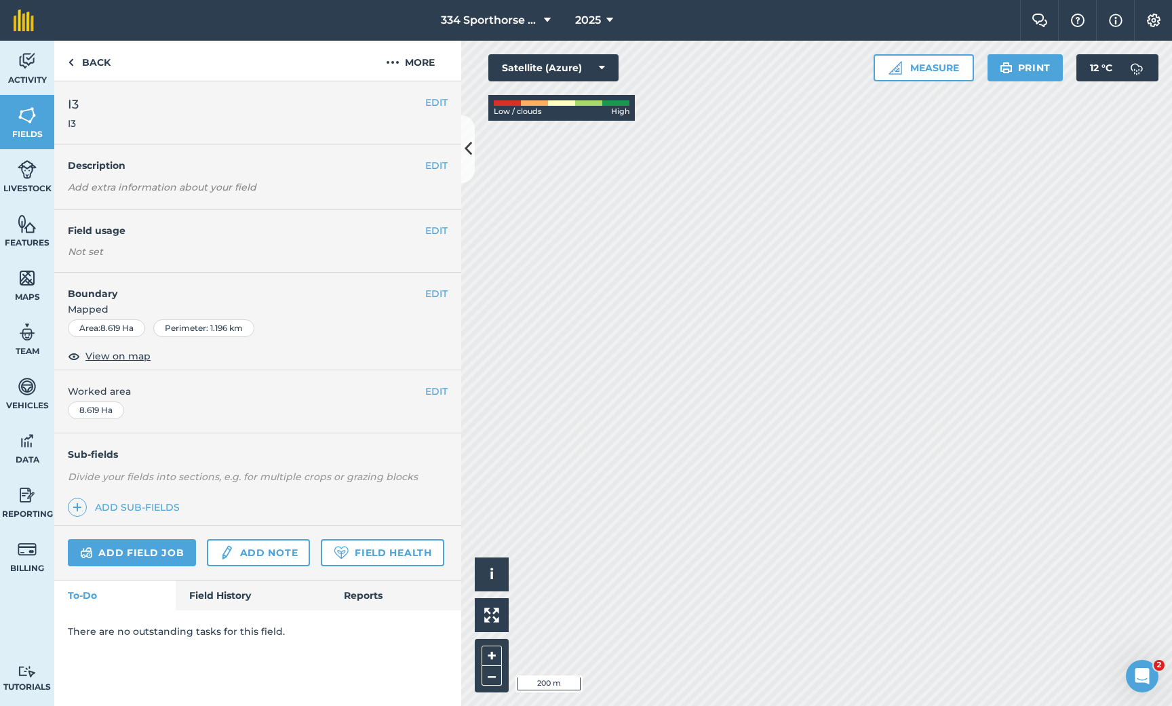
click at [137, 544] on link "Add field job" at bounding box center [132, 552] width 128 height 27
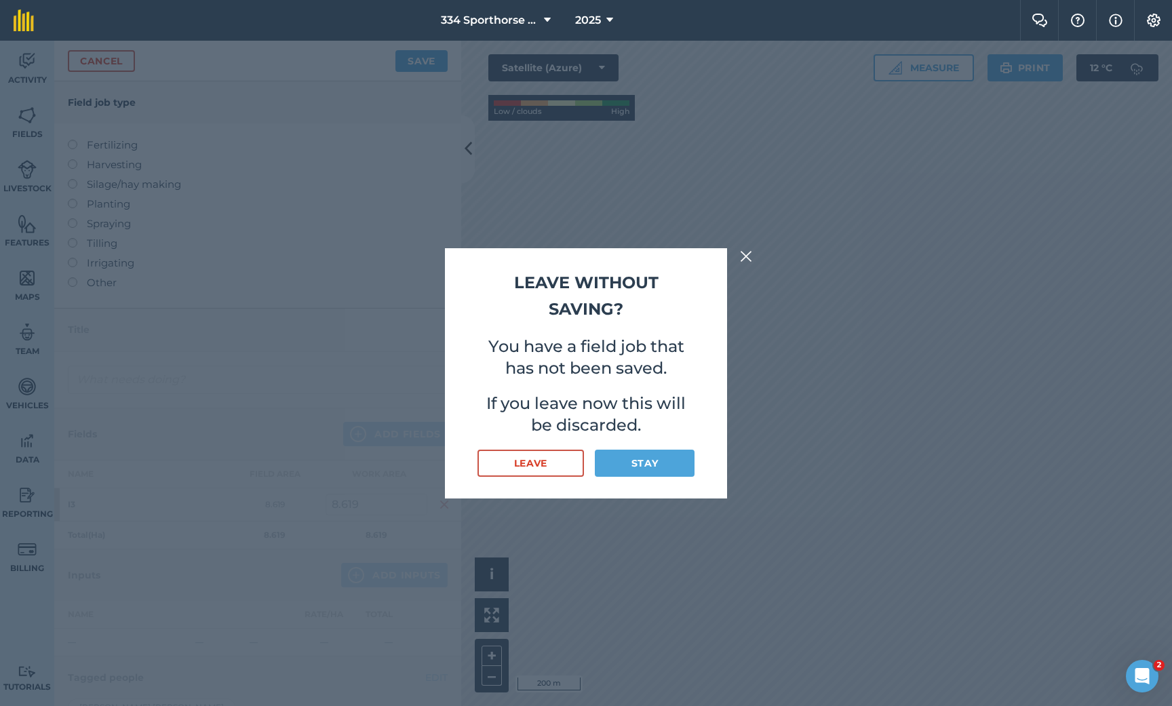
click at [636, 465] on button "Stay" at bounding box center [645, 463] width 100 height 27
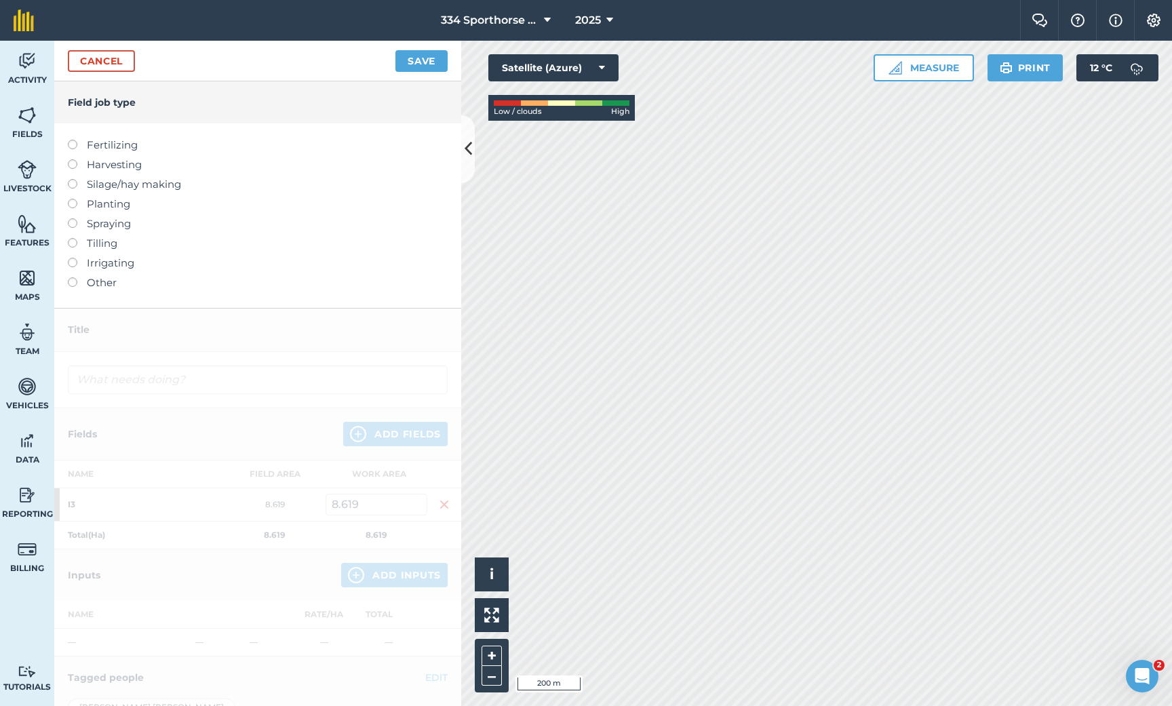
click at [73, 199] on label at bounding box center [77, 199] width 19 height 0
type input "Planting"
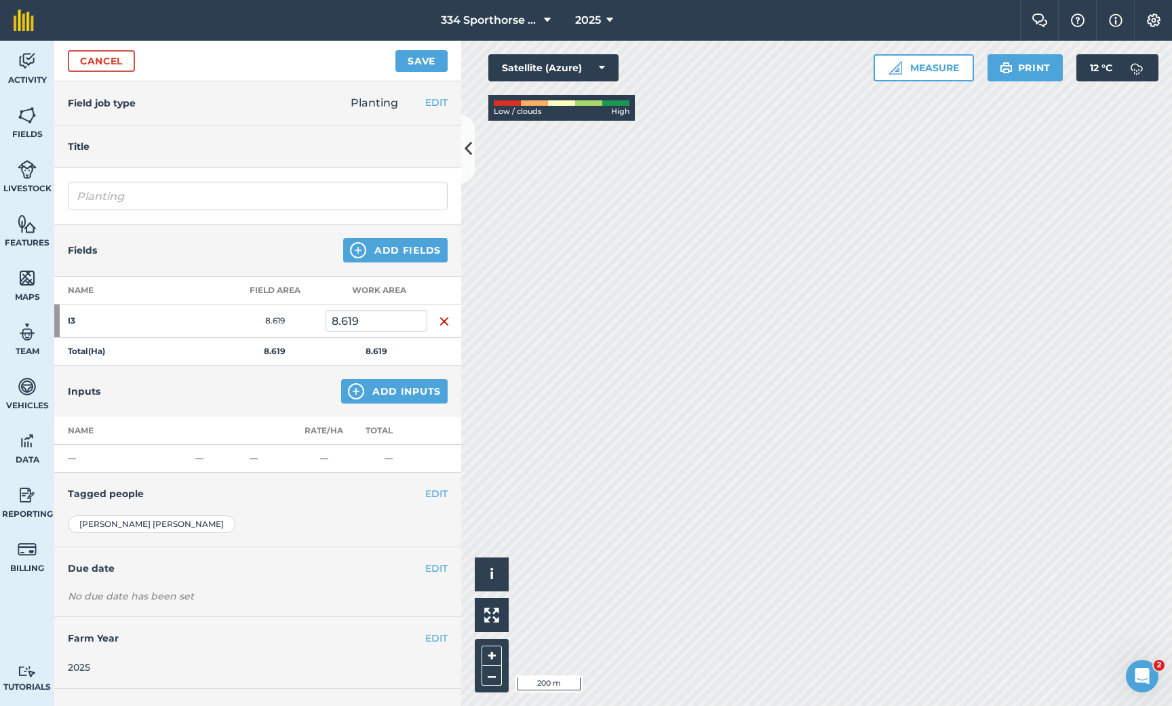
click at [409, 252] on button "Add Fields" at bounding box center [395, 250] width 104 height 24
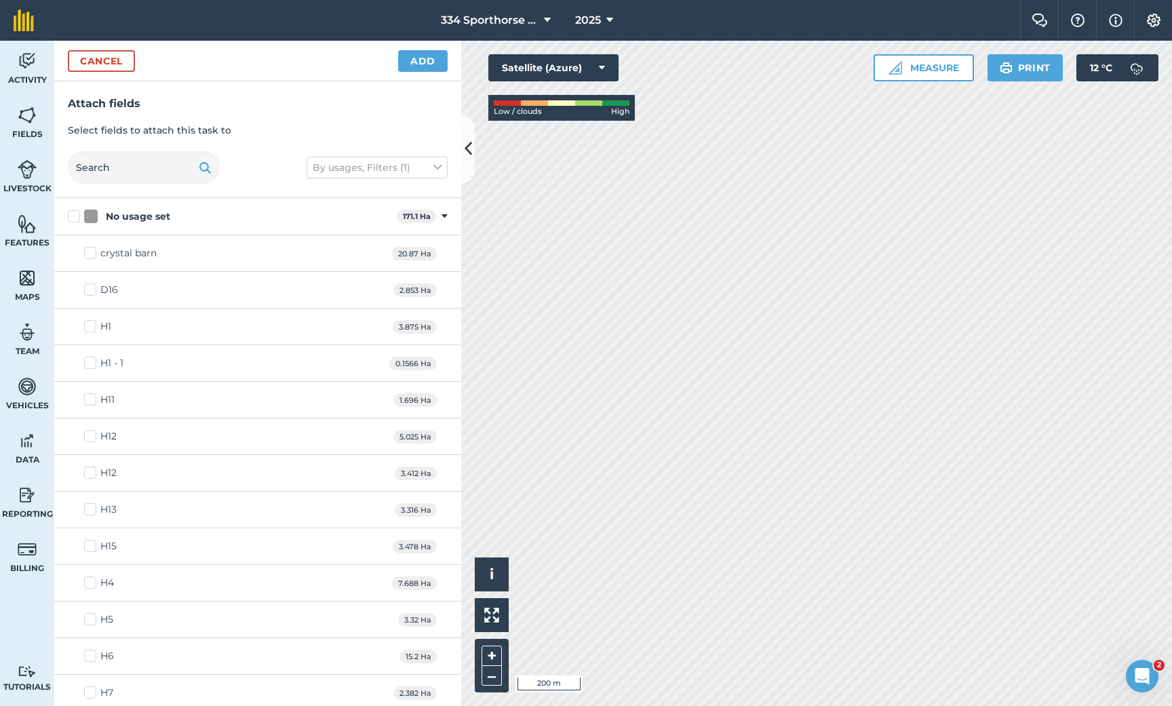
checkbox input "true"
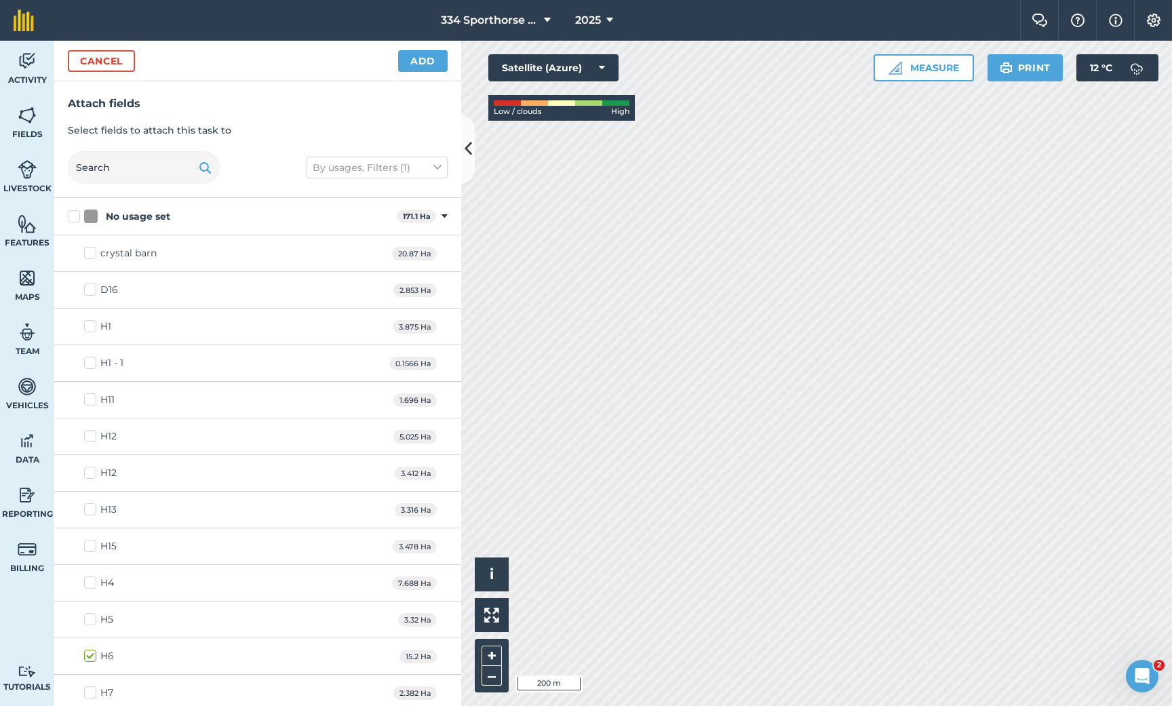
checkbox input "true"
click at [414, 61] on button "Add" at bounding box center [423, 61] width 50 height 22
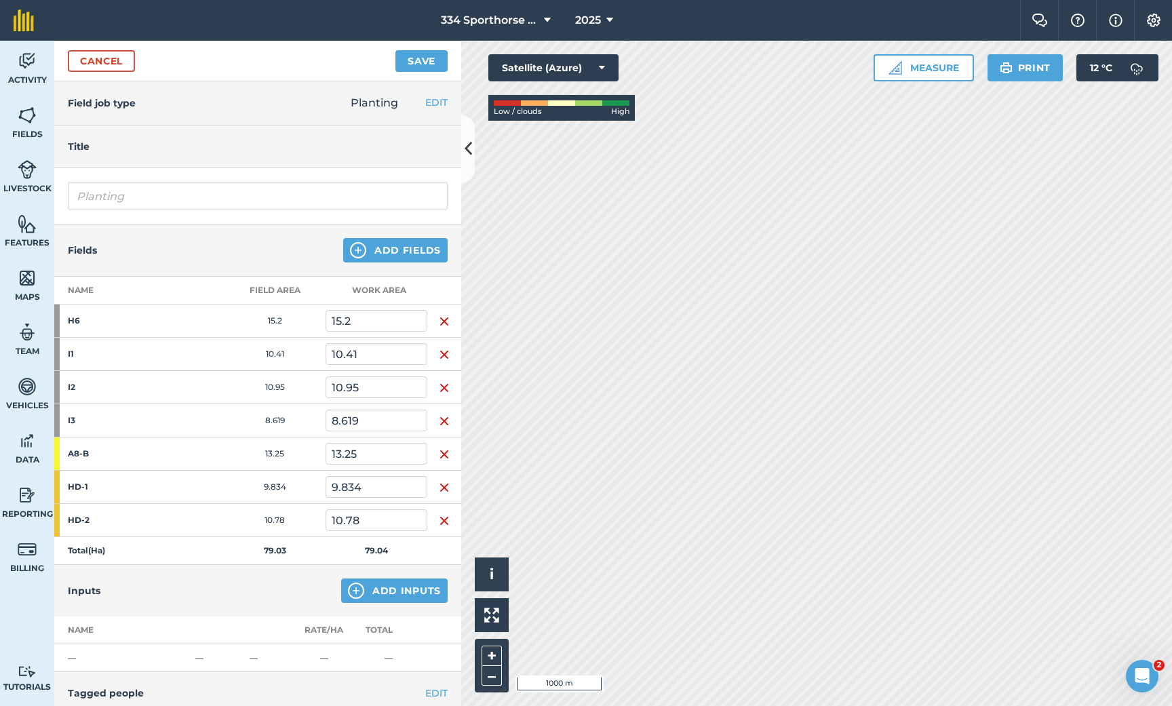
click at [395, 592] on button "Add Inputs" at bounding box center [394, 591] width 106 height 24
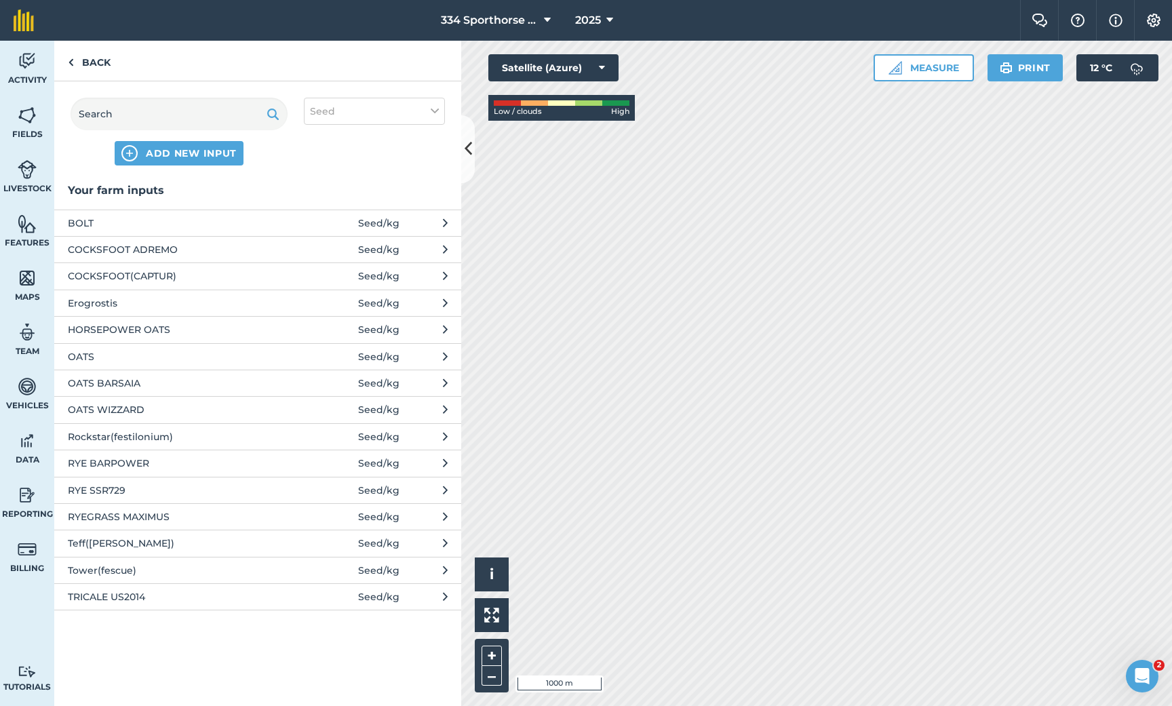
click at [104, 307] on span "Erogrostis" at bounding box center [179, 303] width 222 height 15
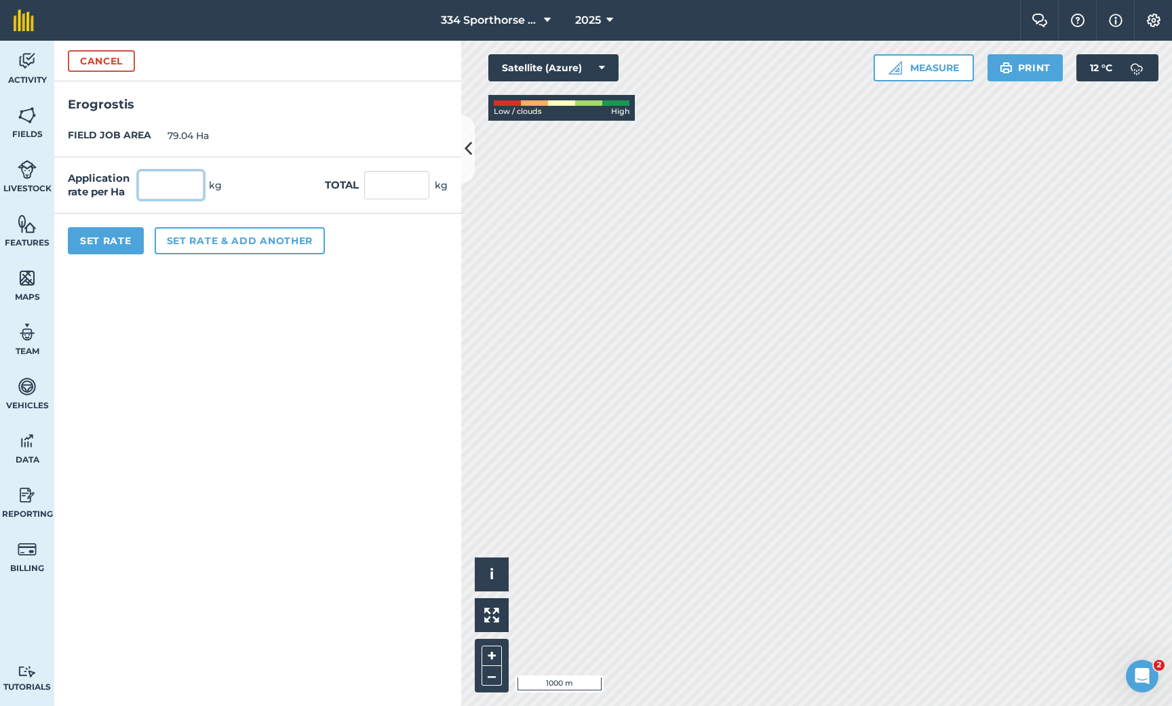
click at [152, 193] on input "text" at bounding box center [170, 185] width 65 height 28
type input "12.5"
type input "988"
click at [119, 241] on button "Set Rate" at bounding box center [106, 240] width 76 height 27
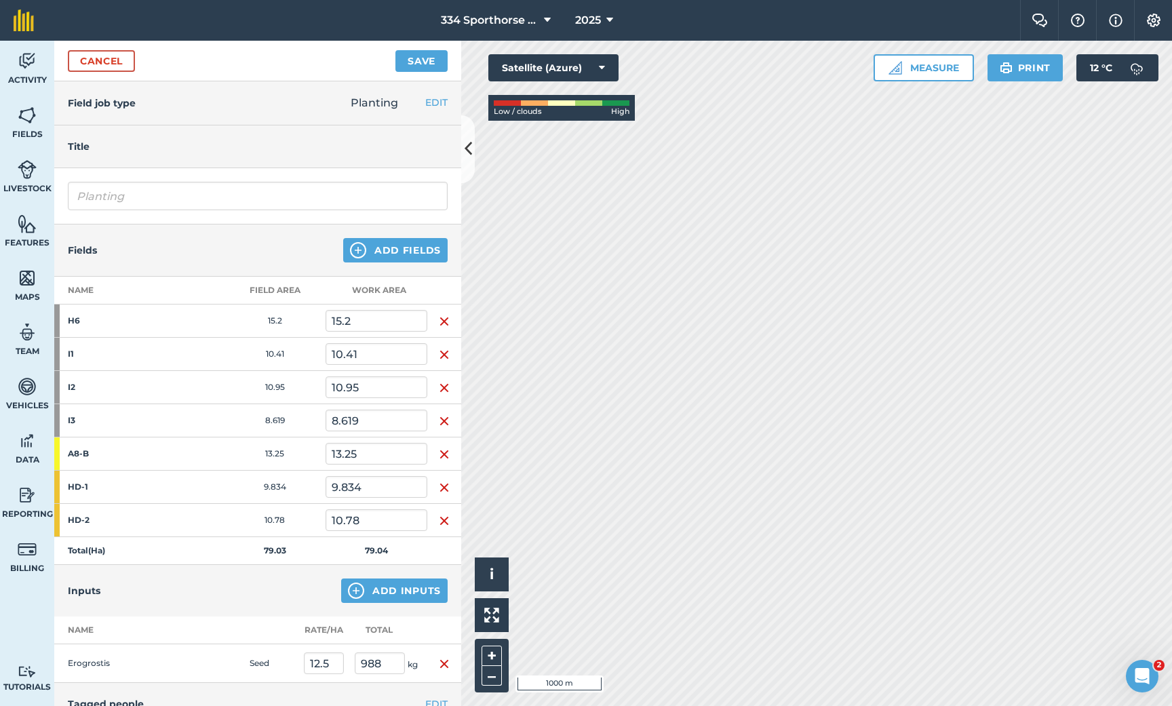
click at [421, 63] on button "Save" at bounding box center [421, 61] width 52 height 22
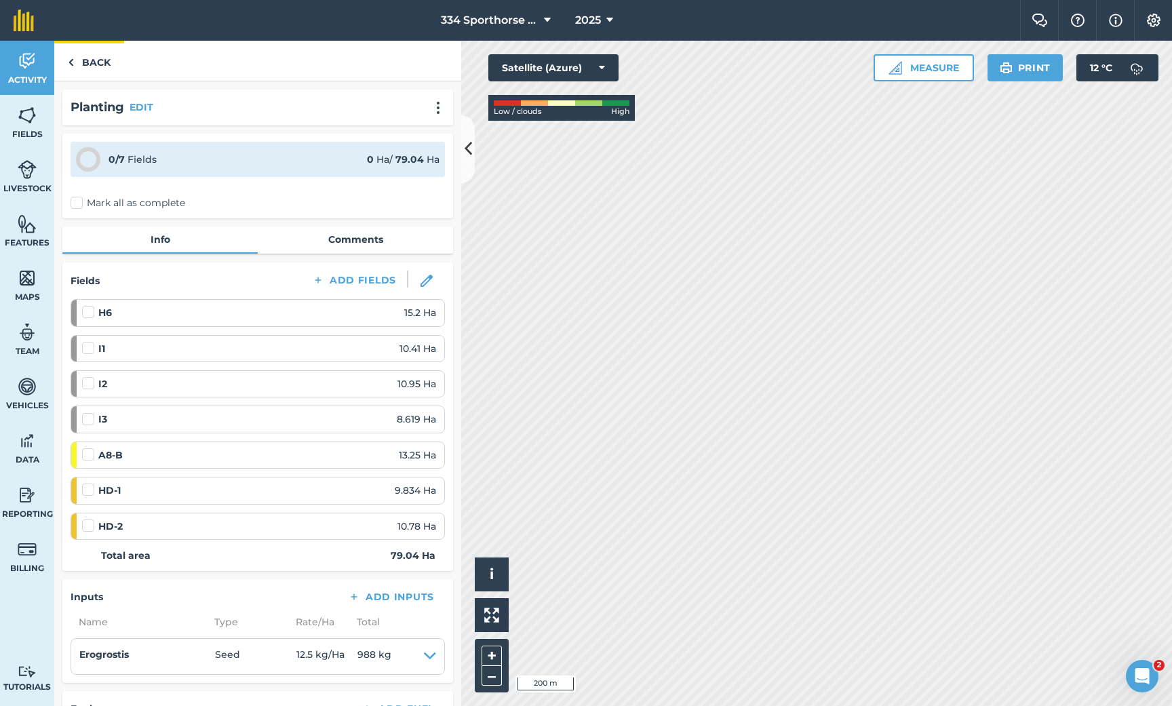
click at [94, 63] on link "Back" at bounding box center [89, 61] width 70 height 40
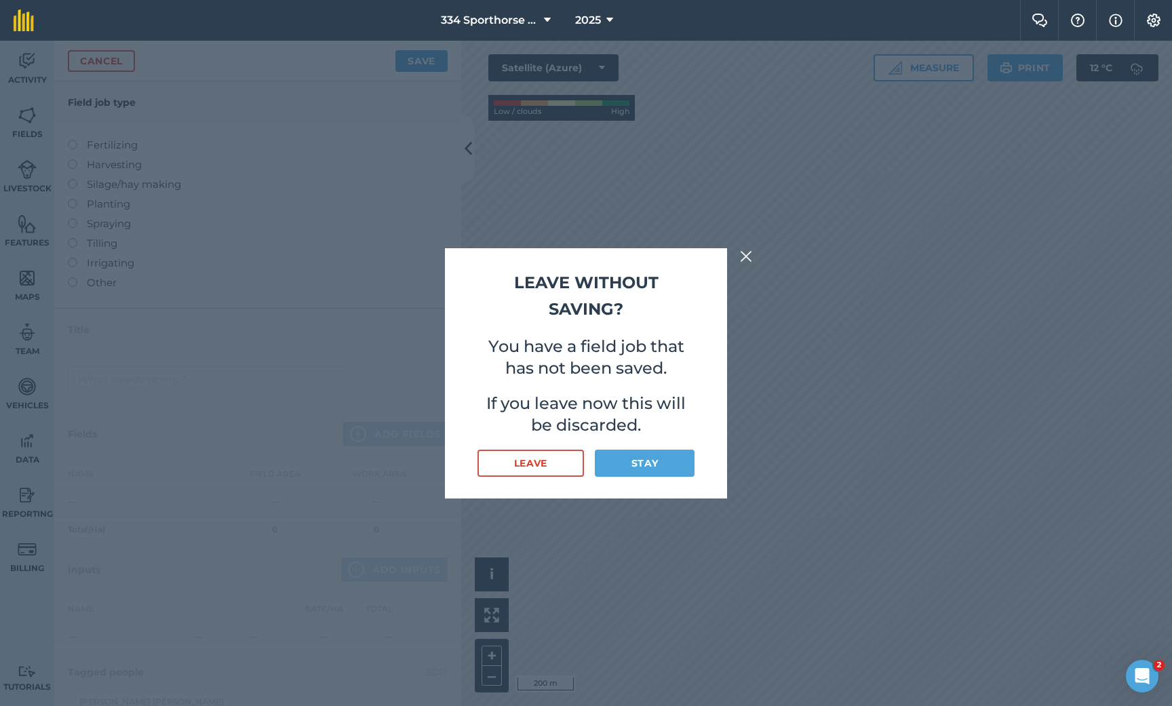
click at [542, 454] on button "Leave" at bounding box center [531, 463] width 106 height 27
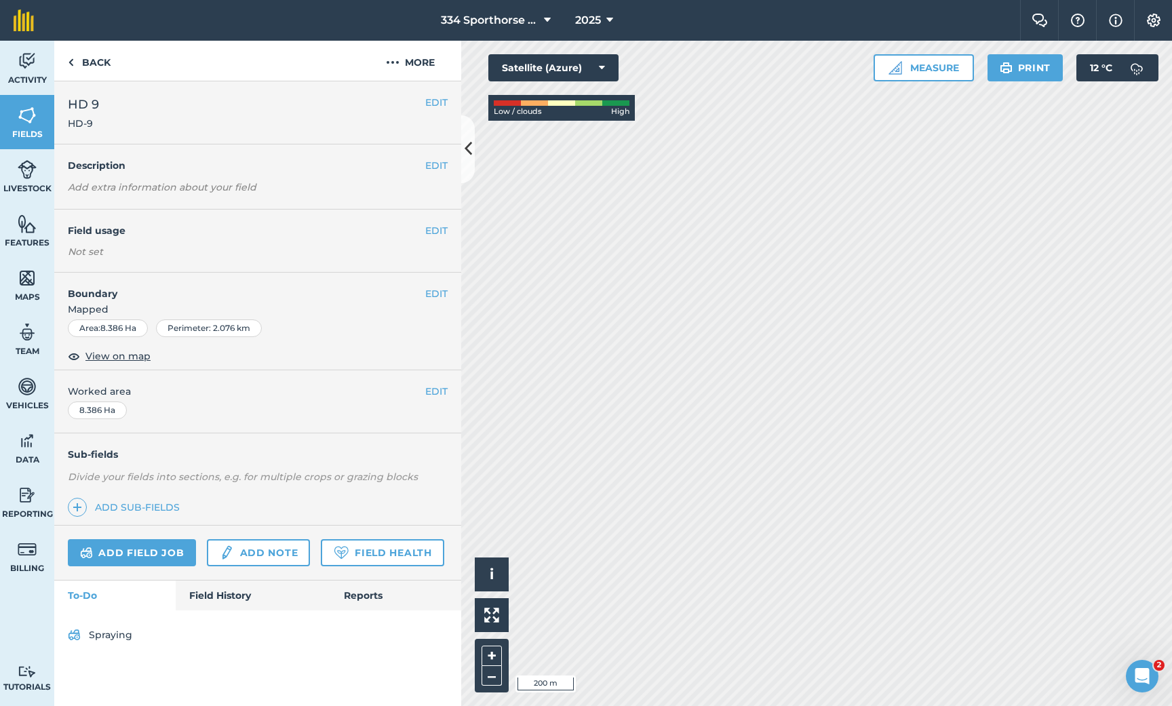
click at [157, 551] on link "Add field job" at bounding box center [132, 552] width 128 height 27
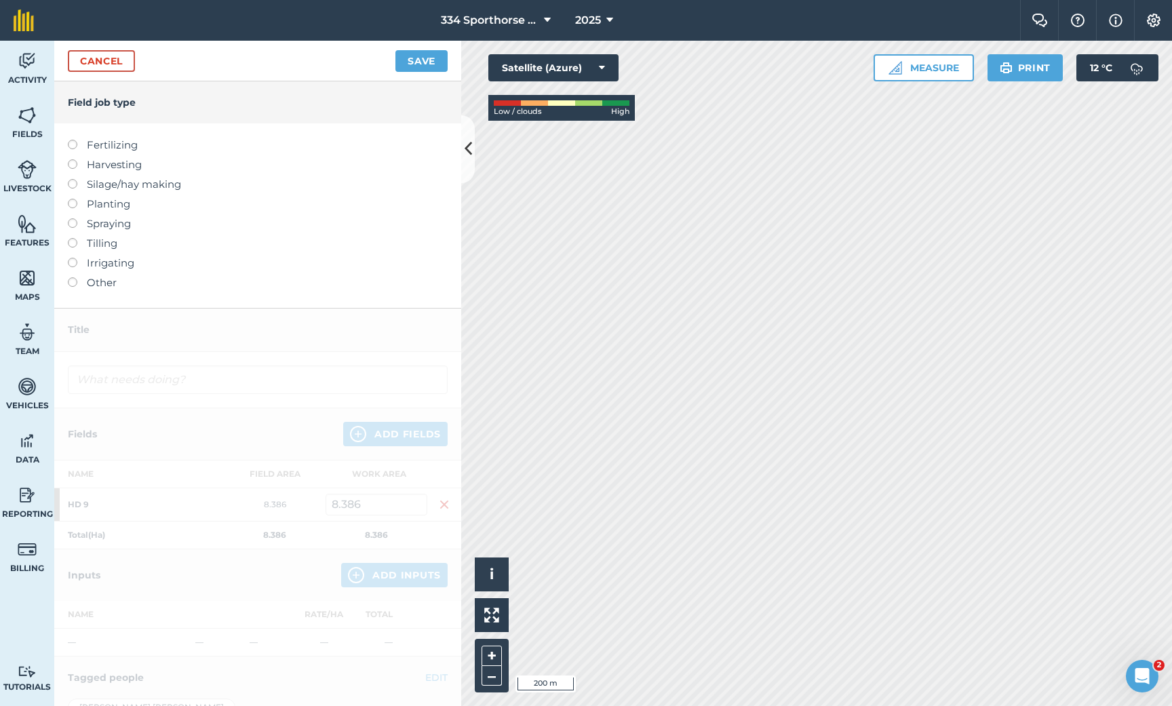
click at [71, 159] on label at bounding box center [77, 159] width 19 height 0
type input "Harvesting"
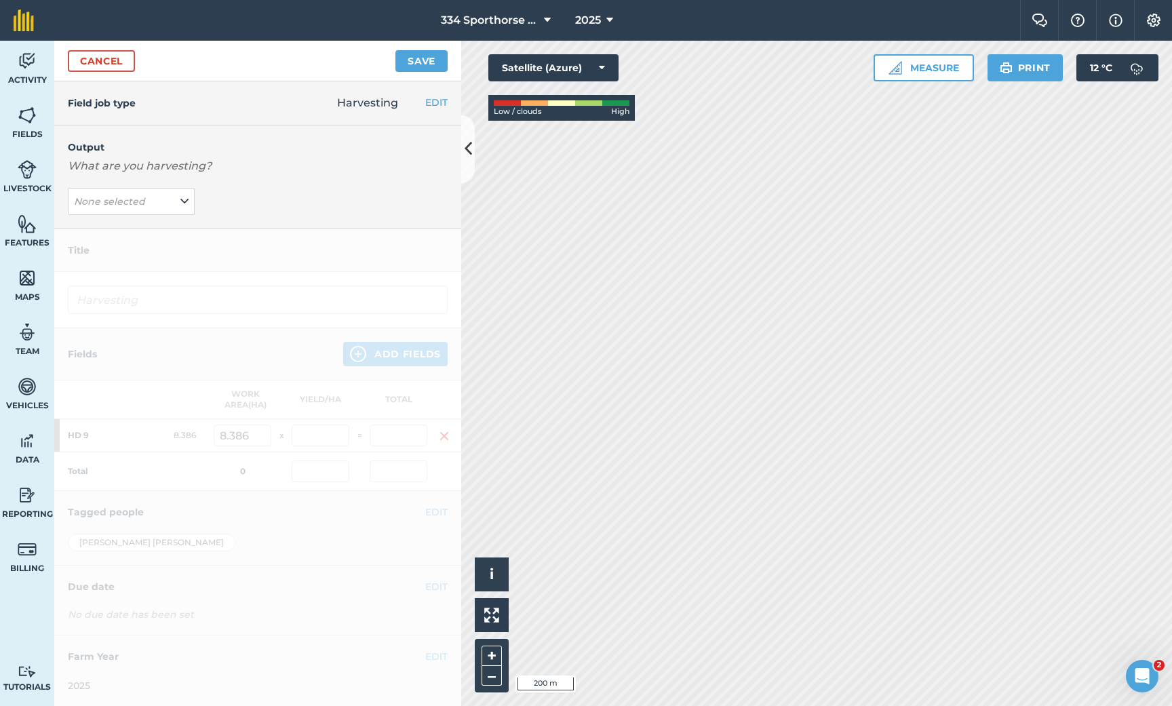
click at [186, 199] on icon at bounding box center [184, 201] width 8 height 15
click at [125, 331] on button "Add Output" at bounding box center [132, 337] width 123 height 19
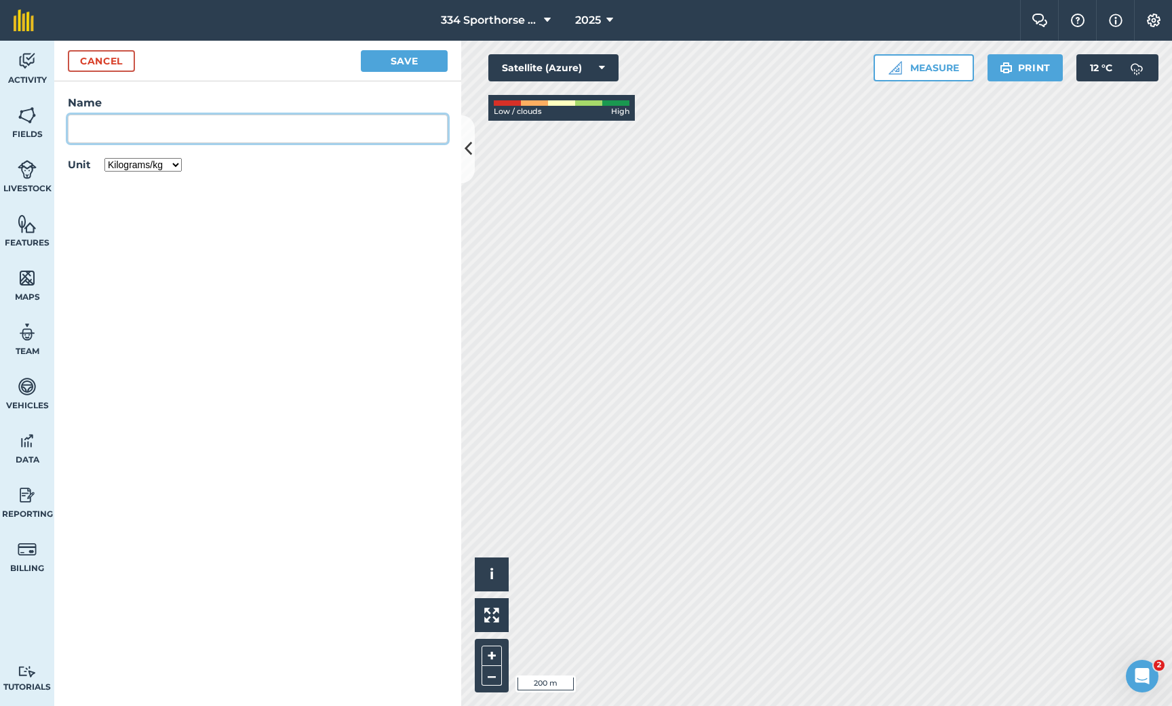
click at [165, 136] on input "Name" at bounding box center [258, 129] width 380 height 28
type input "ROUND [PERSON_NAME]"
select select "COUNT"
click at [395, 63] on button "Save" at bounding box center [404, 61] width 87 height 22
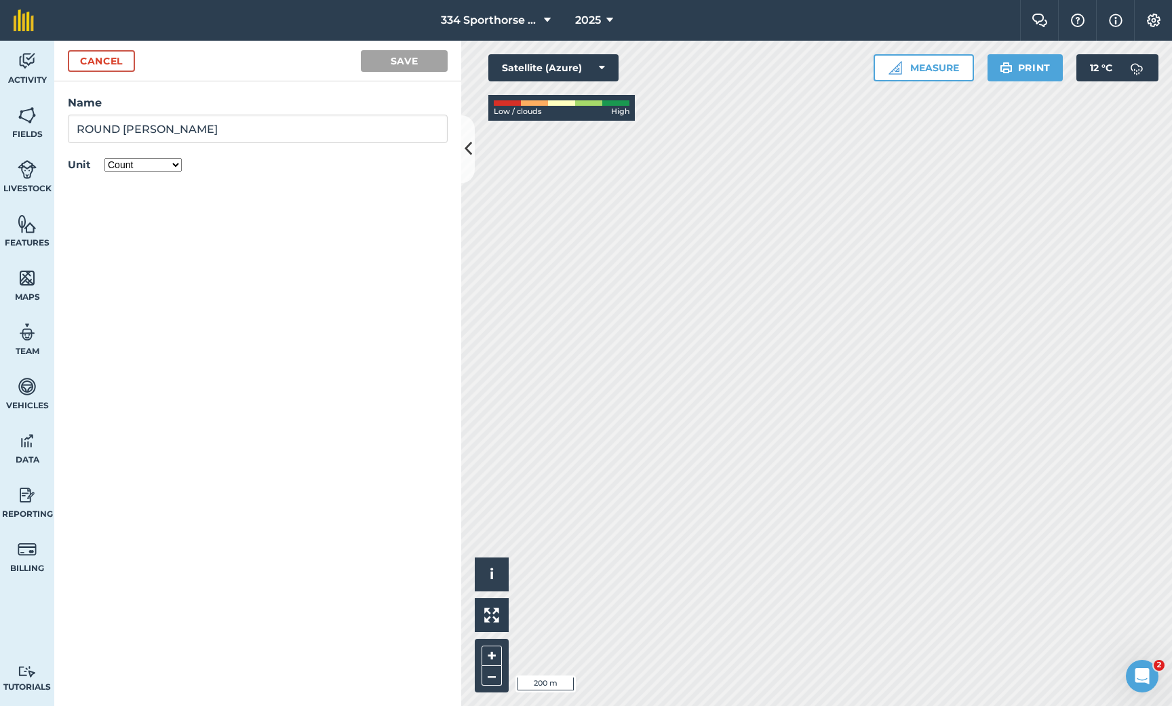
type input "Harvesting ROUND RYE BALE"
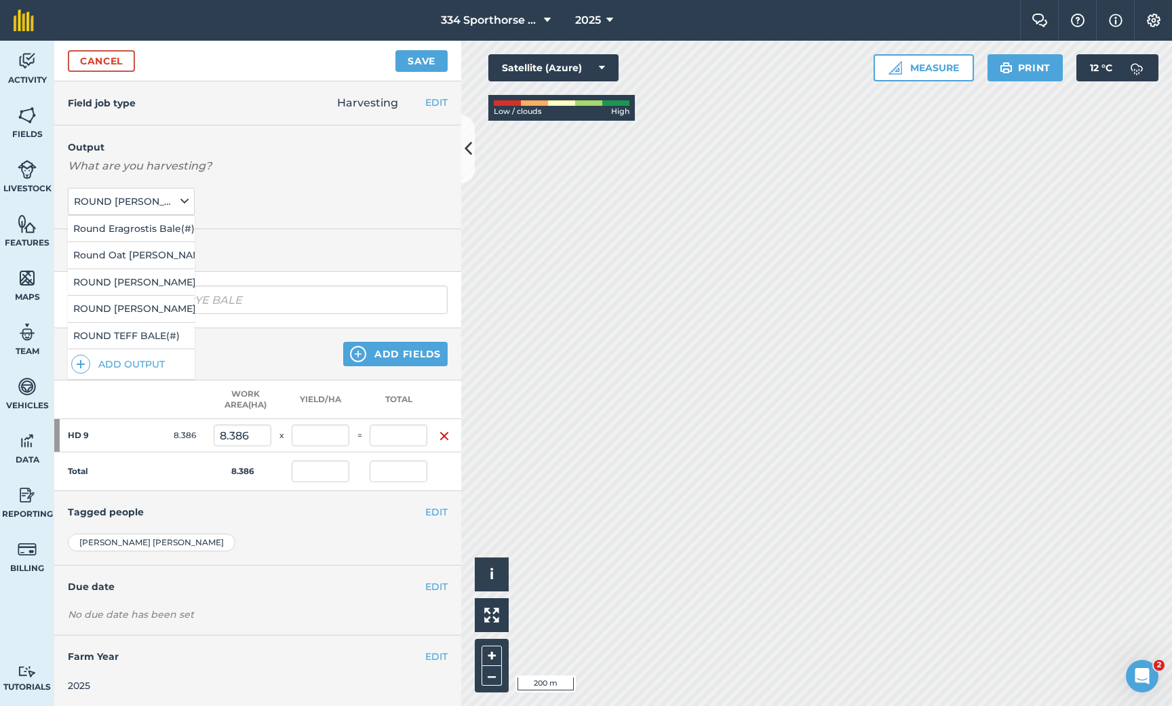
click at [302, 168] on p "What are you harvesting?" at bounding box center [258, 166] width 380 height 16
click at [393, 350] on button "Add Fields" at bounding box center [395, 354] width 104 height 24
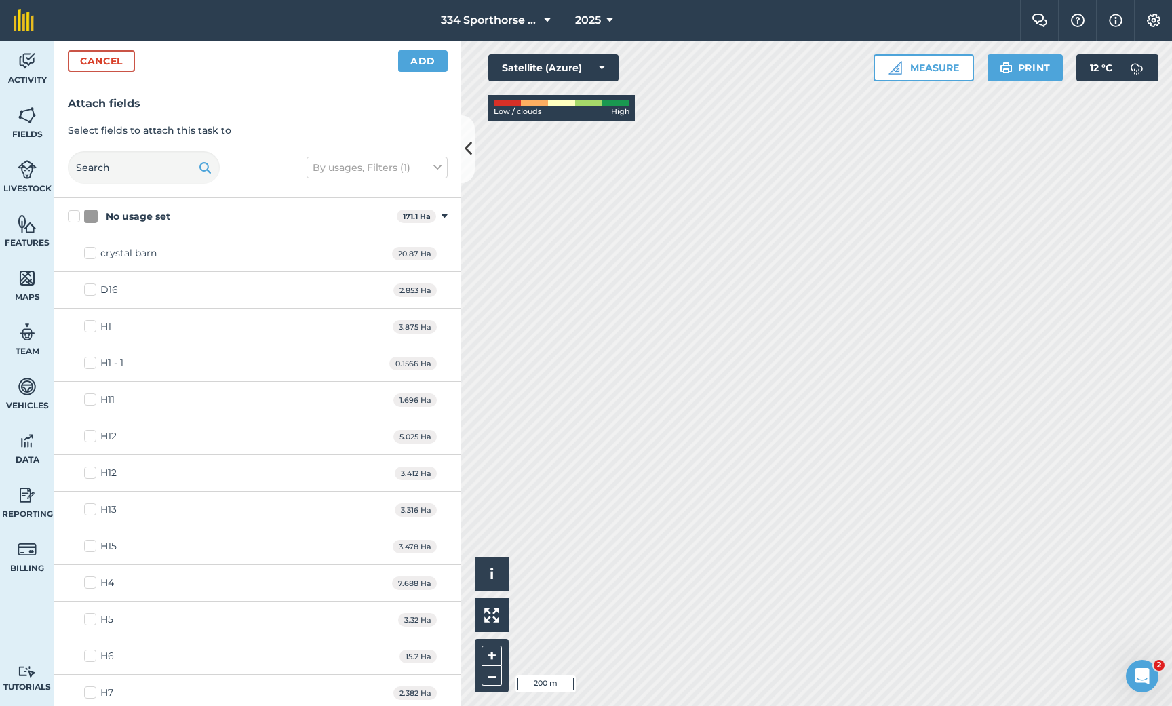
checkbox input "true"
click at [418, 65] on button "Add" at bounding box center [423, 61] width 50 height 22
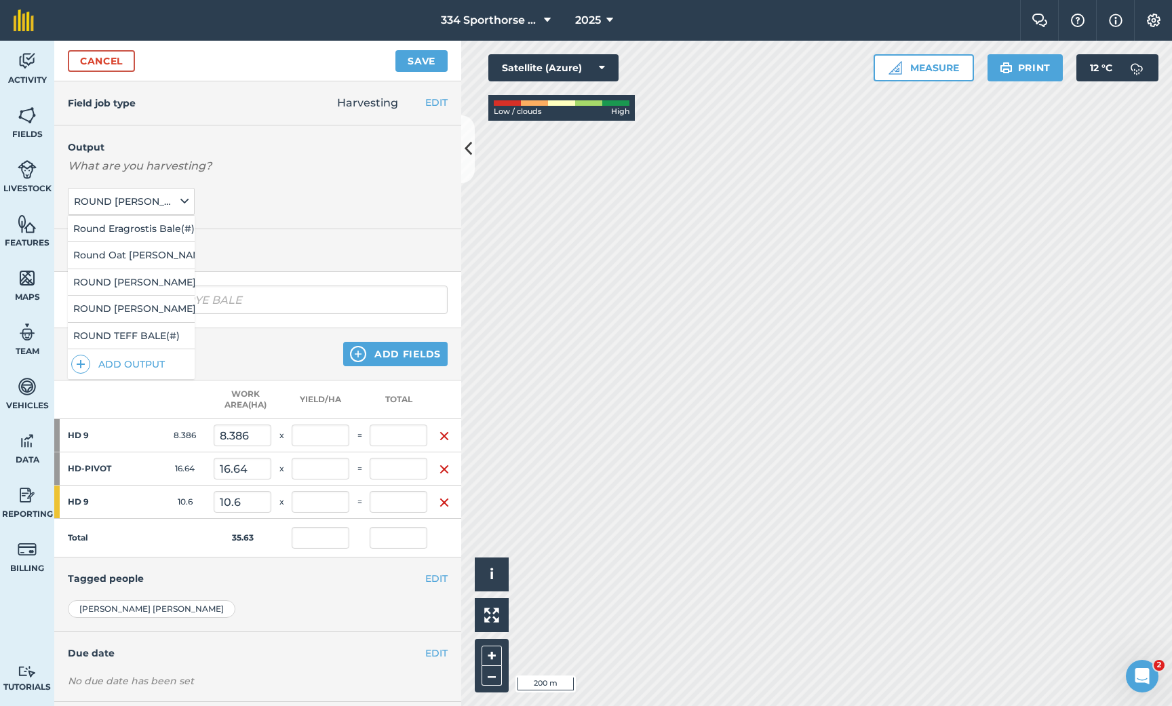
click at [411, 63] on button "Save" at bounding box center [421, 61] width 52 height 22
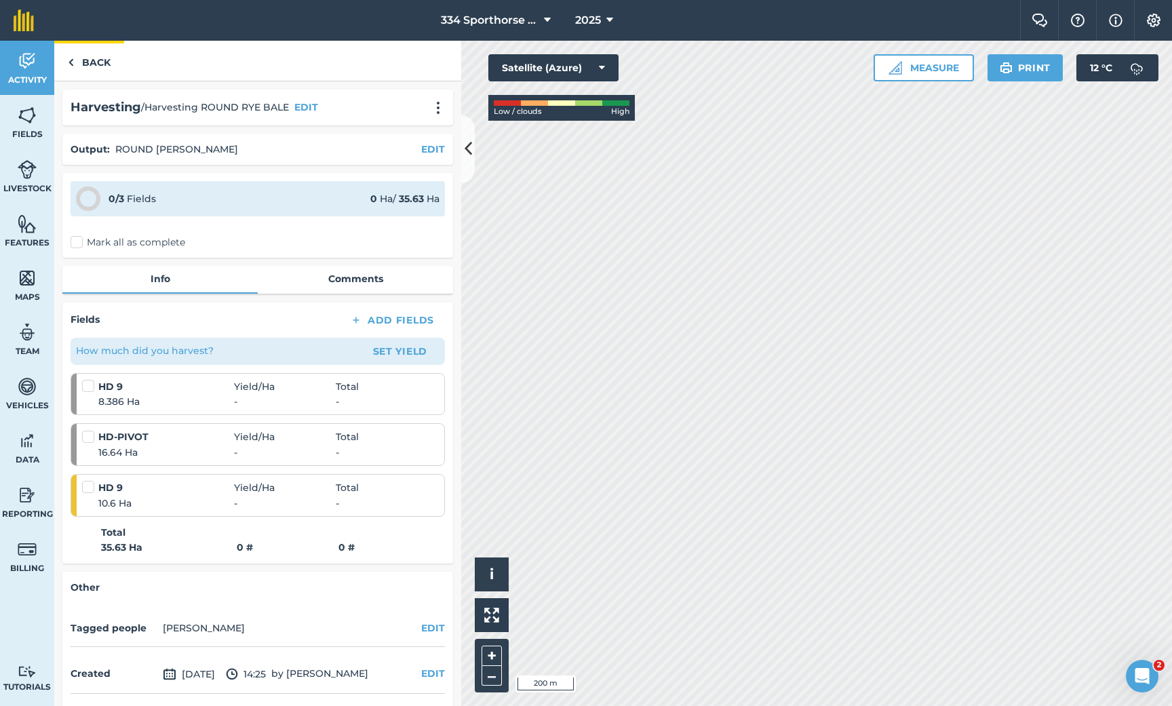
click at [90, 58] on link "Back" at bounding box center [89, 61] width 70 height 40
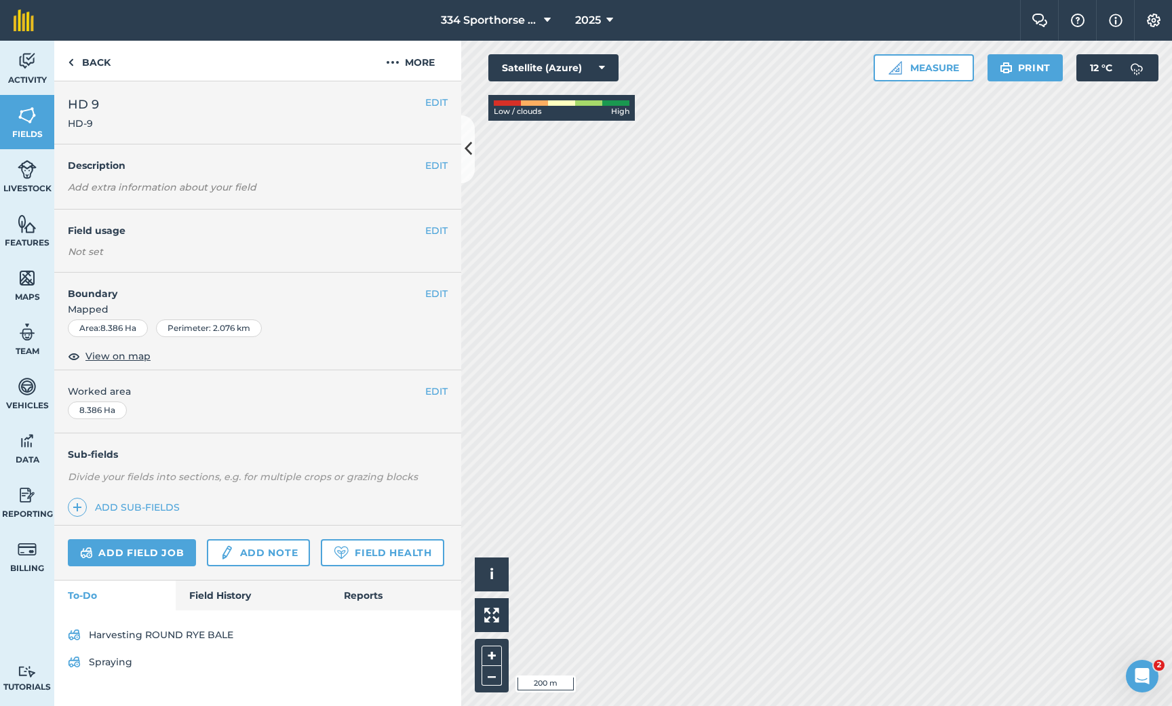
click at [430, 226] on button "EDIT" at bounding box center [436, 230] width 22 height 15
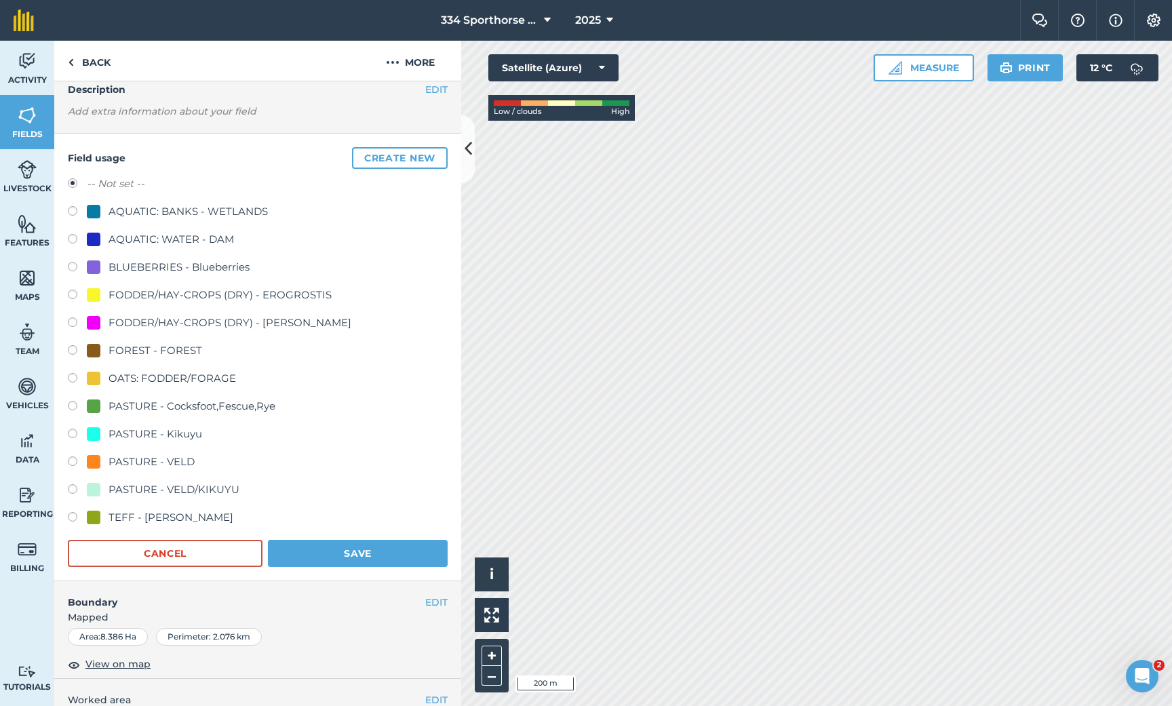
scroll to position [73, 0]
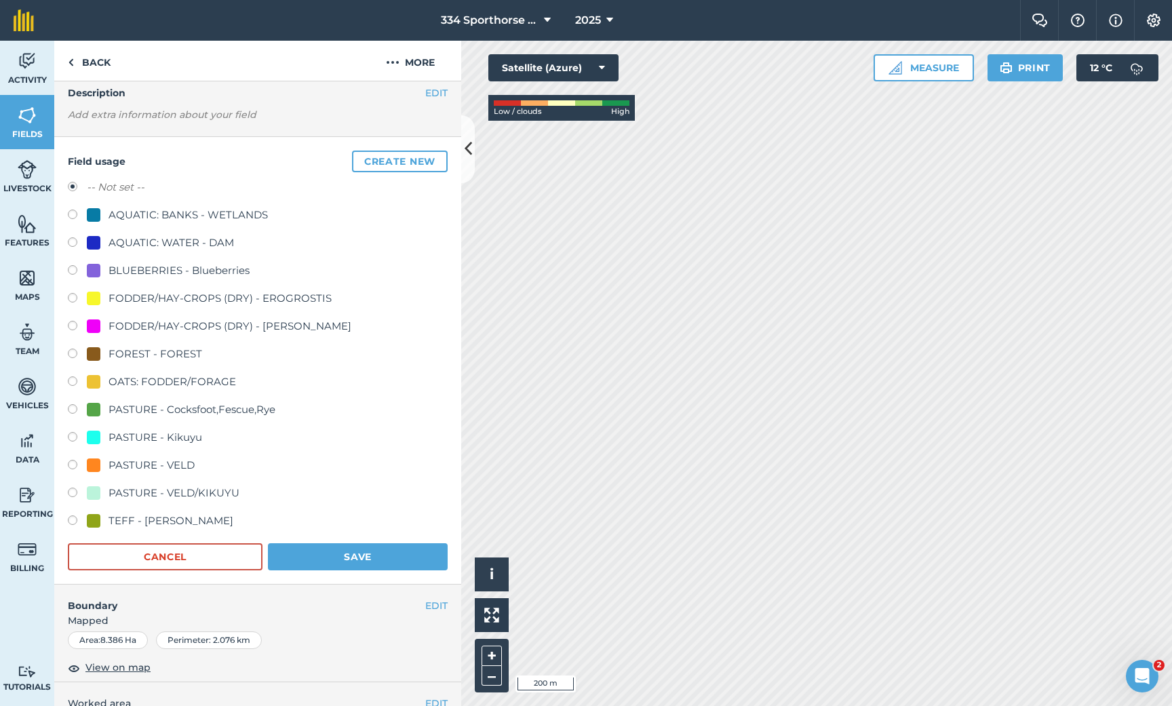
click at [391, 158] on button "Create new" at bounding box center [400, 162] width 96 height 22
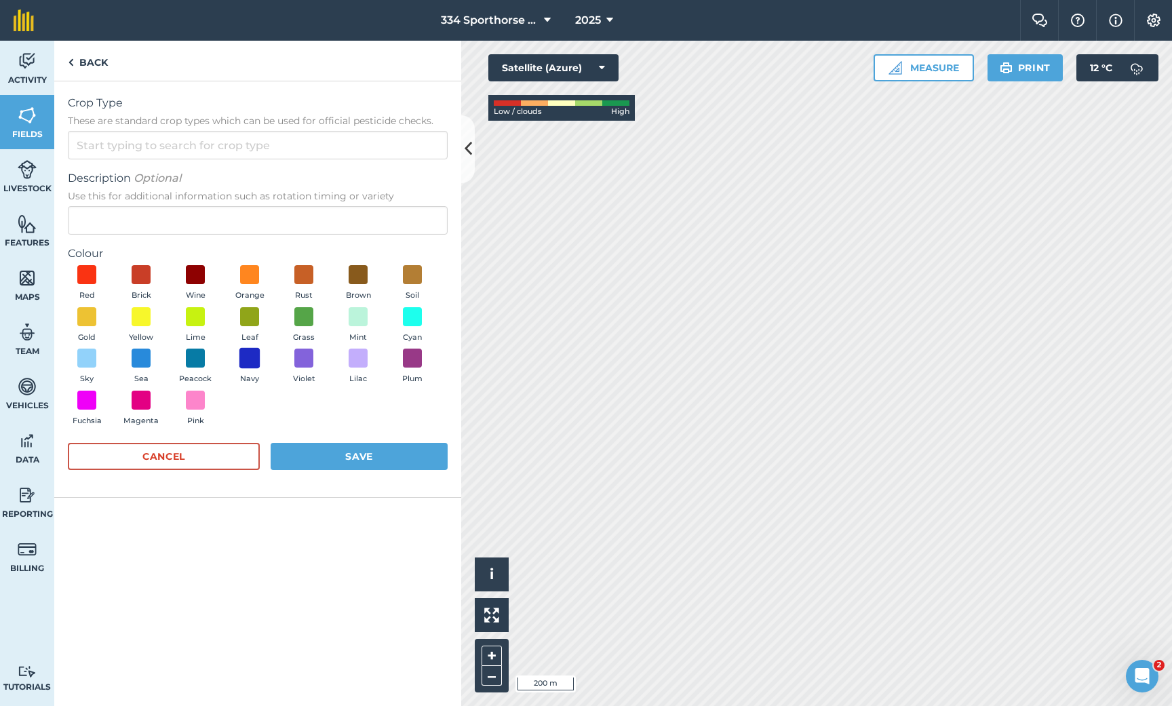
click at [251, 360] on span at bounding box center [249, 358] width 21 height 21
click at [202, 151] on input "Crop Type These are standard crop types which can be used for official pesticid…" at bounding box center [258, 145] width 380 height 28
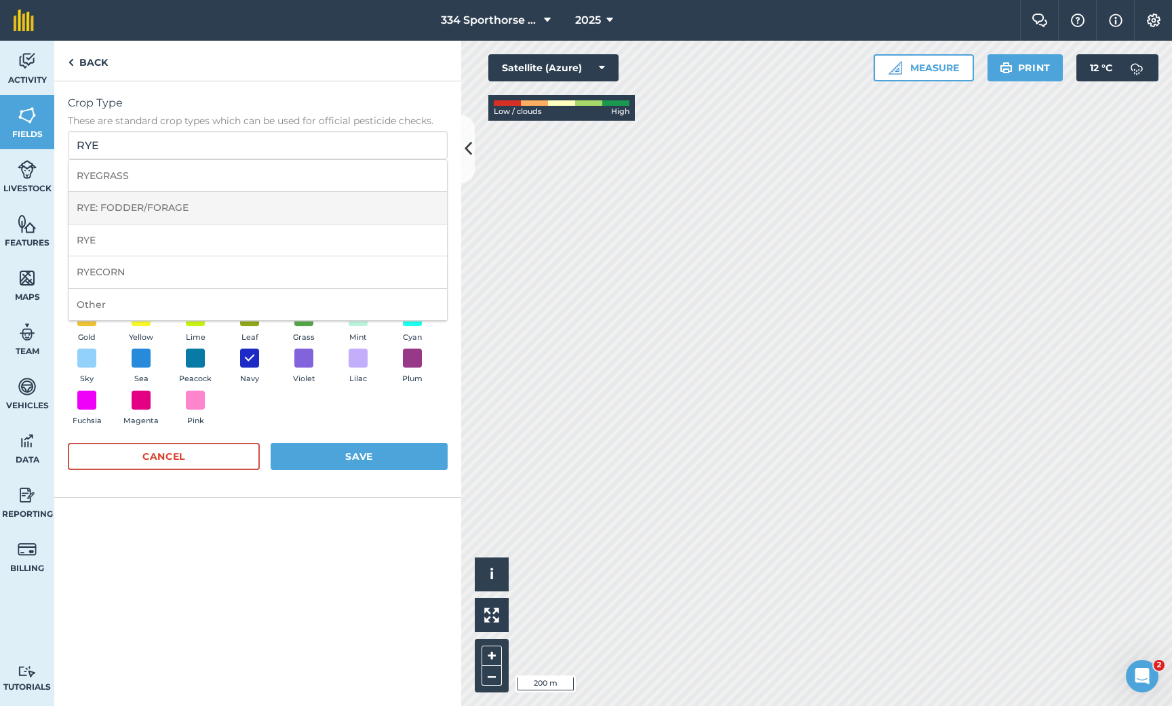
click at [137, 200] on li "RYE: FODDER/FORAGE" at bounding box center [258, 208] width 378 height 32
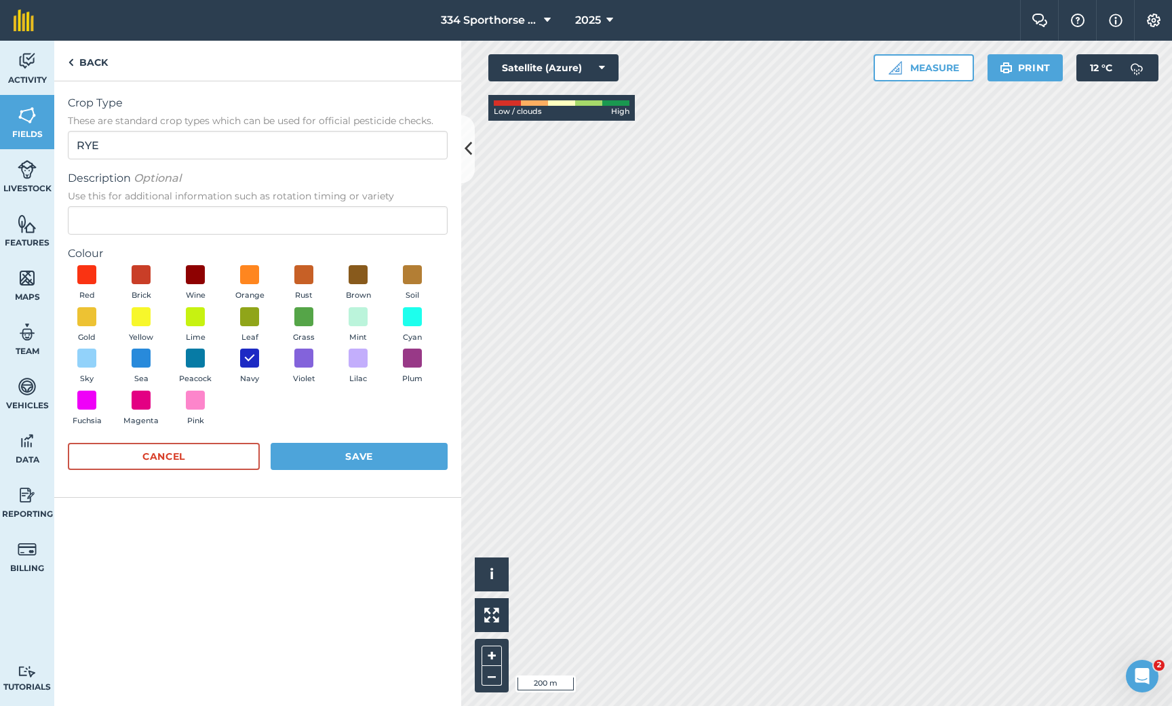
type input "RYE: FODDER/FORAGE"
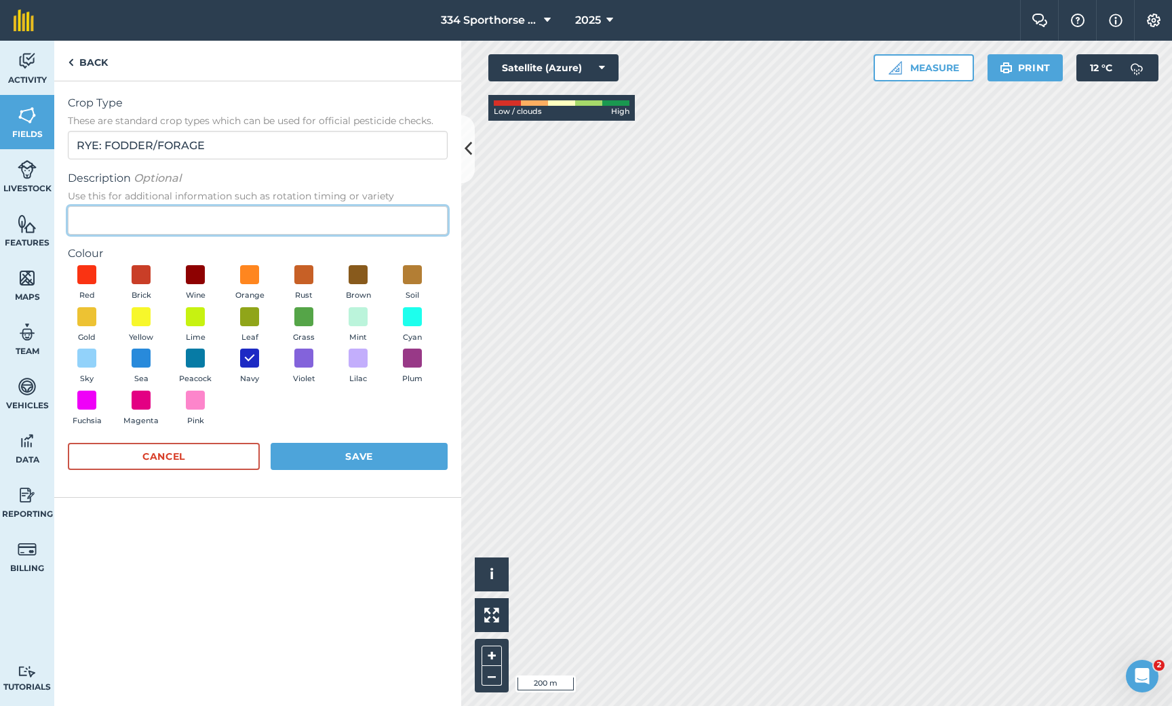
click at [132, 216] on input "Description Optional Use this for additional information such as rotation timin…" at bounding box center [258, 220] width 380 height 28
type input "RYE GRASS"
click at [385, 448] on button "Save" at bounding box center [359, 456] width 177 height 27
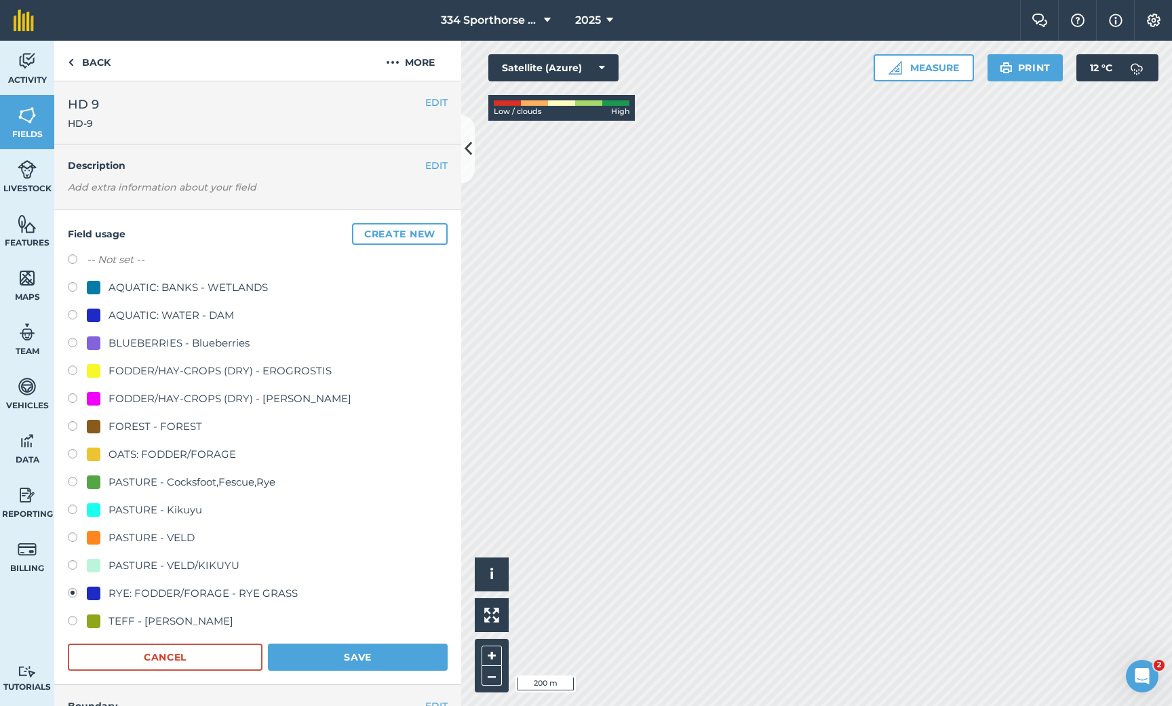
click at [317, 648] on button "Save" at bounding box center [358, 657] width 180 height 27
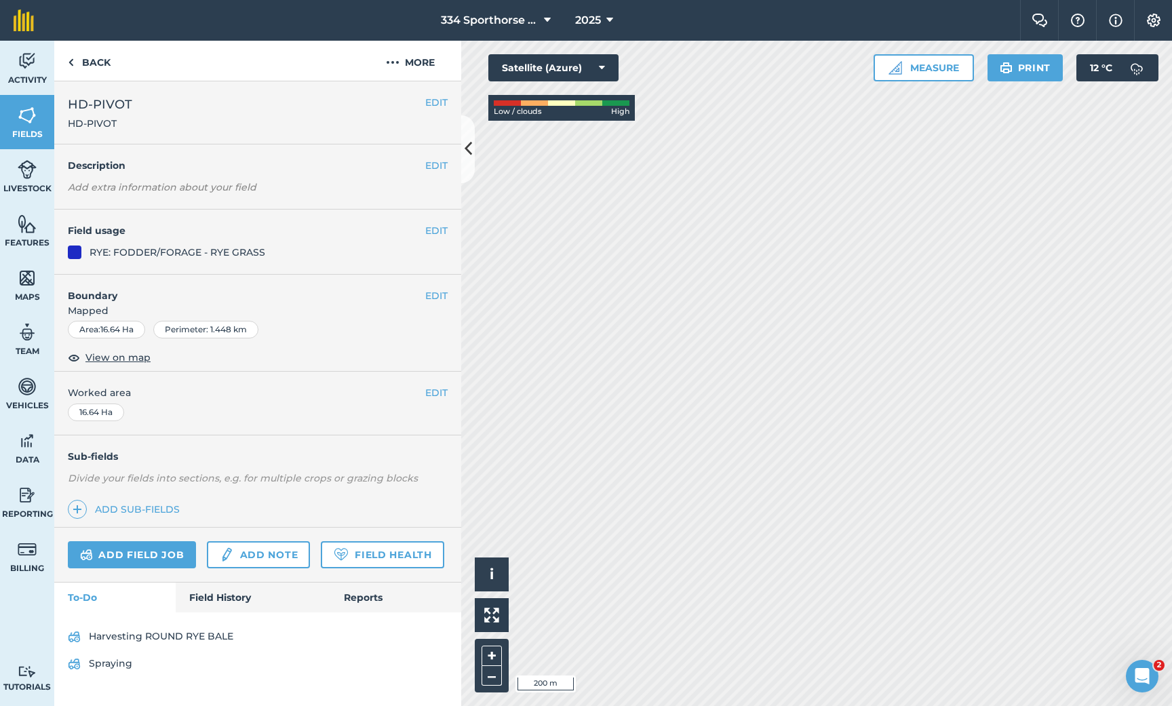
click at [434, 227] on button "EDIT" at bounding box center [436, 230] width 22 height 15
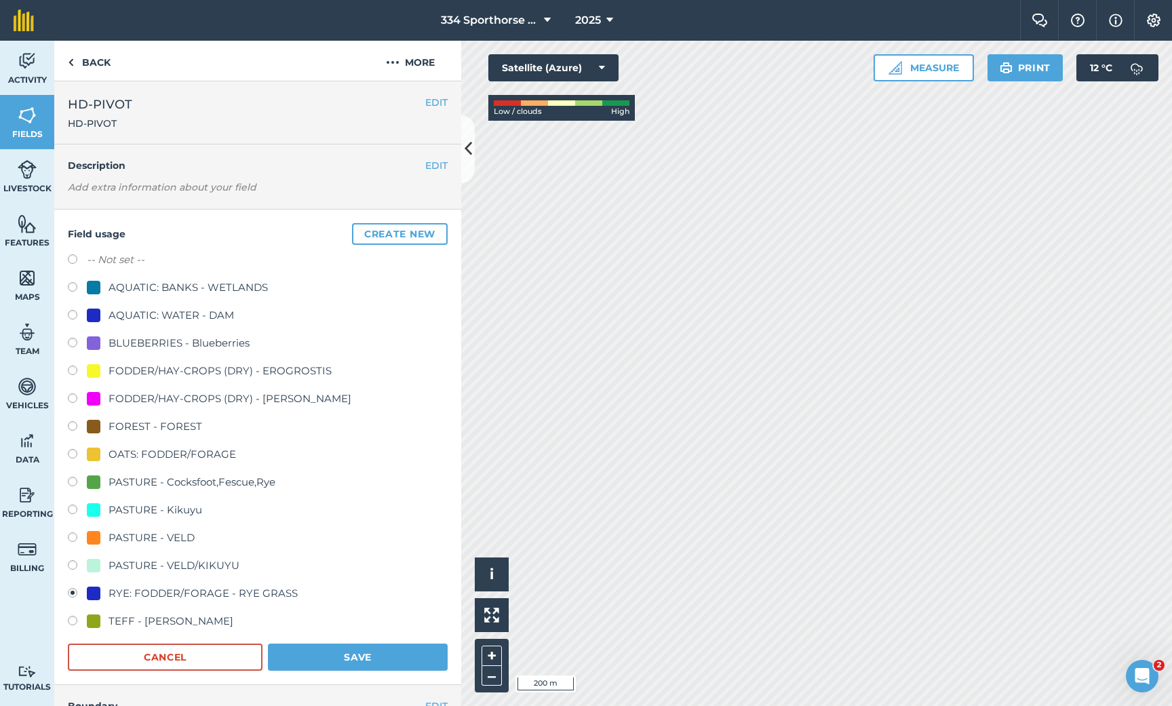
click at [336, 654] on button "Save" at bounding box center [358, 657] width 180 height 27
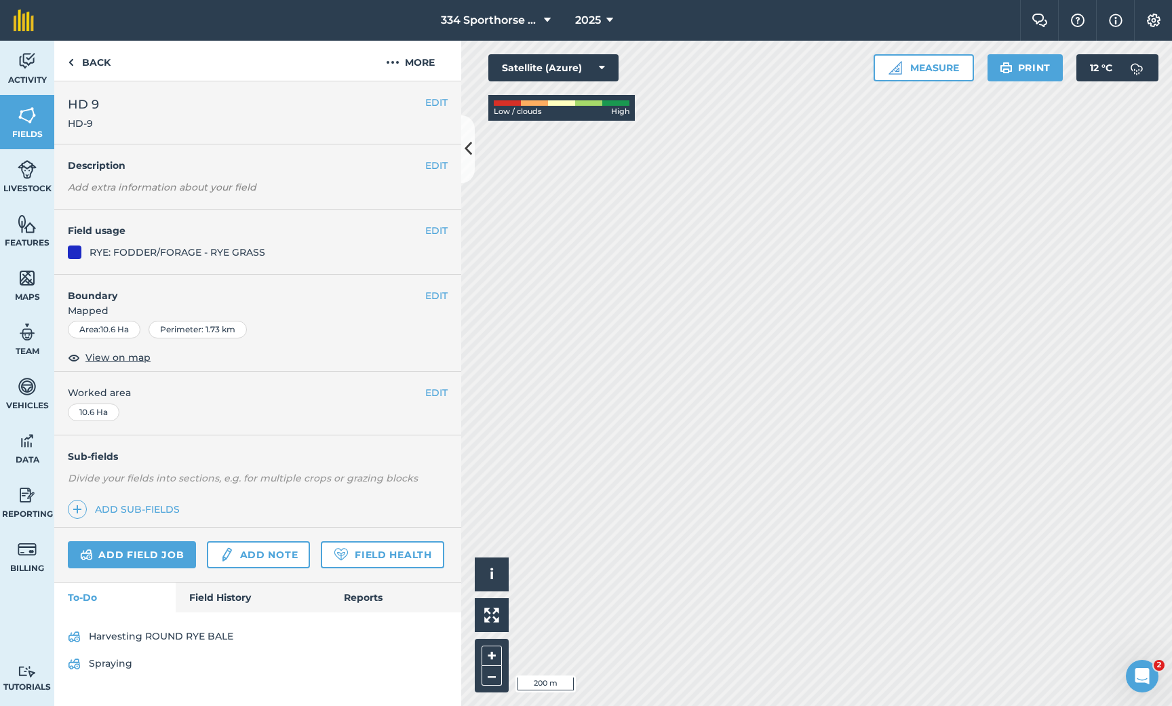
click at [438, 225] on button "EDIT" at bounding box center [436, 230] width 22 height 15
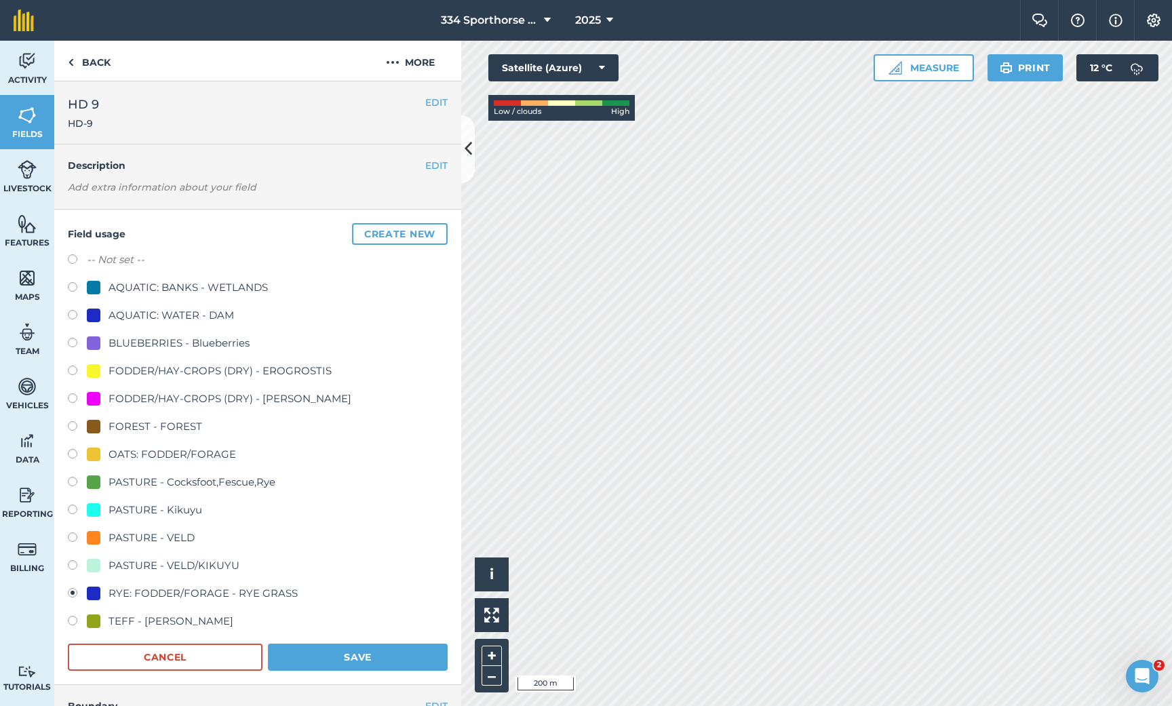
click at [314, 652] on button "Save" at bounding box center [358, 657] width 180 height 27
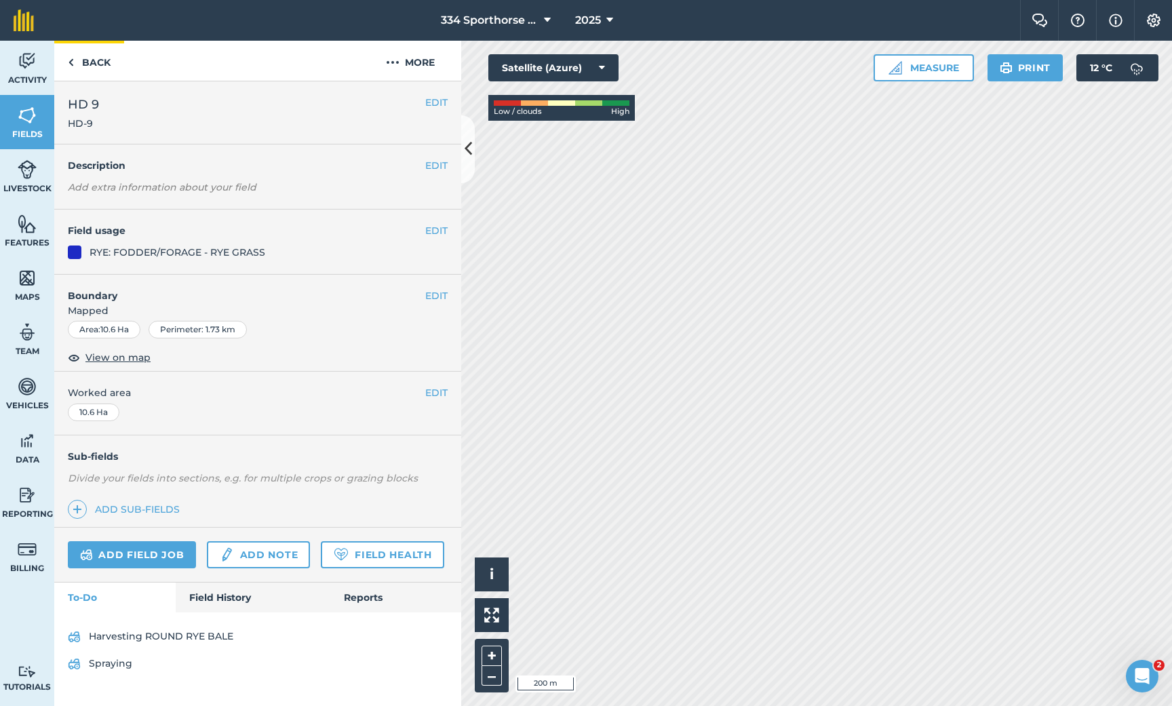
click at [87, 59] on link "Back" at bounding box center [89, 61] width 70 height 40
click at [97, 58] on link "Back" at bounding box center [89, 61] width 70 height 40
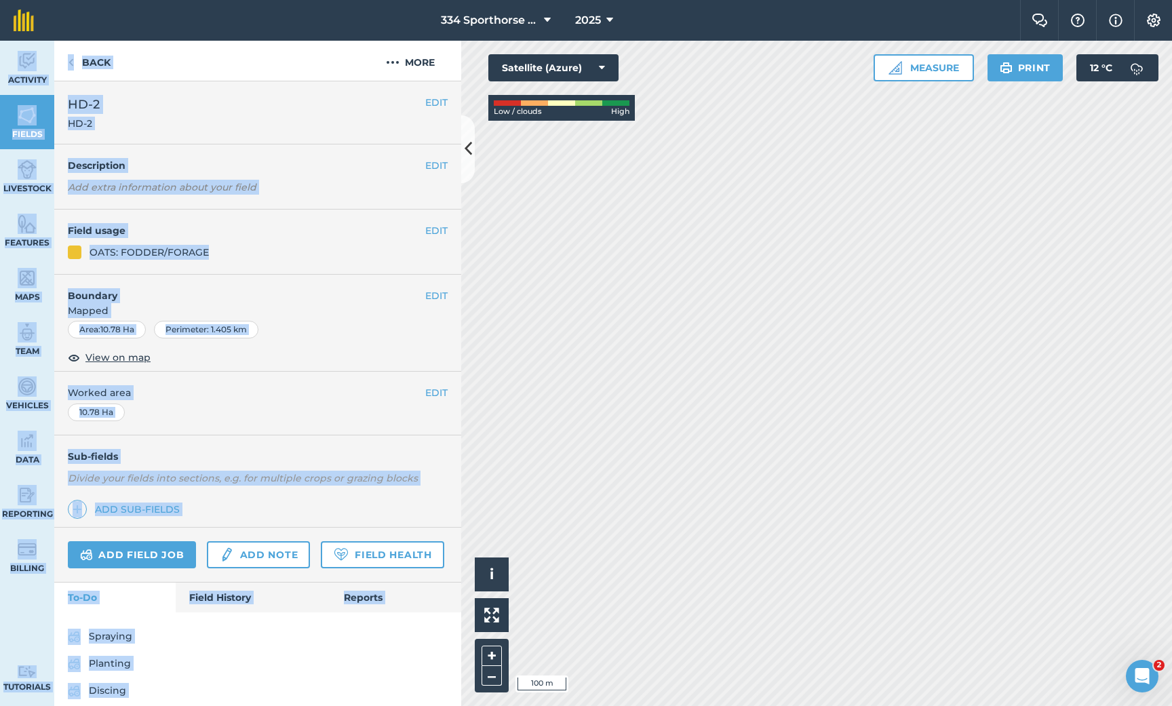
click at [710, 225] on div "334 Sporthorse Stud 2025 Farm Chat Help Info Settings 334 Sporthorse Stud - 202…" at bounding box center [586, 353] width 1172 height 706
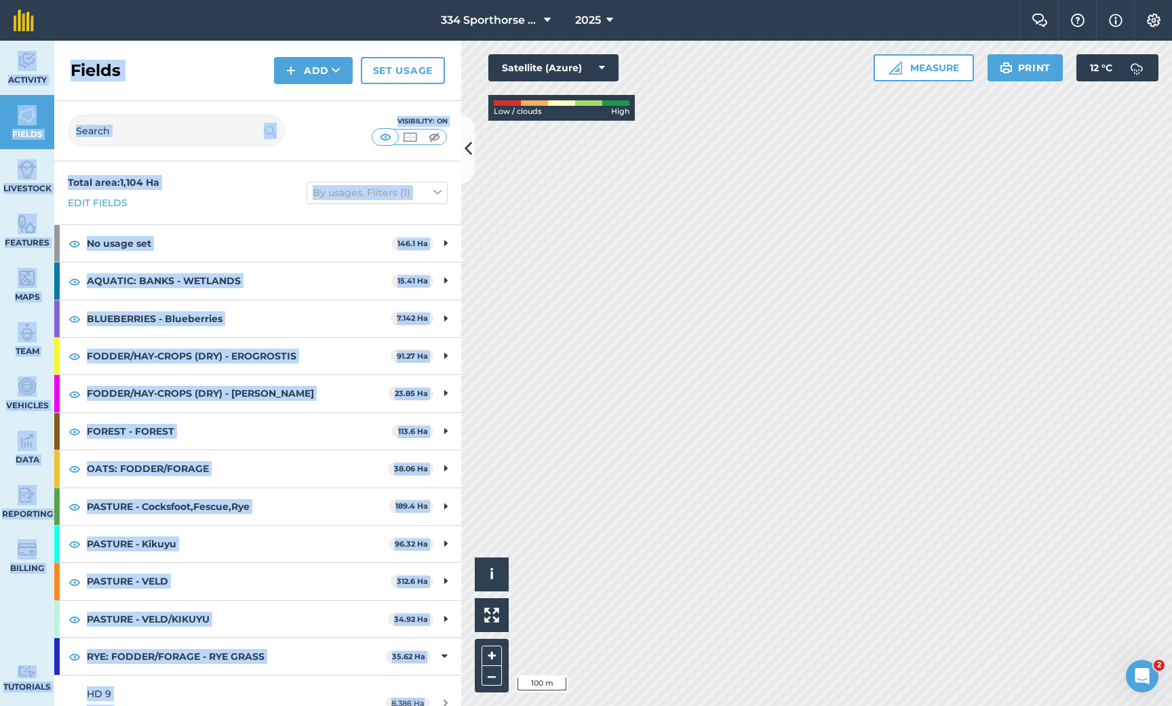
click at [474, 152] on button at bounding box center [468, 149] width 14 height 68
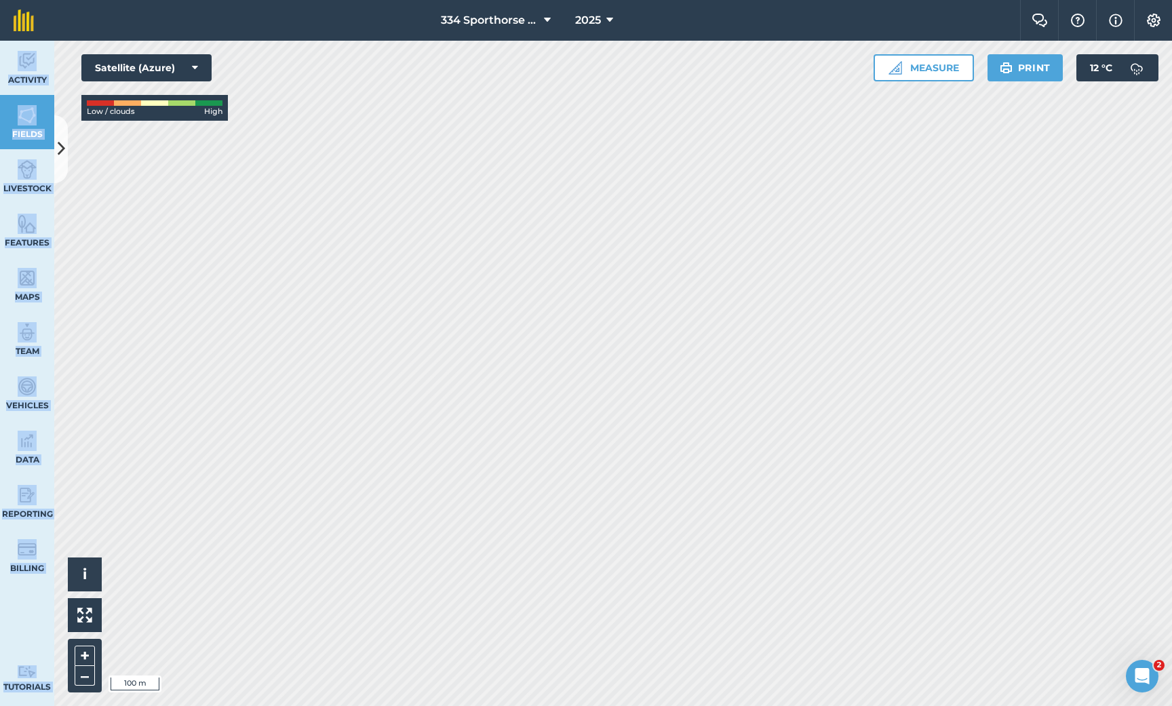
click at [61, 149] on icon at bounding box center [61, 149] width 7 height 24
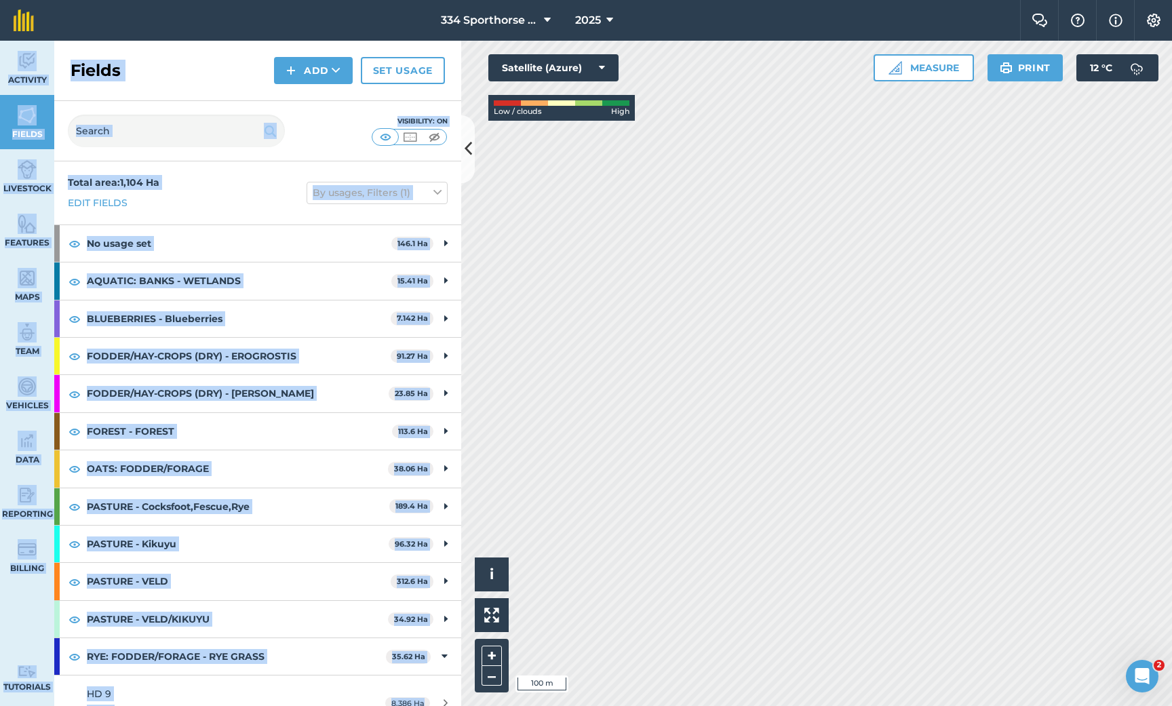
click at [19, 150] on link "Livestock" at bounding box center [27, 176] width 54 height 54
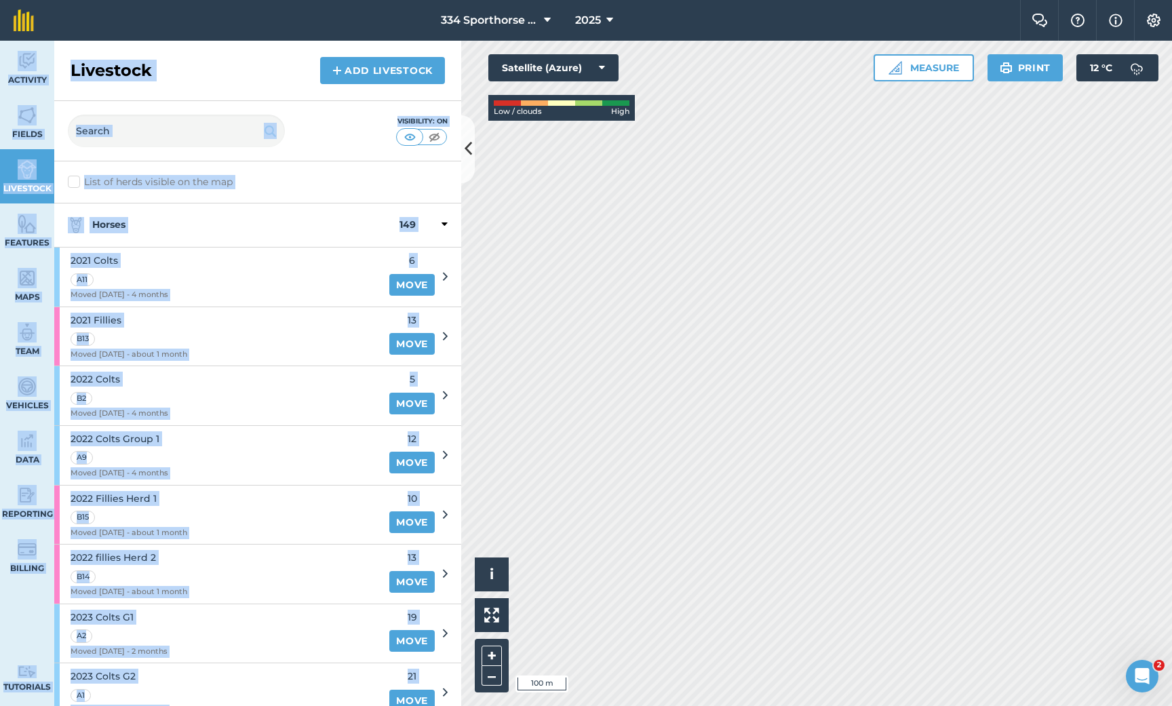
click at [24, 130] on span "Fields" at bounding box center [27, 134] width 54 height 11
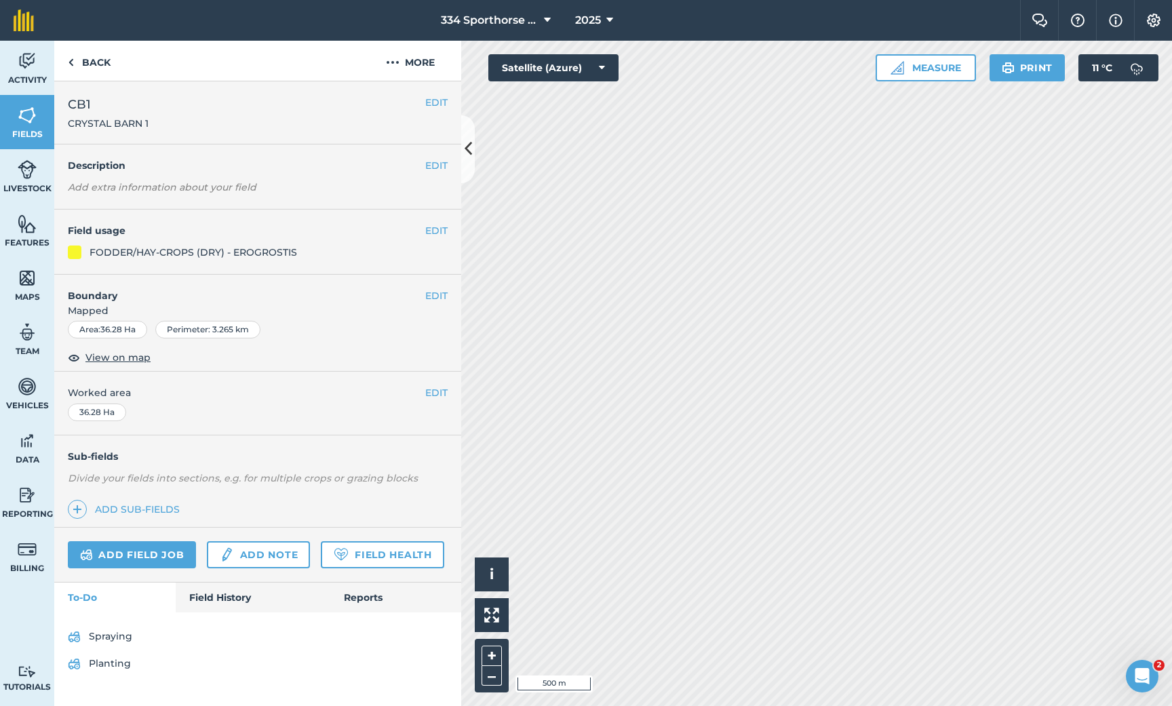
click at [436, 229] on button "EDIT" at bounding box center [436, 230] width 22 height 15
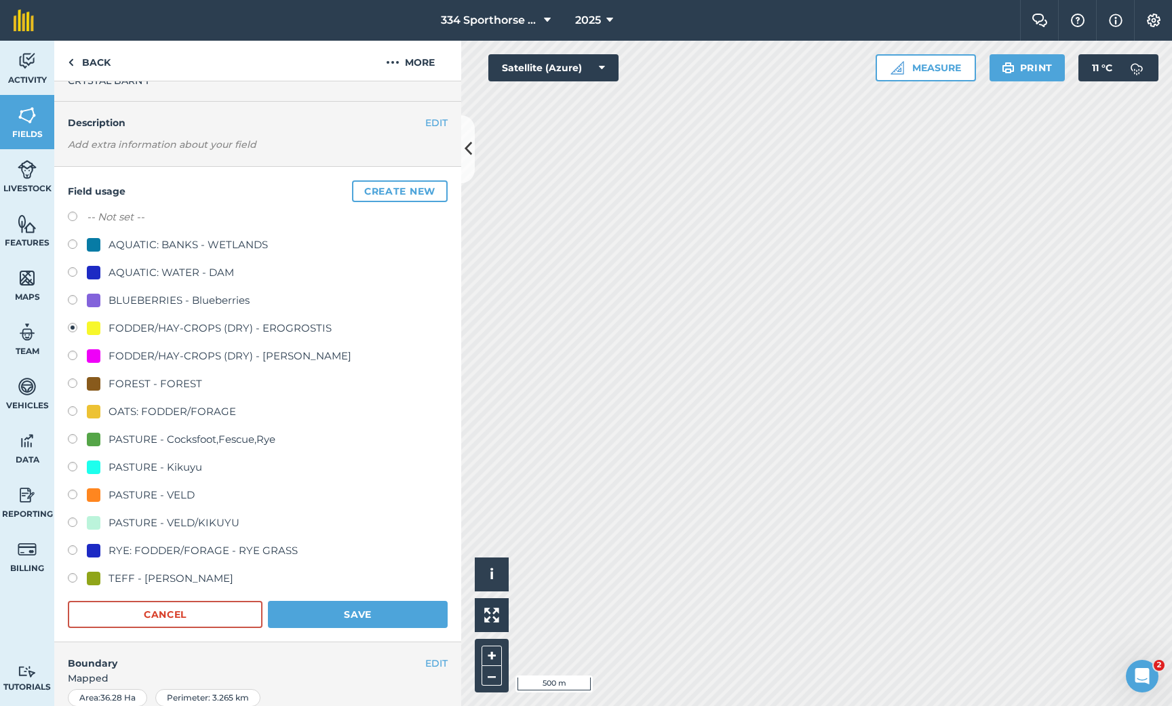
scroll to position [57, 0]
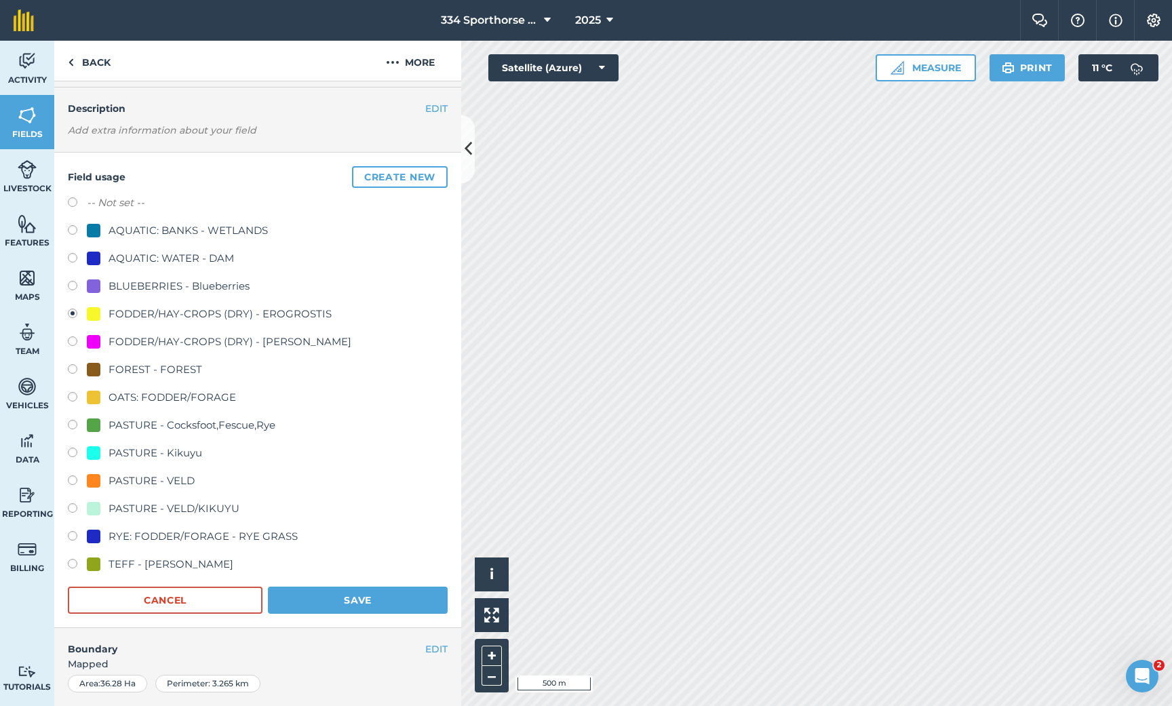
click at [75, 562] on label at bounding box center [77, 566] width 19 height 14
radio input "true"
radio input "false"
click at [372, 600] on button "Save" at bounding box center [358, 600] width 180 height 27
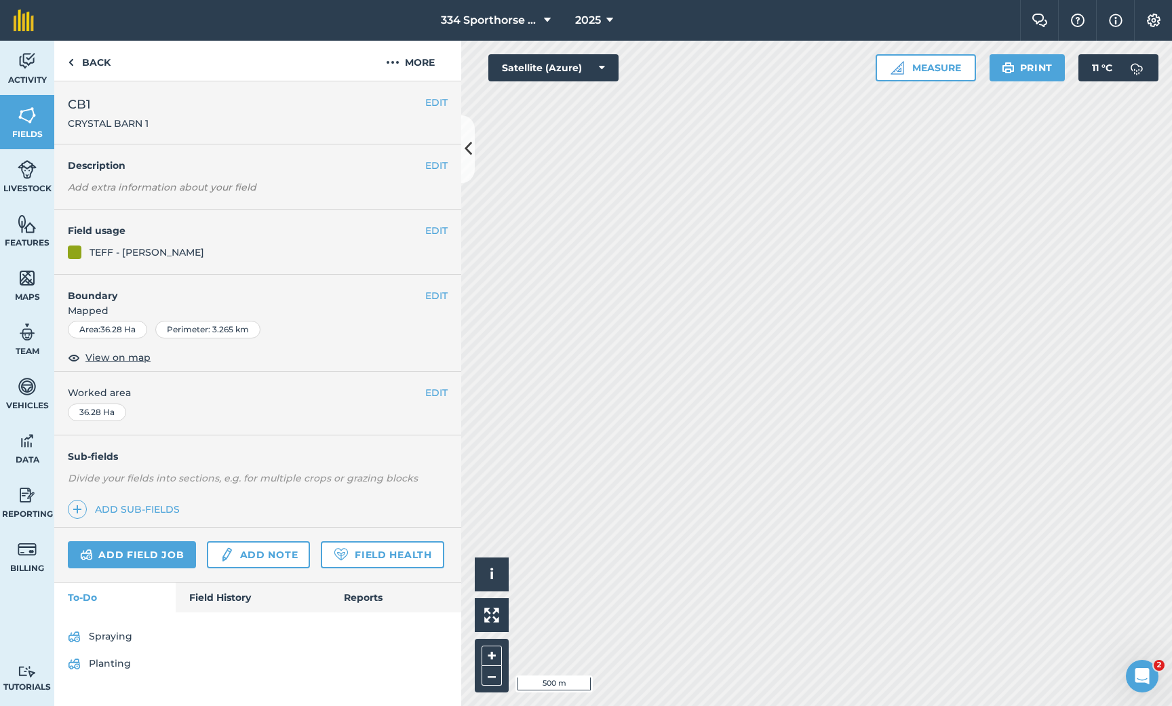
scroll to position [0, 0]
click at [430, 234] on button "EDIT" at bounding box center [436, 230] width 22 height 15
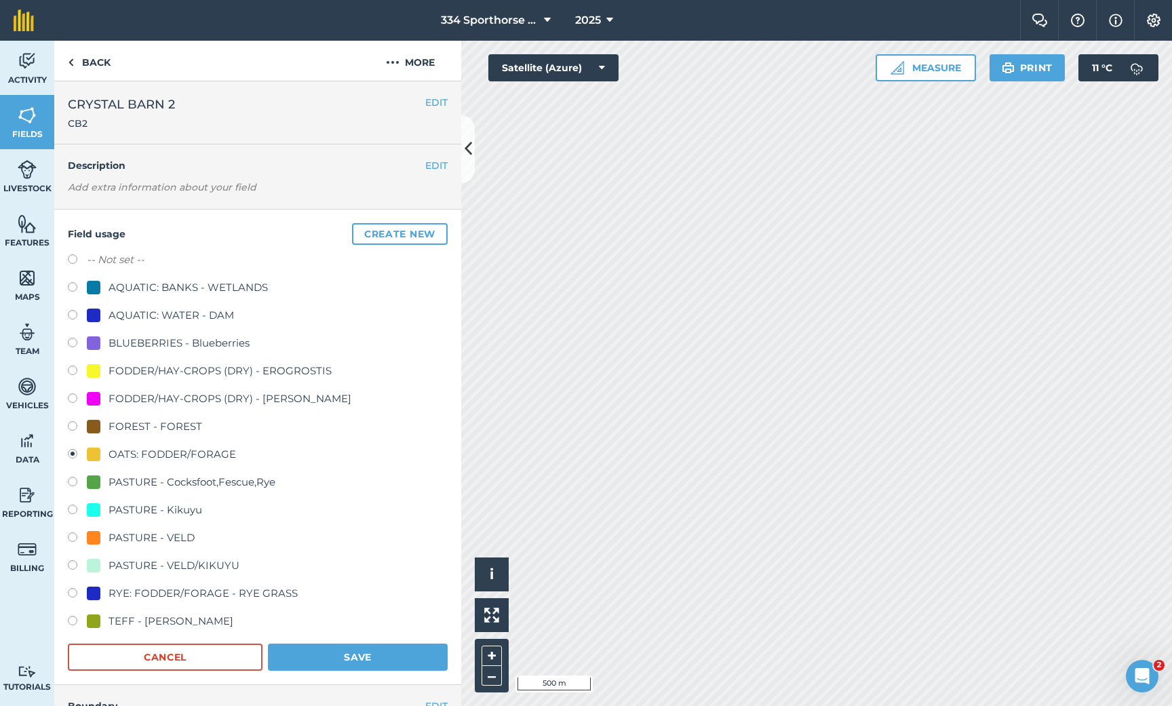
click at [69, 622] on label at bounding box center [77, 623] width 19 height 14
radio input "true"
radio input "false"
click at [337, 647] on button "Save" at bounding box center [358, 657] width 180 height 27
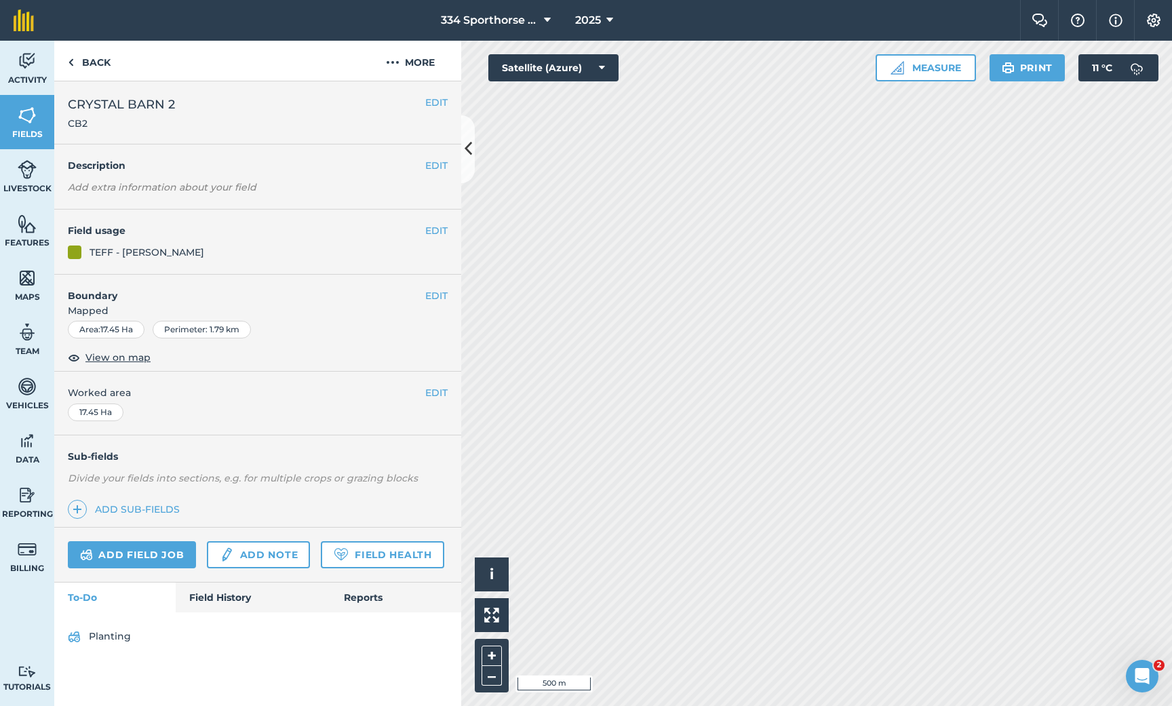
click at [469, 150] on icon at bounding box center [468, 149] width 7 height 24
